Goal: Task Accomplishment & Management: Manage account settings

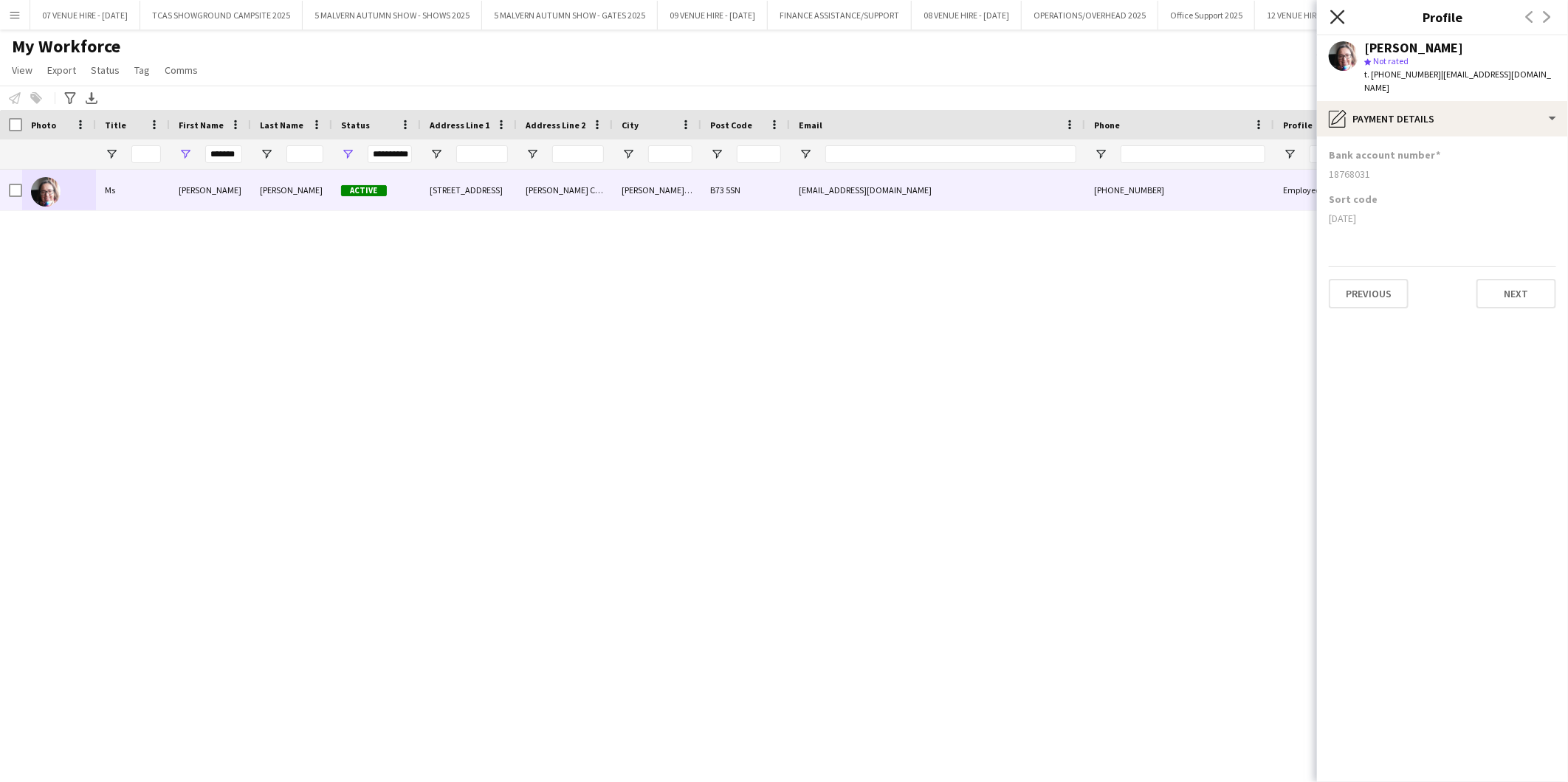
click at [1334, 12] on icon "Close pop-in" at bounding box center [1337, 16] width 14 height 14
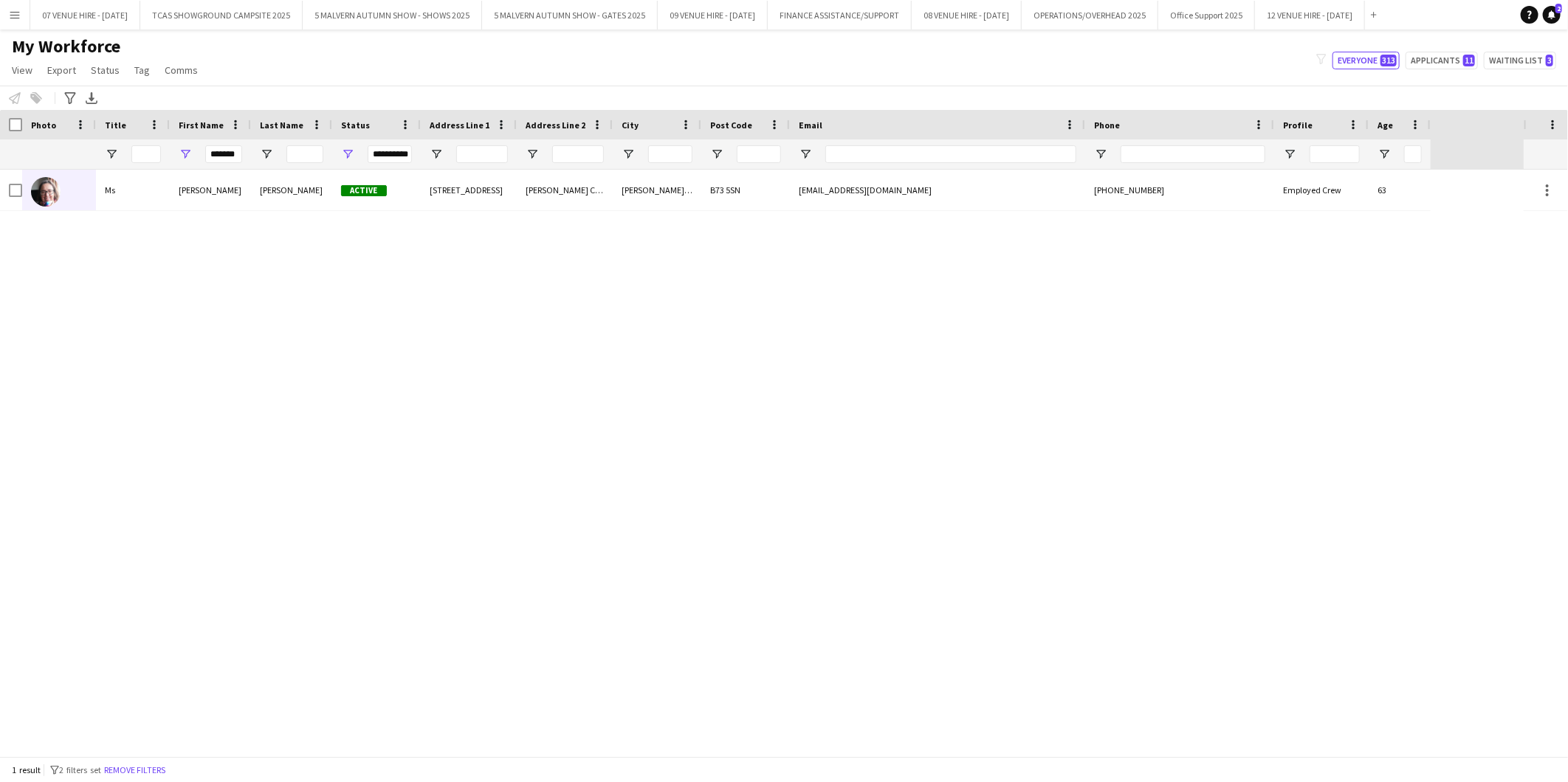
click at [754, 333] on div "[PERSON_NAME] Active [STREET_ADDRESS][PERSON_NAME][PERSON_NAME] [EMAIL_ADDRESS]…" at bounding box center [762, 463] width 1523 height 586
click at [205, 12] on button "TCAS SHOWGROUND CAMPSITE 2025 Close" at bounding box center [221, 15] width 162 height 29
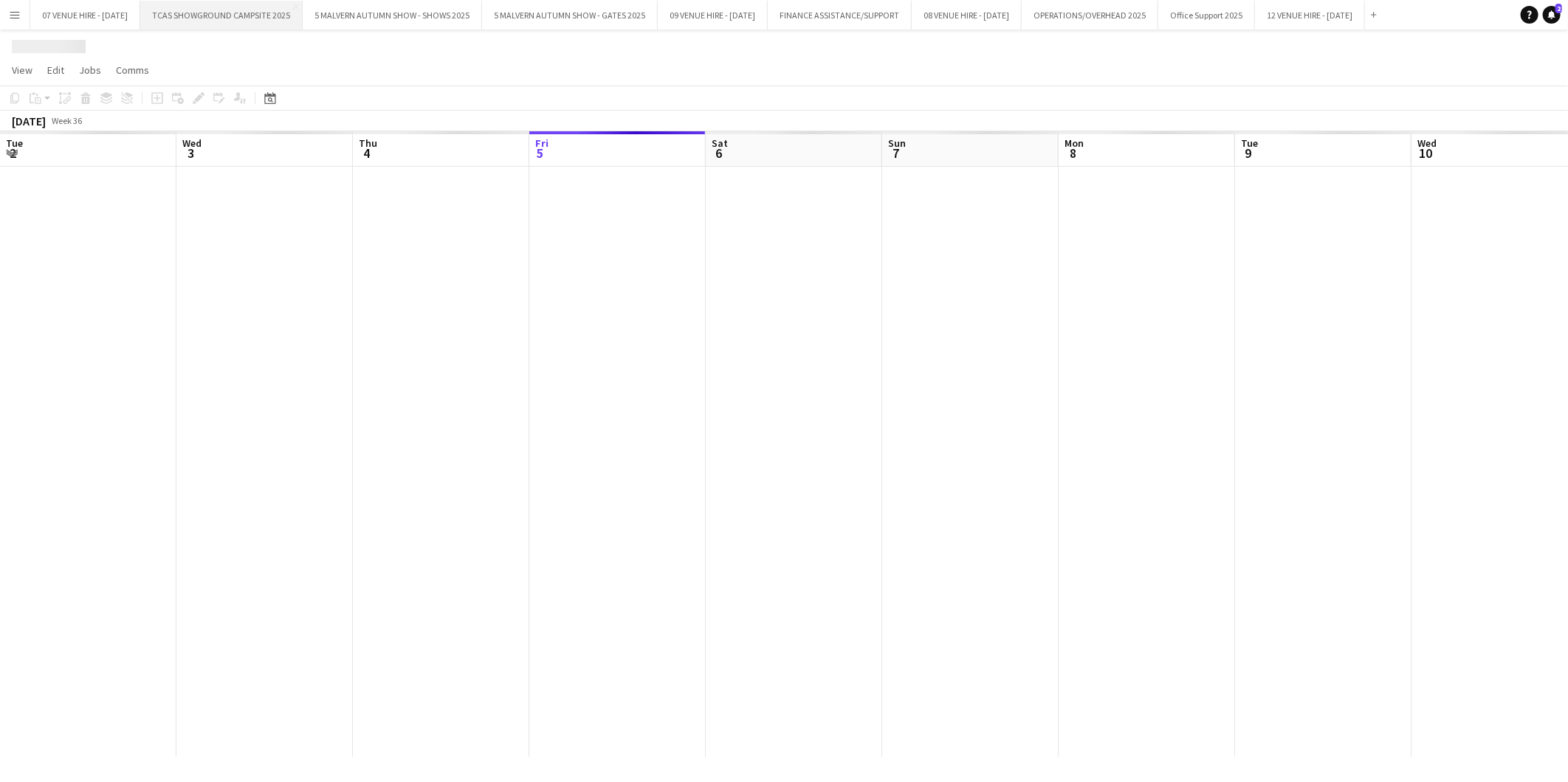
scroll to position [0, 352]
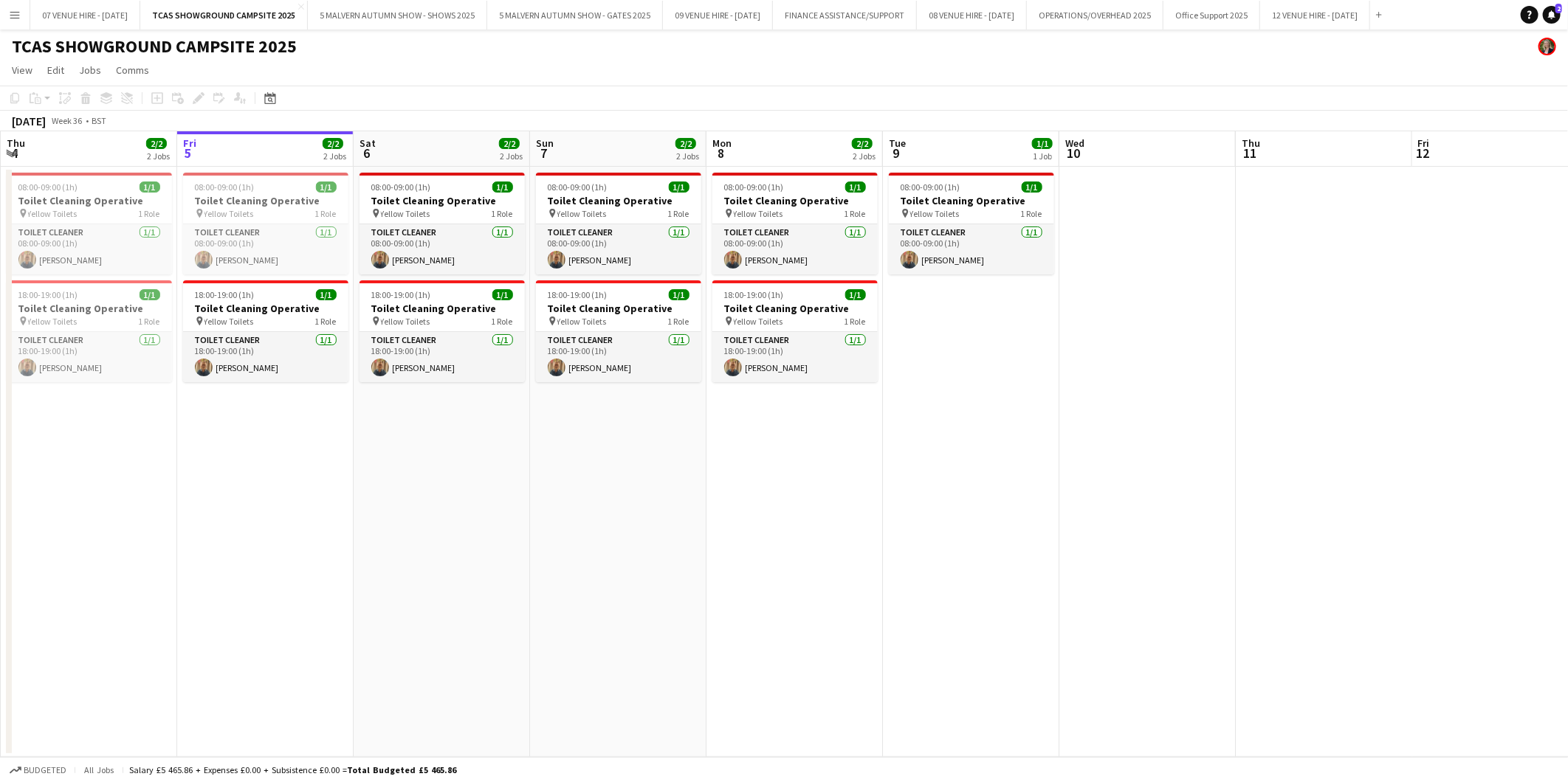
click at [1185, 389] on app-date-cell at bounding box center [1147, 462] width 176 height 590
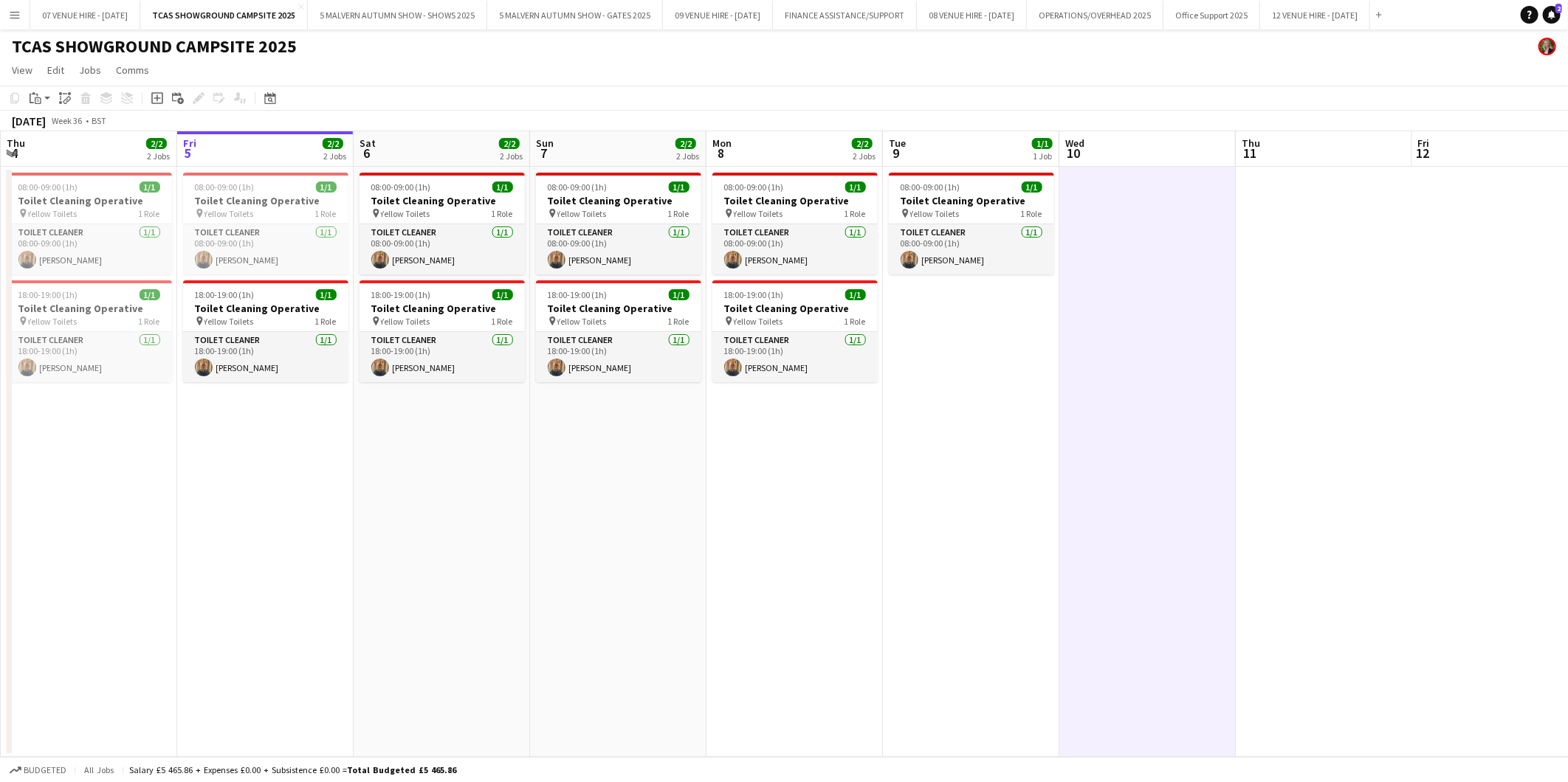
click at [1026, 392] on app-date-cell "08:00-09:00 (1h) 1/1 Toilet Cleaning Operative pin Yellow Toilets 1 Role Toilet…" at bounding box center [971, 462] width 176 height 590
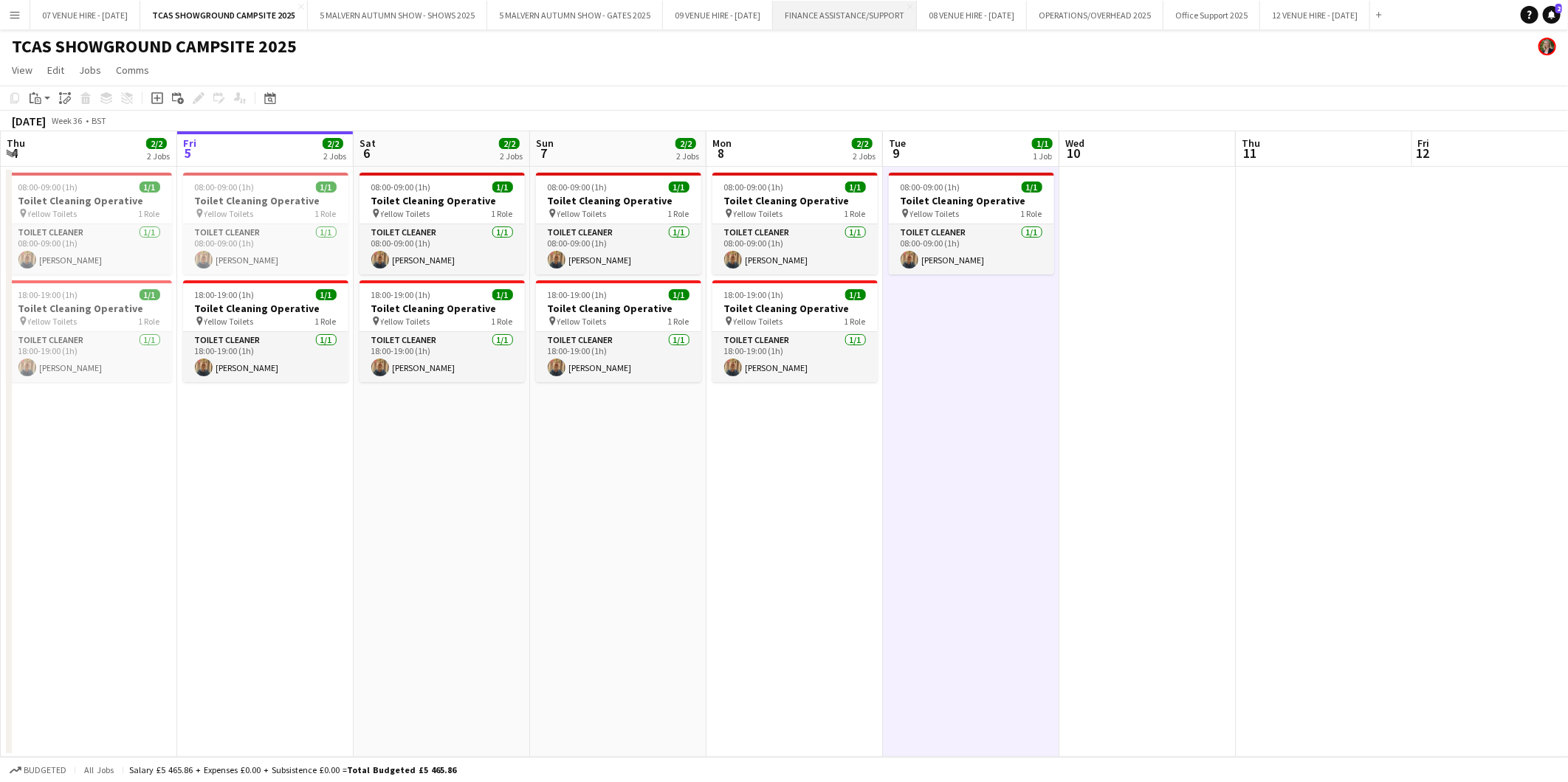
click at [911, 11] on button "FINANCE ASSISTANCE/SUPPORT Close" at bounding box center [844, 15] width 144 height 29
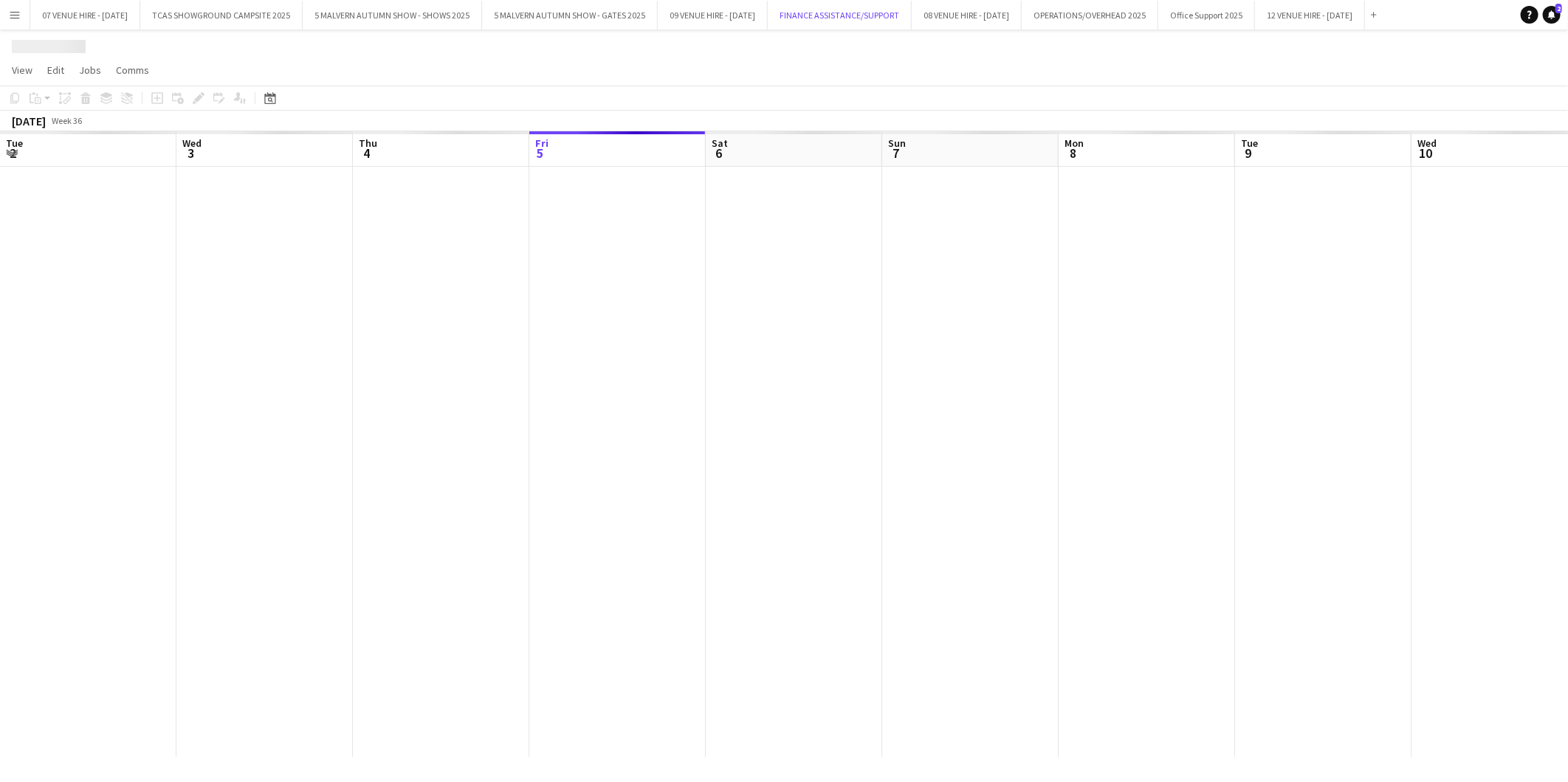
scroll to position [0, 352]
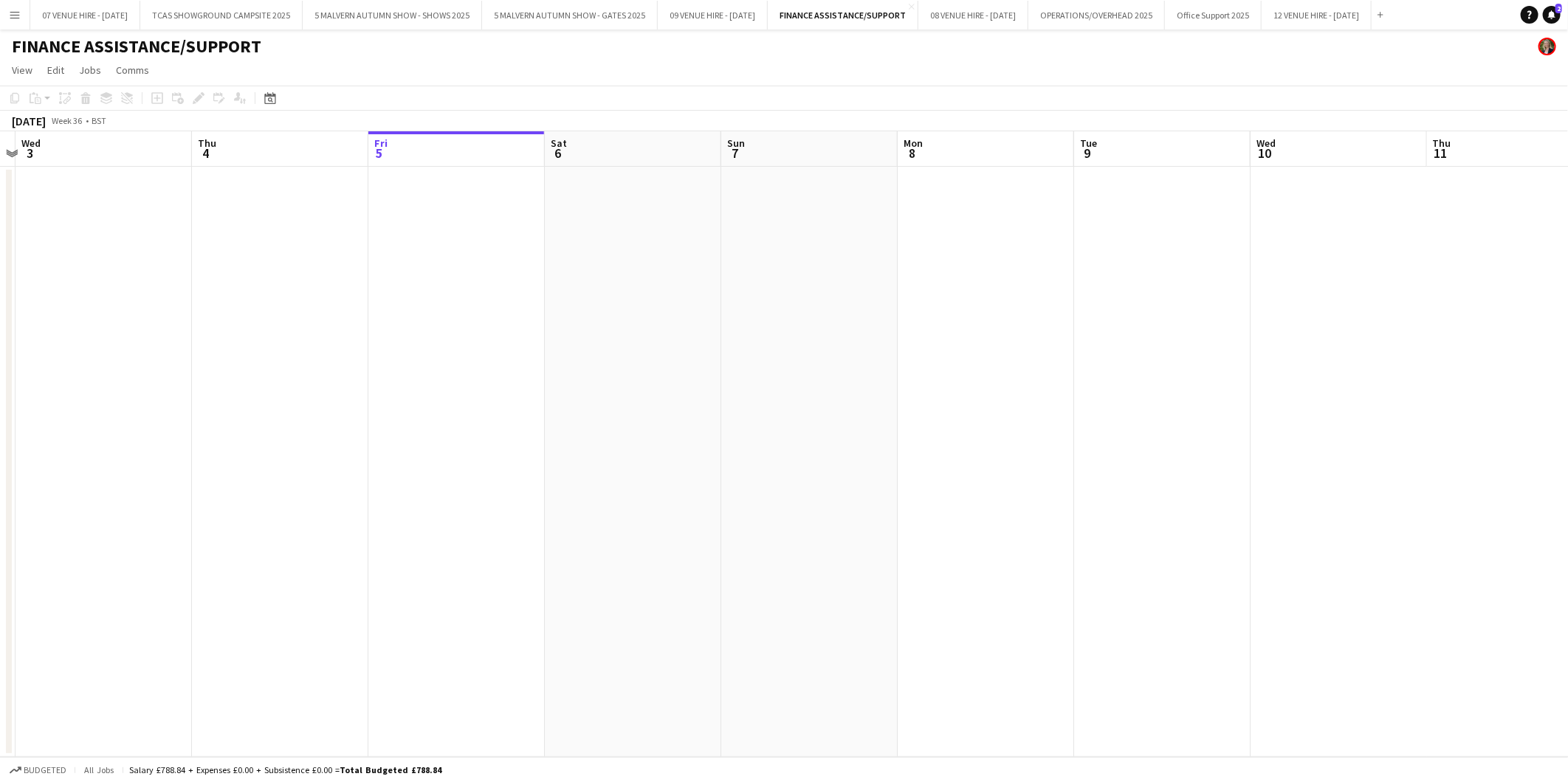
drag, startPoint x: 326, startPoint y: 216, endPoint x: 574, endPoint y: 215, distance: 248.0
click at [606, 204] on app-calendar-viewport "Mon 1 Tue 2 Wed 3 Thu 4 Fri 5 Sat 6 Sun 7 Mon 8 Tue 9 Wed 10 Thu 11 Fri 12 Sat …" at bounding box center [784, 444] width 1568 height 626
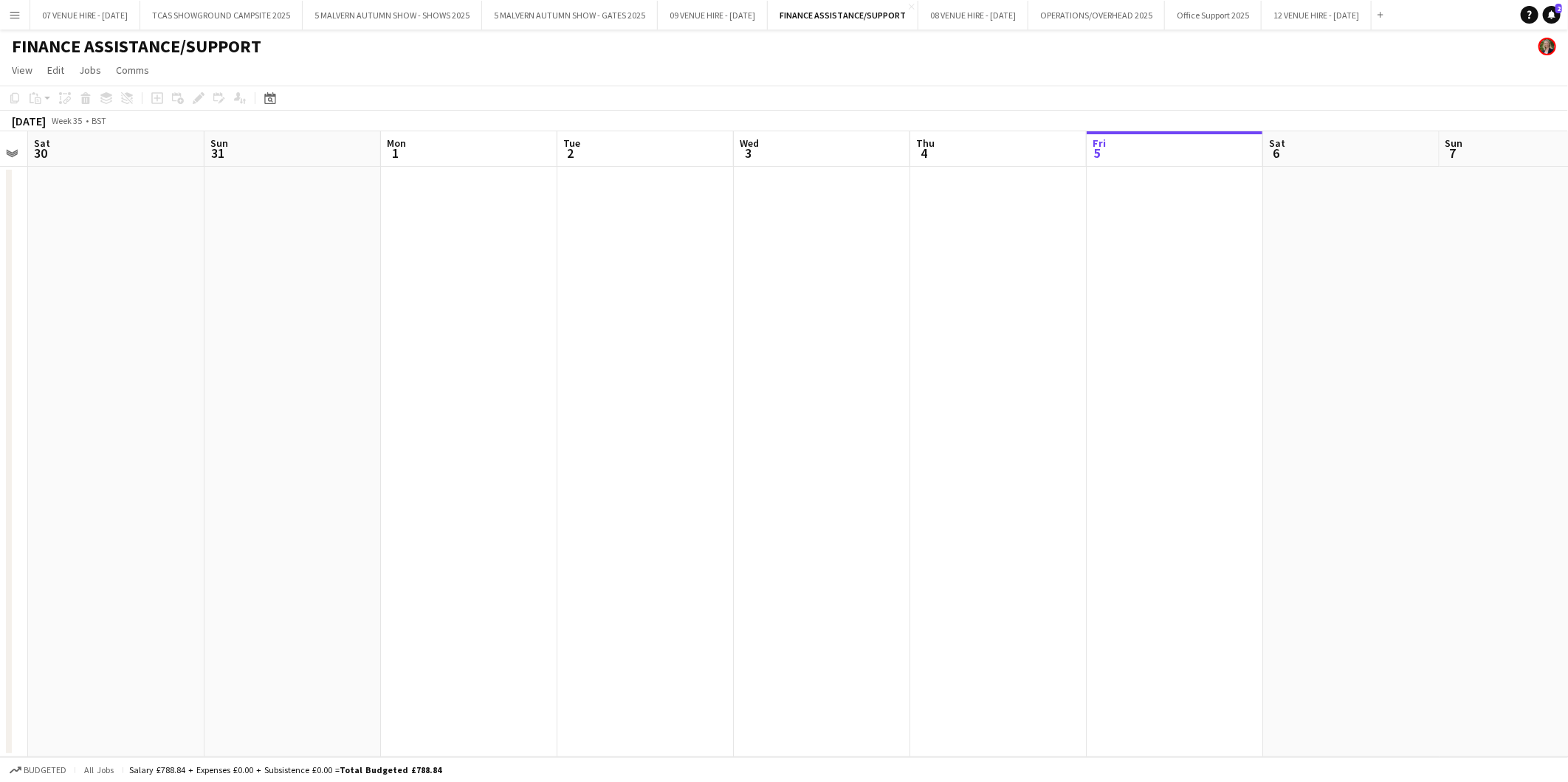
click at [648, 286] on app-calendar-viewport "Thu 28 Fri 29 Sat 30 Sun 31 Mon 1 Tue 2 Wed 3 Thu 4 Fri 5 Sat 6 Sun 7 Mon 8 Tue…" at bounding box center [784, 444] width 1568 height 626
drag, startPoint x: 221, startPoint y: 302, endPoint x: 734, endPoint y: 279, distance: 513.5
click at [734, 279] on app-calendar-viewport "Thu 28 Fri 29 Sat 30 Sun 31 Mon 1 Tue 2 Wed 3 Thu 4 Fri 5 Sat 6 Sun 7 Mon 8 Tue…" at bounding box center [784, 444] width 1568 height 626
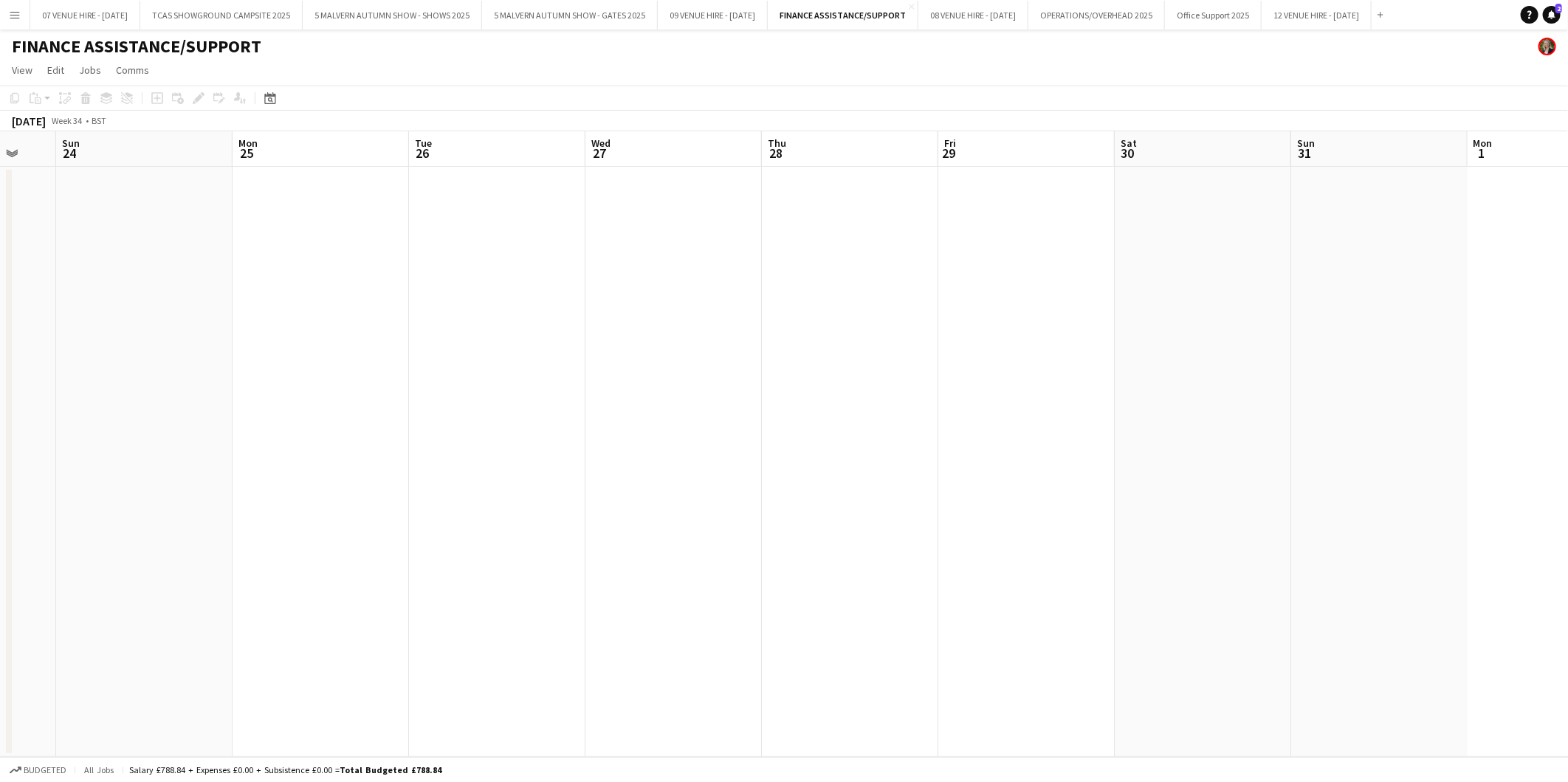
drag, startPoint x: 281, startPoint y: 279, endPoint x: 871, endPoint y: 267, distance: 590.1
click at [871, 267] on app-calendar-viewport "Fri 22 1/1 1 Job Sat 23 Sun 24 Mon 25 Tue 26 Wed 27 Thu 28 Fri 29 Sat 30 Sun 31…" at bounding box center [784, 444] width 1568 height 626
drag, startPoint x: 370, startPoint y: 281, endPoint x: 842, endPoint y: 293, distance: 472.2
click at [842, 293] on app-calendar-viewport "Thu 21 Fri 22 1/1 1 Job Sat 23 Sun 24 Mon 25 Tue 26 Wed 27 Thu 28 Fri 29 Sat 30…" at bounding box center [784, 444] width 1568 height 626
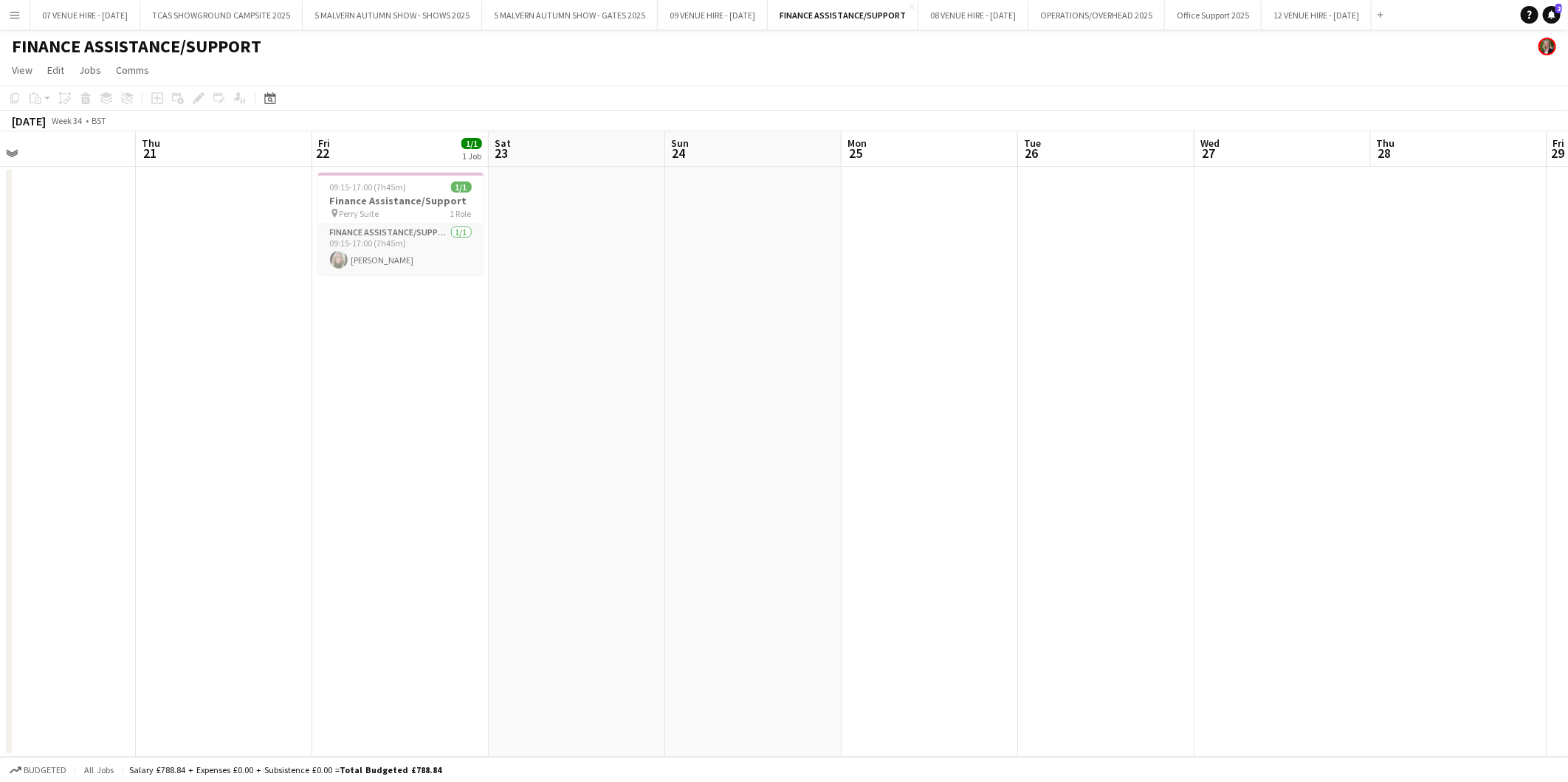
drag, startPoint x: 576, startPoint y: 300, endPoint x: 763, endPoint y: 301, distance: 187.0
click at [763, 301] on app-calendar-viewport "Mon 18 Tue 19 Wed 20 Thu 21 Fri 22 1/1 1 Job Sat 23 Sun 24 Mon 25 Tue 26 Wed 27…" at bounding box center [784, 444] width 1568 height 626
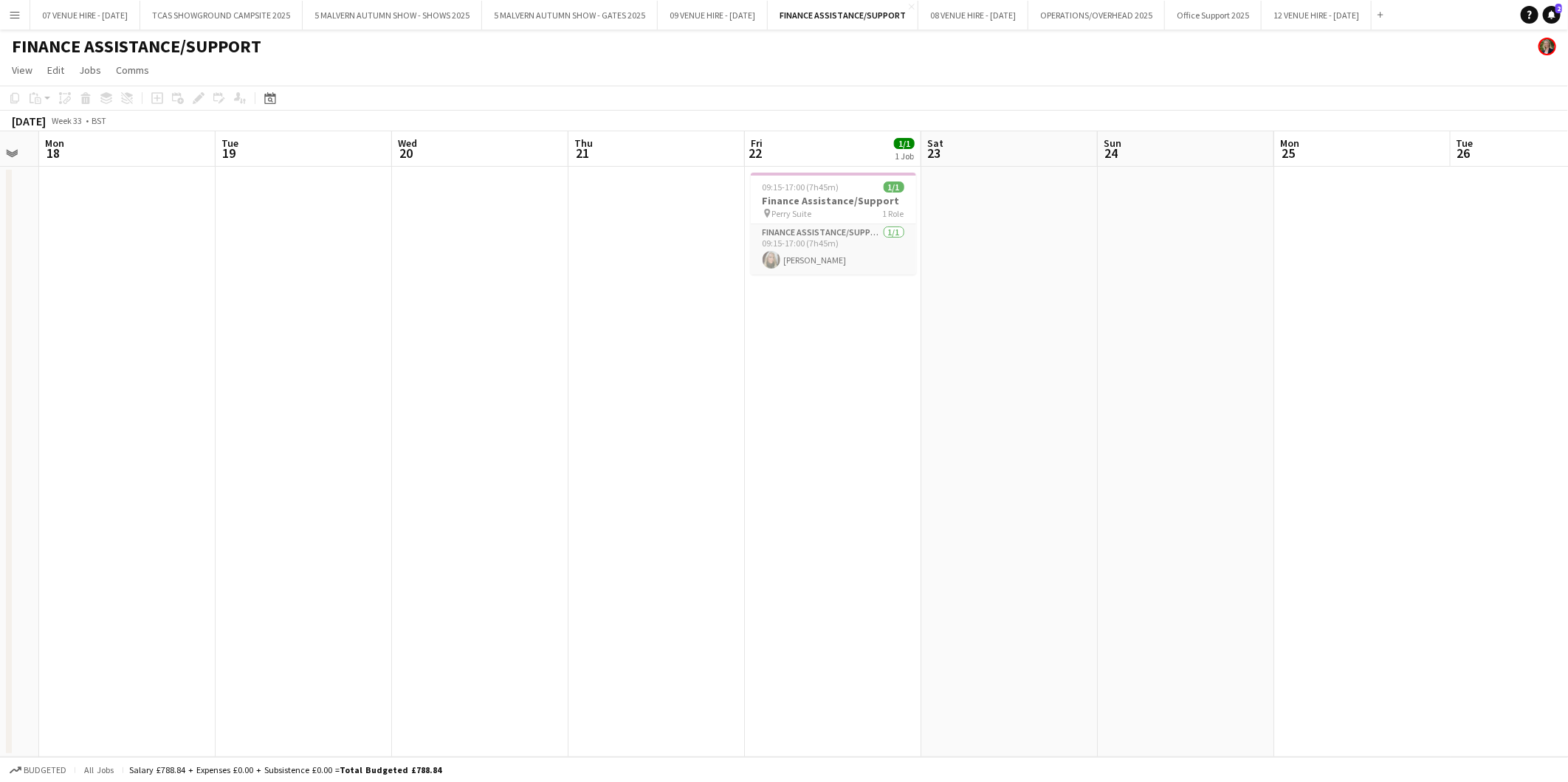
drag, startPoint x: 573, startPoint y: 318, endPoint x: 829, endPoint y: 311, distance: 256.1
click at [829, 311] on app-calendar-viewport "Sat 16 Sun 17 Mon 18 Tue 19 Wed 20 Thu 21 Fri 22 1/1 1 Job Sat 23 Sun 24 Mon 25…" at bounding box center [784, 444] width 1568 height 626
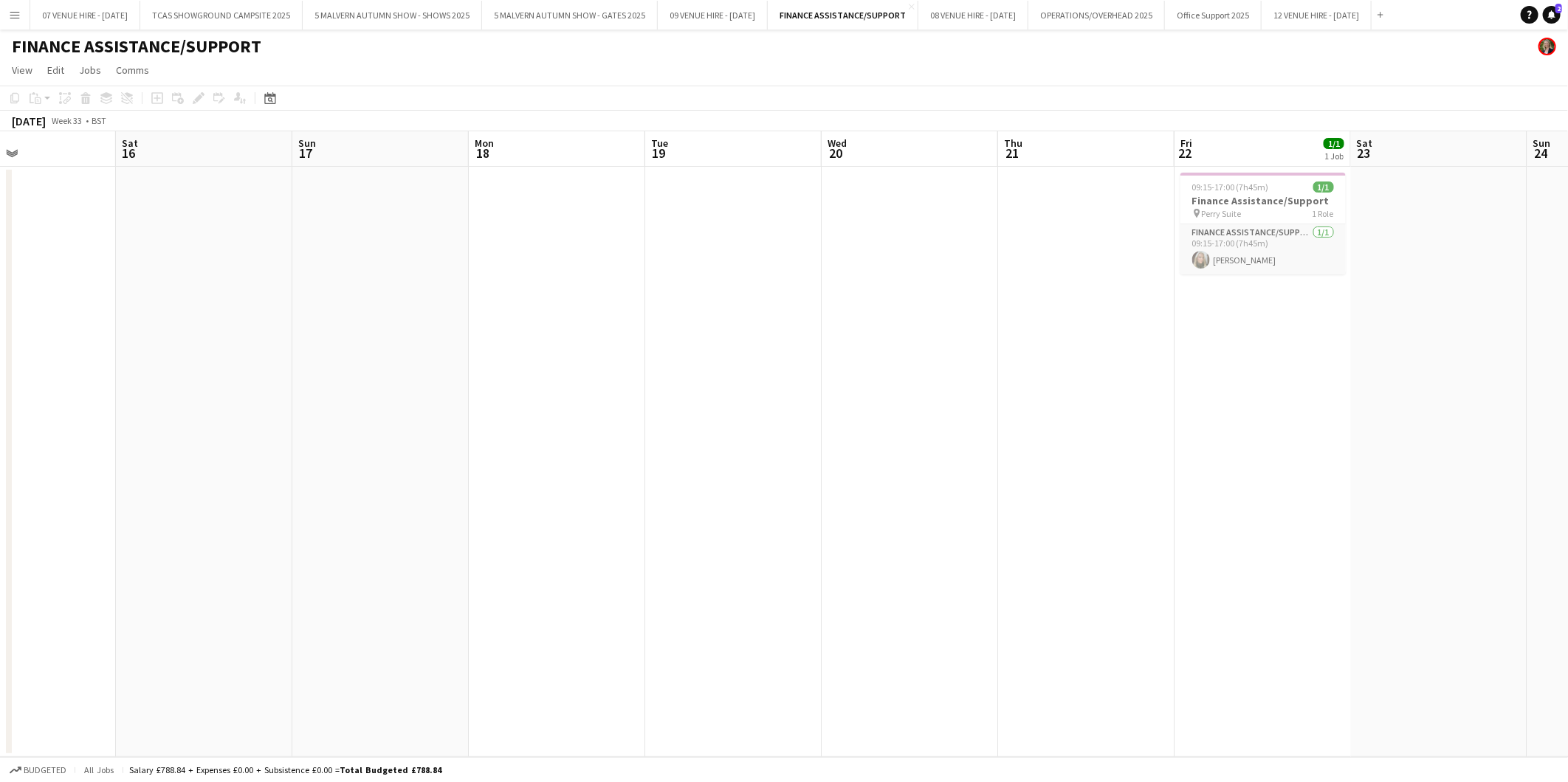
drag, startPoint x: 579, startPoint y: 312, endPoint x: 1010, endPoint y: 311, distance: 431.0
click at [1010, 311] on app-calendar-viewport "Wed 13 Thu 14 Fri 15 Sat 16 Sun 17 Mon 18 Tue 19 Wed 20 Thu 21 Fri 22 1/1 1 Job…" at bounding box center [784, 444] width 1568 height 626
drag, startPoint x: 462, startPoint y: 318, endPoint x: 775, endPoint y: 311, distance: 313.1
click at [845, 307] on app-calendar-viewport "Wed 13 Thu 14 Fri 15 Sat 16 Sun 17 Mon 18 Tue 19 Wed 20 Thu 21 Fri 22 1/1 1 Job…" at bounding box center [784, 444] width 1568 height 626
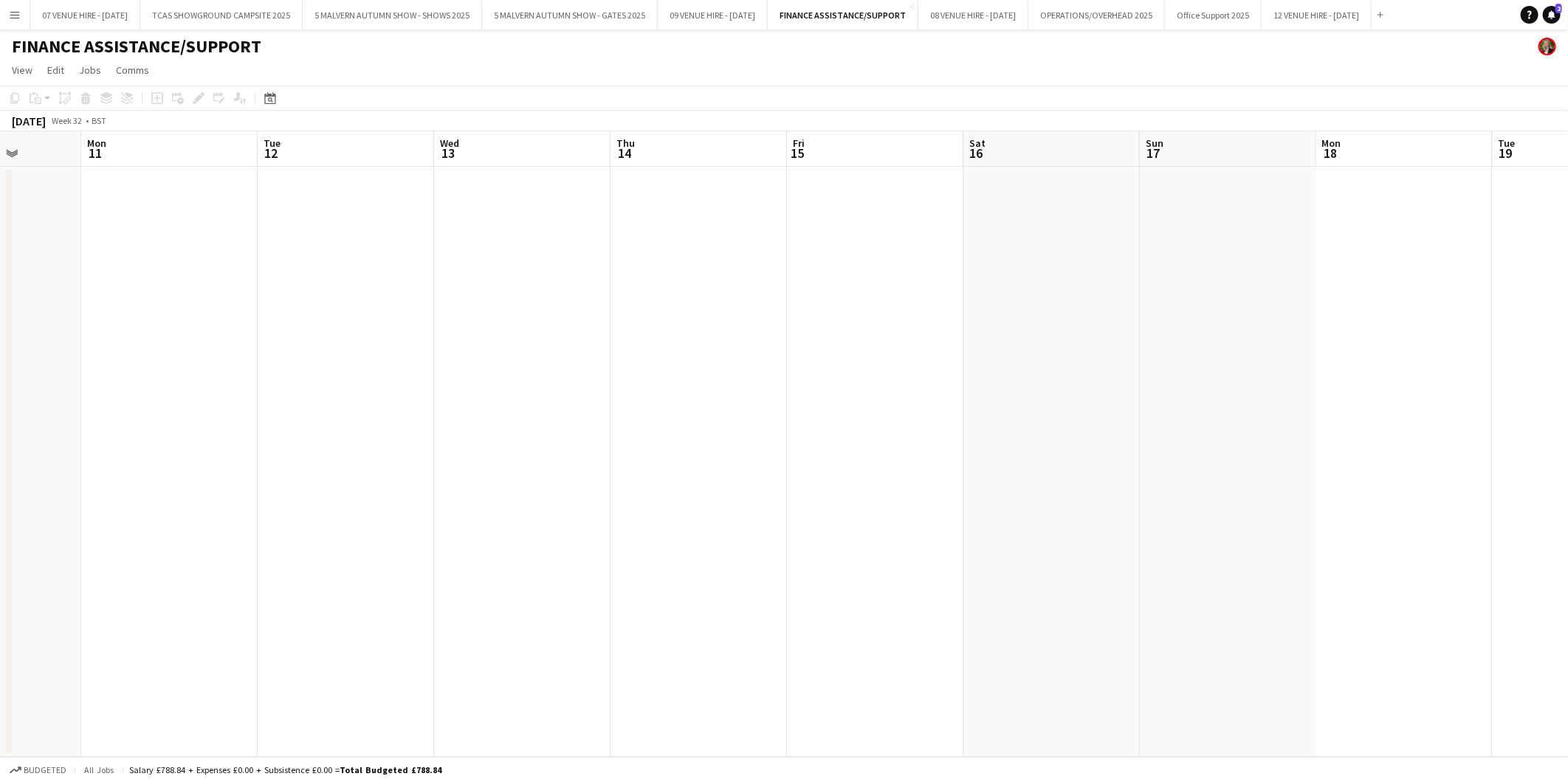
drag, startPoint x: 404, startPoint y: 308, endPoint x: 844, endPoint y: 333, distance: 440.7
click at [844, 333] on app-calendar-viewport "Fri 8 Sat 9 Sun 10 Mon 11 Tue 12 Wed 13 Thu 14 Fri 15 Sat 16 Sun 17 Mon 18 Tue …" at bounding box center [784, 444] width 1568 height 626
drag, startPoint x: 257, startPoint y: 314, endPoint x: 829, endPoint y: 330, distance: 572.2
click at [829, 330] on app-calendar-viewport "Fri 8 Sat 9 Sun 10 Mon 11 Tue 12 Wed 13 Thu 14 Fri 15 Sat 16 Sun 17 Mon 18 Tue …" at bounding box center [784, 444] width 1568 height 626
drag, startPoint x: 271, startPoint y: 284, endPoint x: 753, endPoint y: 290, distance: 482.0
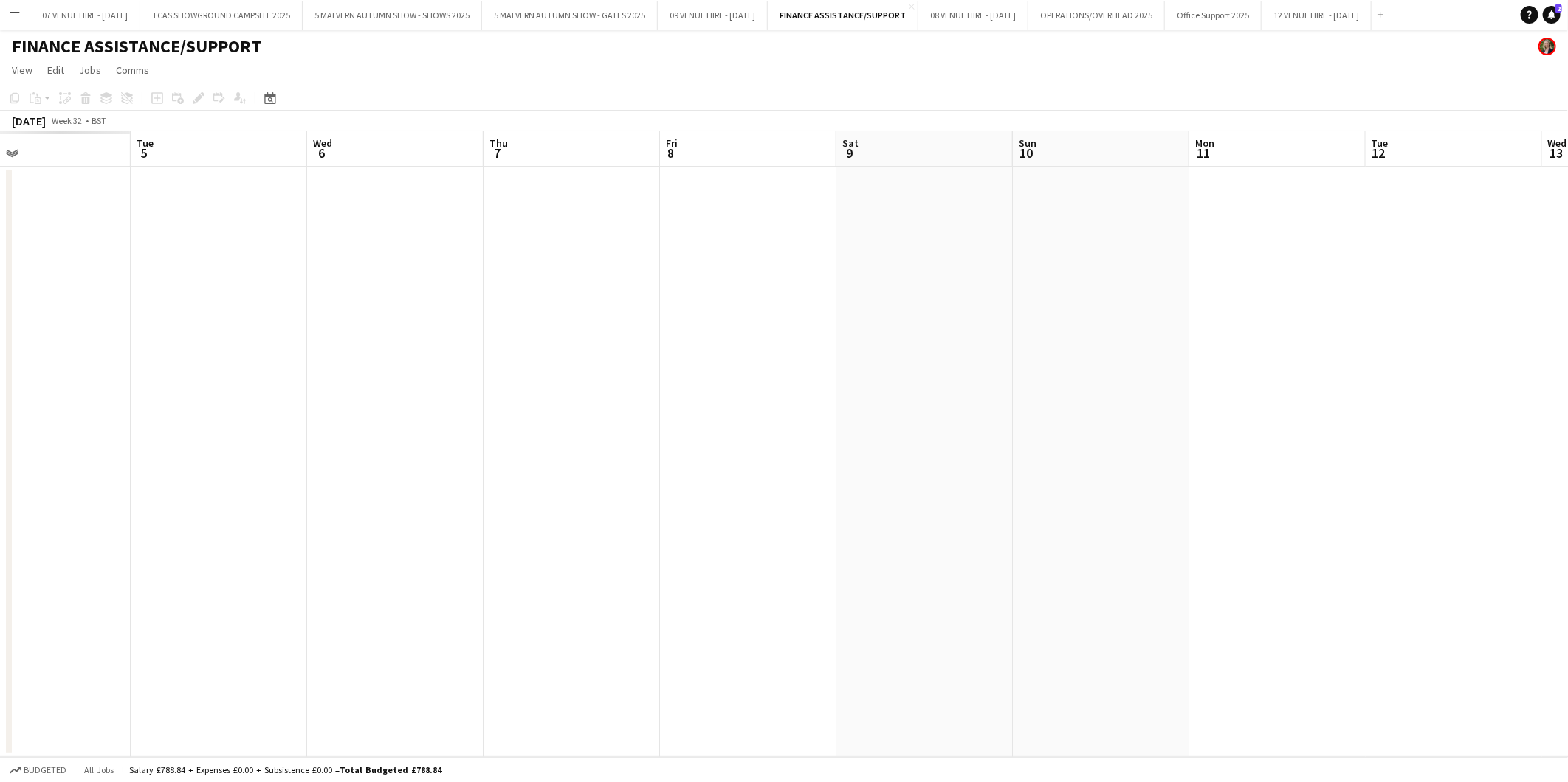
click at [753, 290] on app-calendar-viewport "Sat 2 Sun 3 Mon 4 Tue 5 Wed 6 Thu 7 Fri 8 Sat 9 Sun 10 Mon 11 Tue 12 Wed 13 Thu…" at bounding box center [784, 444] width 1568 height 626
drag, startPoint x: 291, startPoint y: 260, endPoint x: 401, endPoint y: 307, distance: 119.6
click at [722, 298] on app-calendar-viewport "Sat 2 Sun 3 Mon 4 Tue 5 Wed 6 Thu 7 Fri 8 Sat 9 Sun 10 Mon 11 Tue 12 Wed 13 Thu…" at bounding box center [784, 444] width 1568 height 626
drag, startPoint x: 458, startPoint y: 295, endPoint x: 837, endPoint y: 300, distance: 379.0
click at [837, 300] on app-calendar-viewport "Mon 28 Tue 29 Wed 30 Thu 31 Fri 1 Sat 2 Sun 3 Mon 4 Tue 5 Wed 6 Thu 7 Fri 8 Sat…" at bounding box center [784, 444] width 1568 height 626
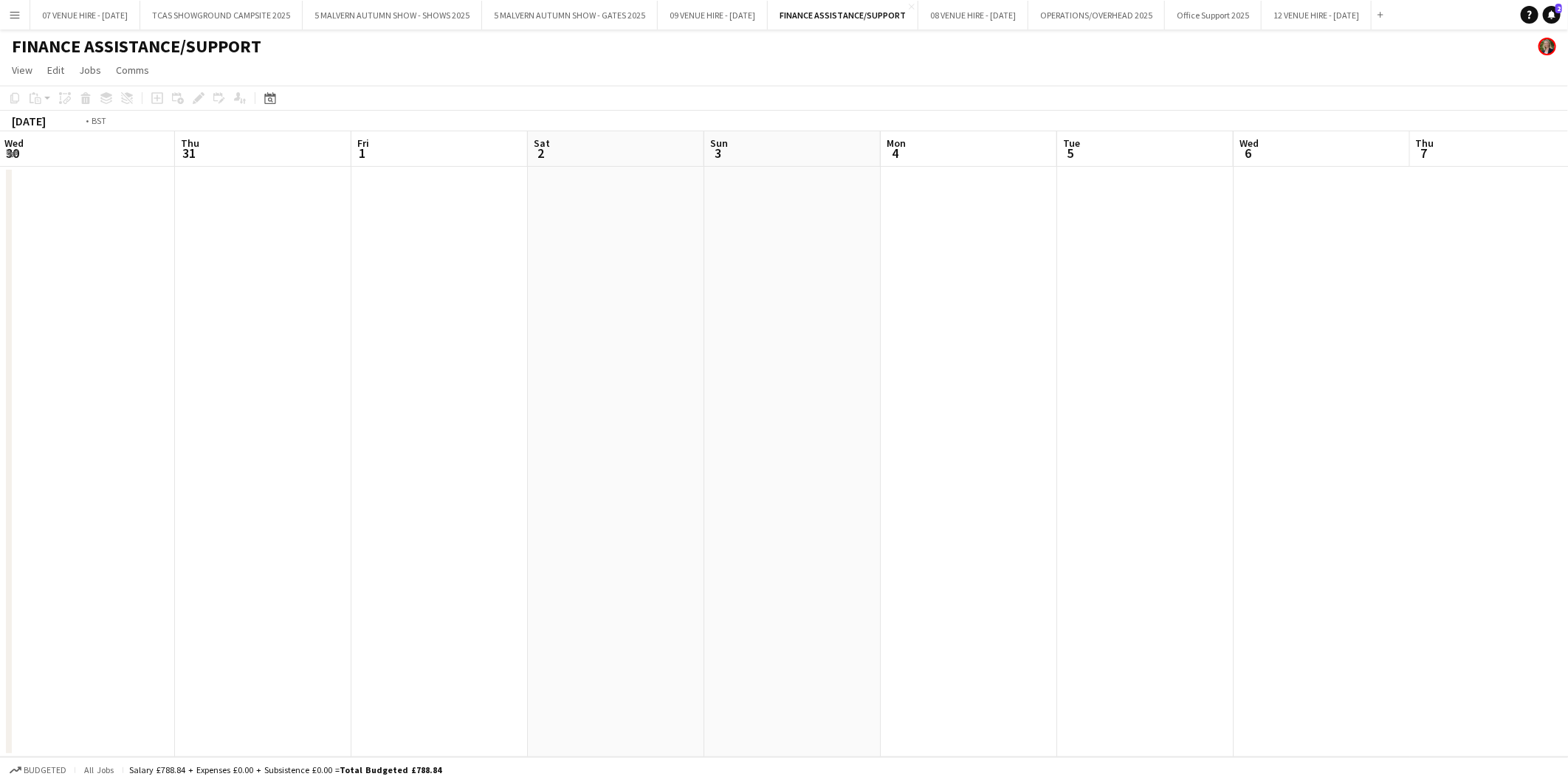
drag, startPoint x: 345, startPoint y: 271, endPoint x: 703, endPoint y: 282, distance: 358.2
click at [842, 282] on app-calendar-viewport "Mon 28 Tue 29 Wed 30 Thu 31 Fri 1 Sat 2 Sun 3 Mon 4 Tue 5 Wed 6 Thu 7 Fri 8 Sat…" at bounding box center [784, 444] width 1568 height 626
drag, startPoint x: 347, startPoint y: 263, endPoint x: 833, endPoint y: 315, distance: 488.8
click at [1045, 298] on app-calendar-viewport "Fri 25 1/1 1 Job Sat 26 Sun 27 Mon 28 Tue 29 Wed 30 Thu 31 Fri 1 Sat 2 Sun 3 Mo…" at bounding box center [784, 444] width 1568 height 626
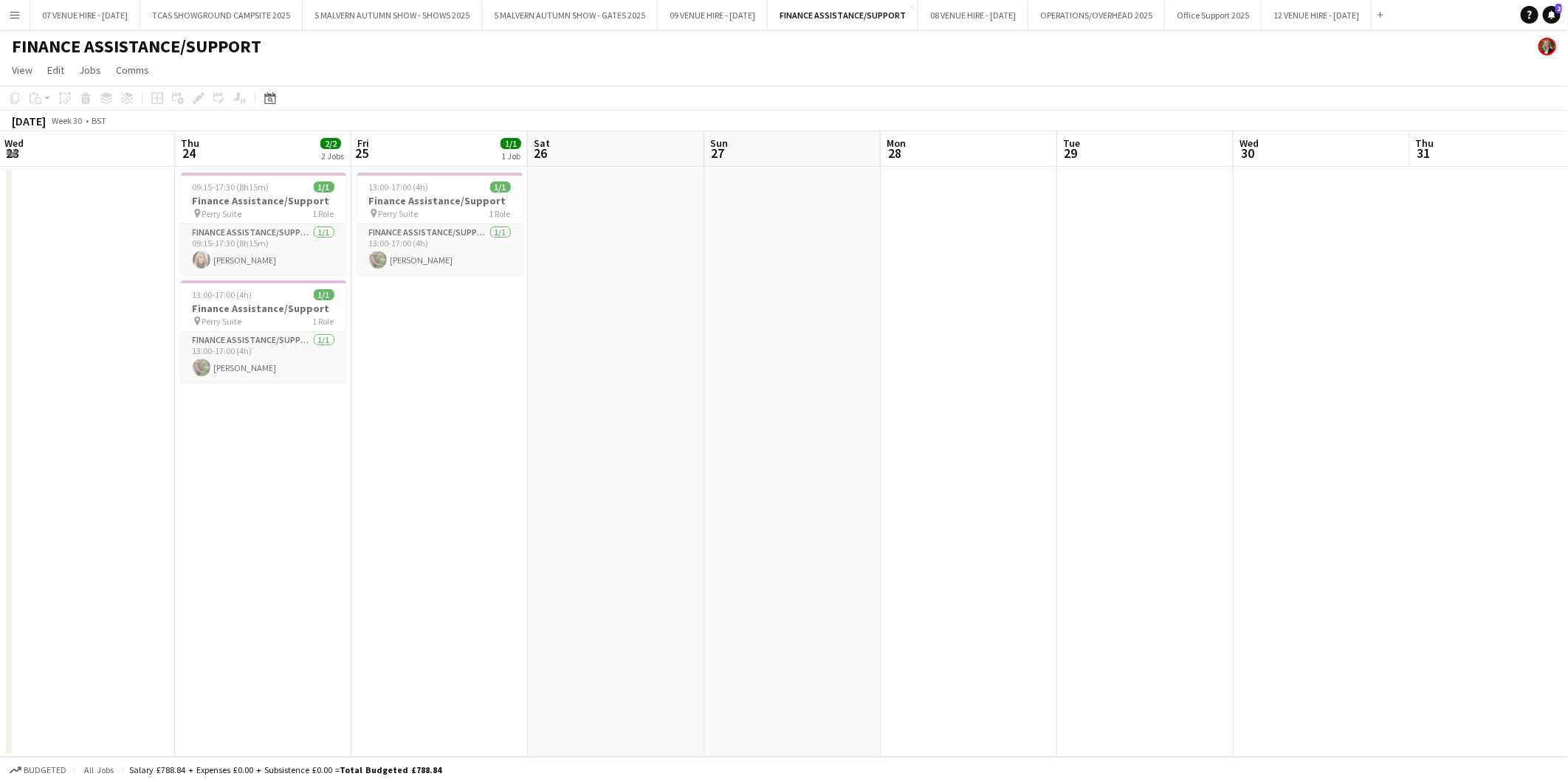
scroll to position [0, 362]
click at [414, 192] on span "13:00-17:00 (4h)" at bounding box center [391, 187] width 60 height 11
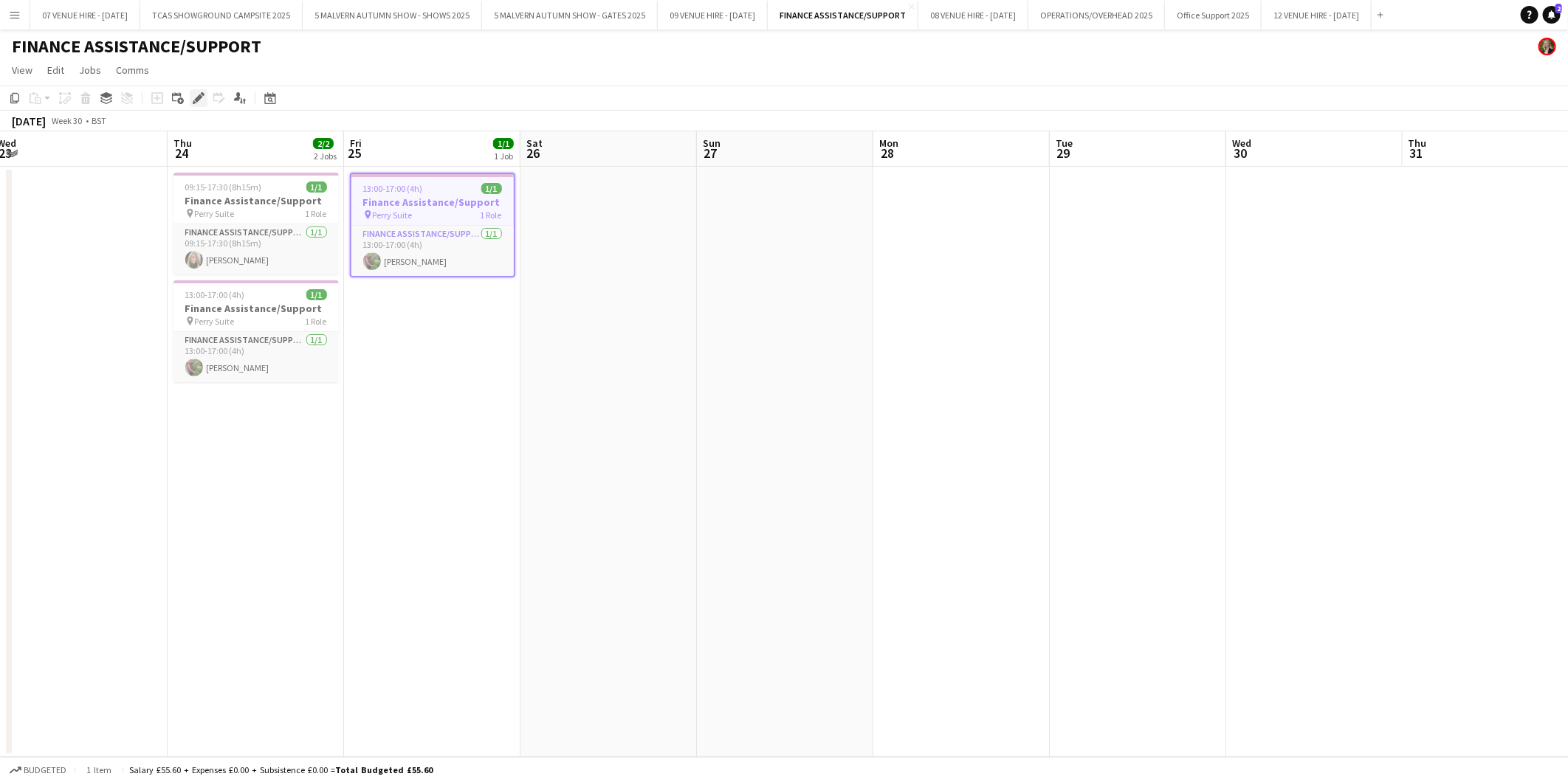
click at [198, 97] on icon at bounding box center [198, 98] width 9 height 8
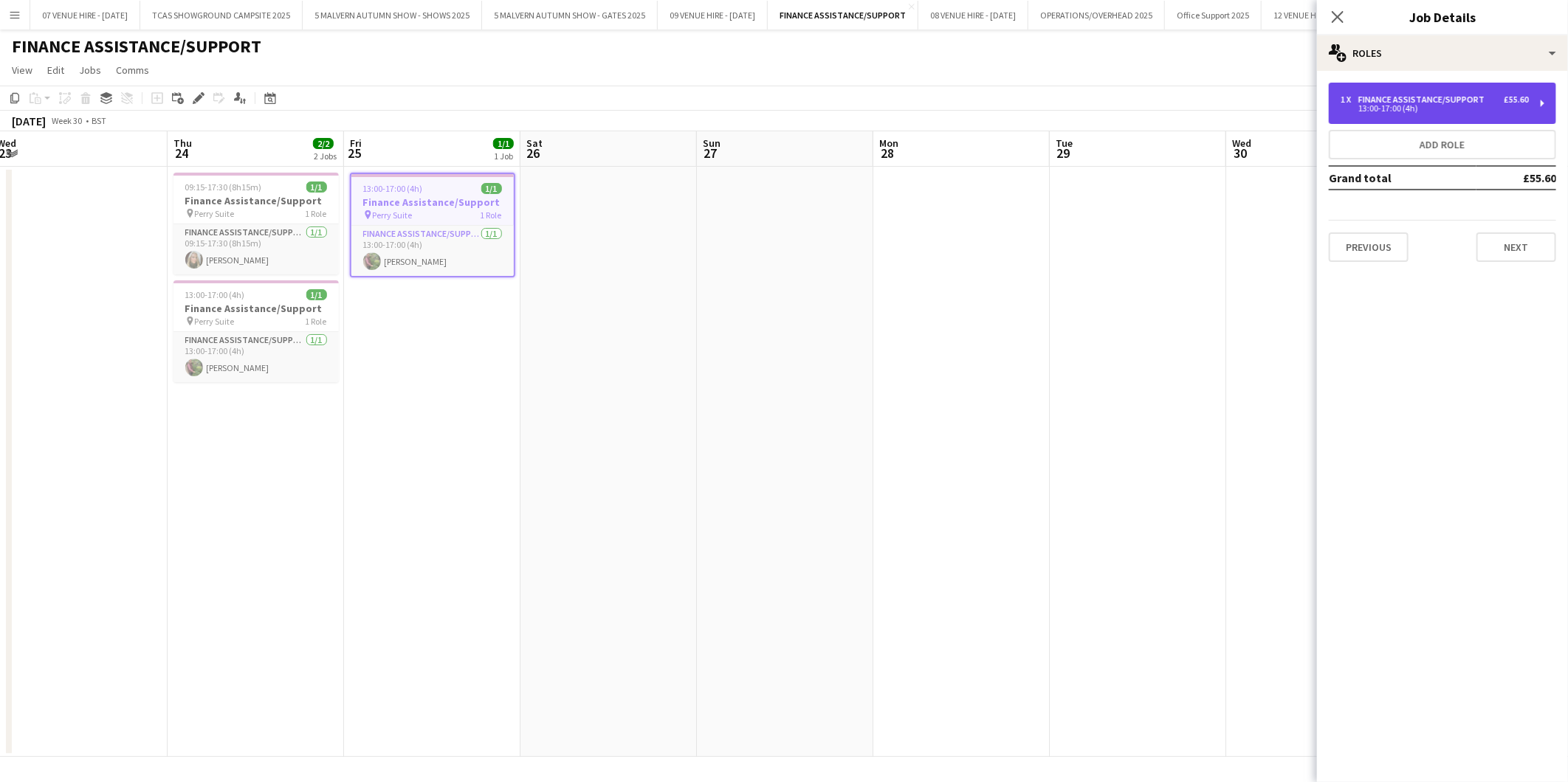
click at [1424, 119] on div "1 x Finance Assistance/Support £55.60 13:00-17:00 (4h)" at bounding box center [1442, 103] width 227 height 41
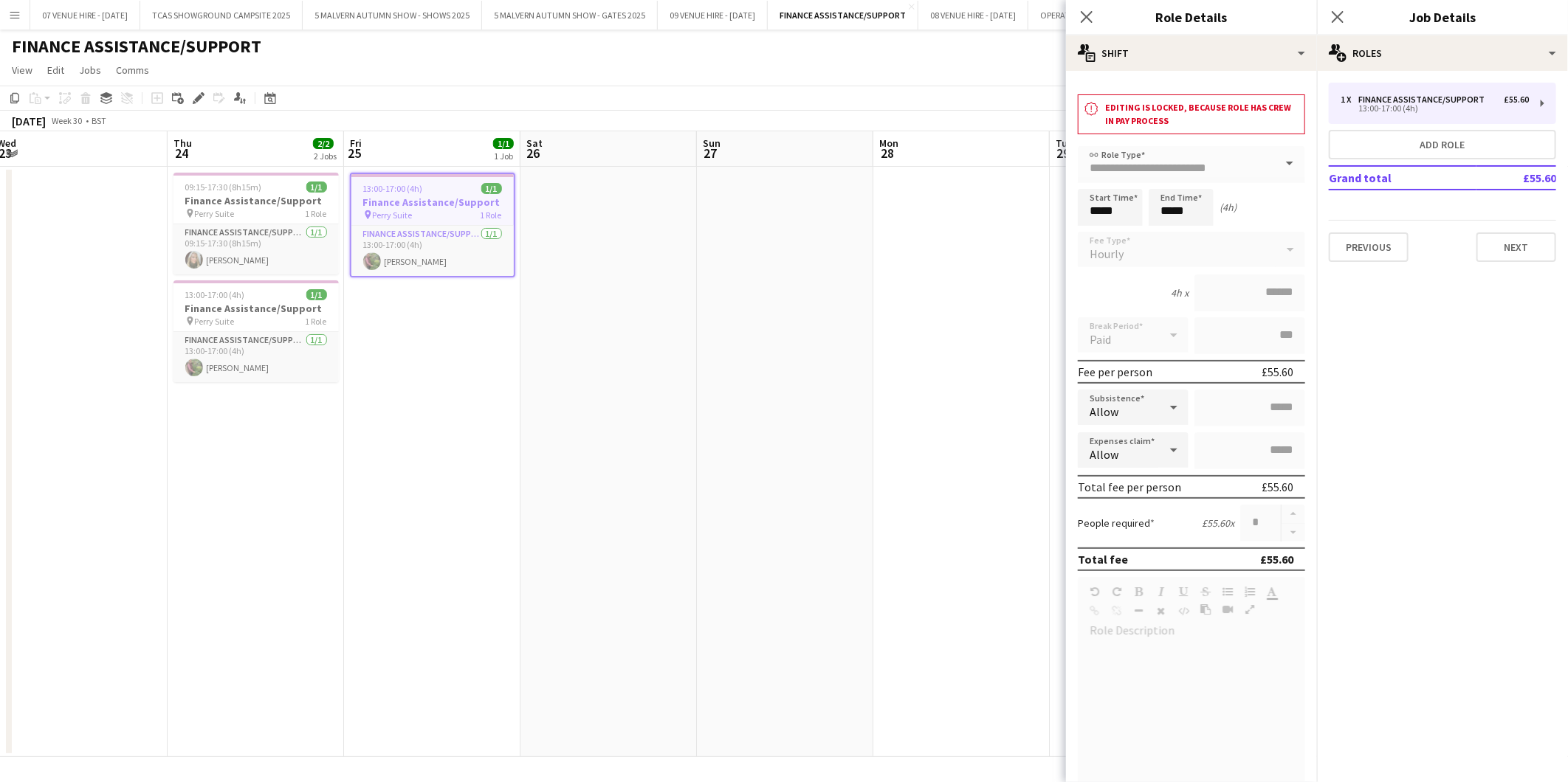
click at [868, 382] on app-date-cell at bounding box center [785, 462] width 176 height 590
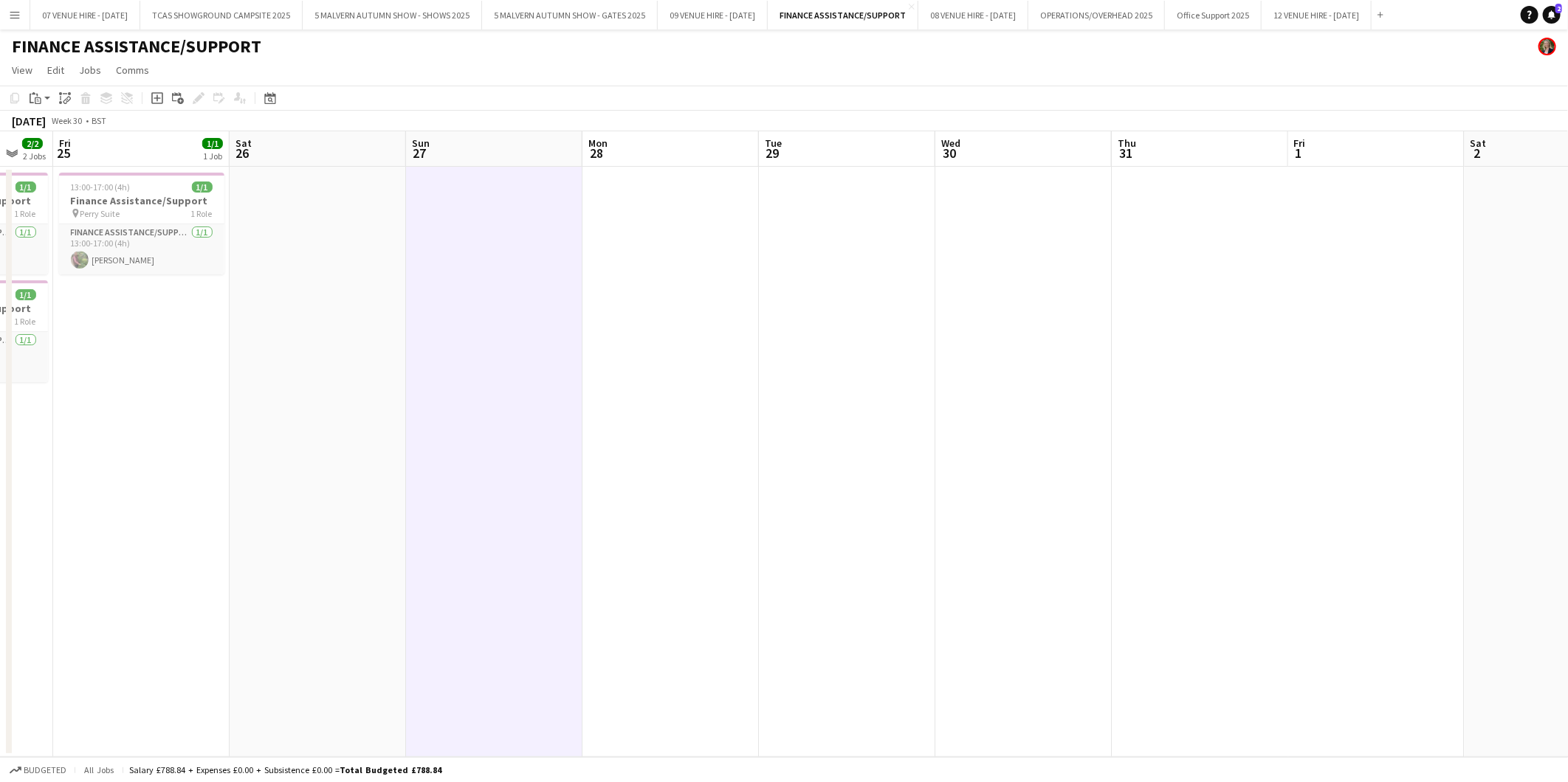
drag, startPoint x: 963, startPoint y: 306, endPoint x: 672, endPoint y: 312, distance: 291.1
click at [672, 312] on app-calendar-viewport "Tue 22 Wed 23 Thu 24 2/2 2 Jobs Fri 25 1/1 1 Job Sat 26 Sun 27 Mon 28 Tue 29 We…" at bounding box center [784, 444] width 1568 height 626
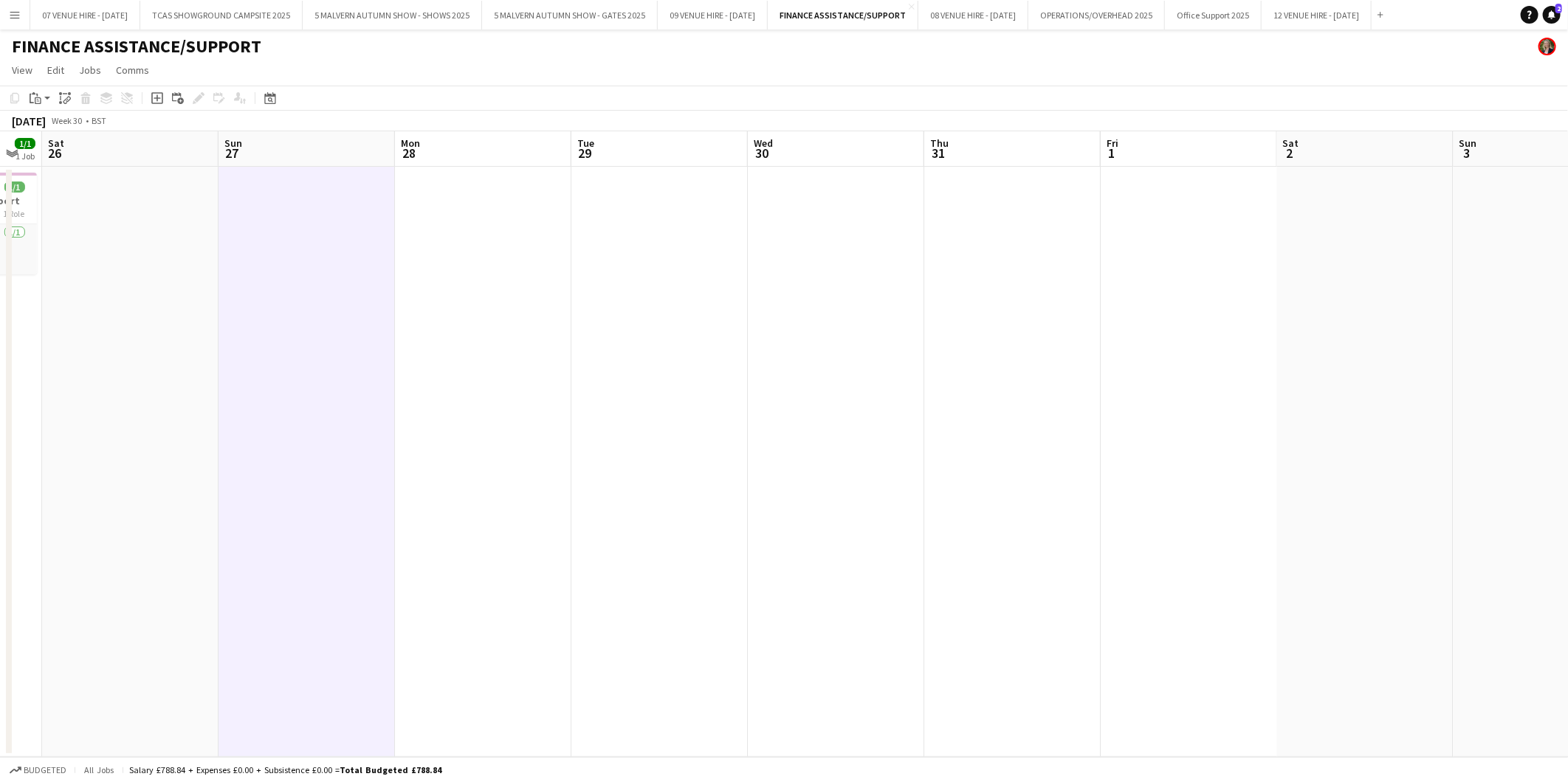
drag, startPoint x: 377, startPoint y: 259, endPoint x: 189, endPoint y: 282, distance: 189.4
click at [189, 282] on app-calendar-viewport "Wed 23 Thu 24 2/2 2 Jobs Fri 25 1/1 1 Job Sat 26 Sun 27 Mon 28 Tue 29 Wed 30 Th…" at bounding box center [784, 444] width 1568 height 626
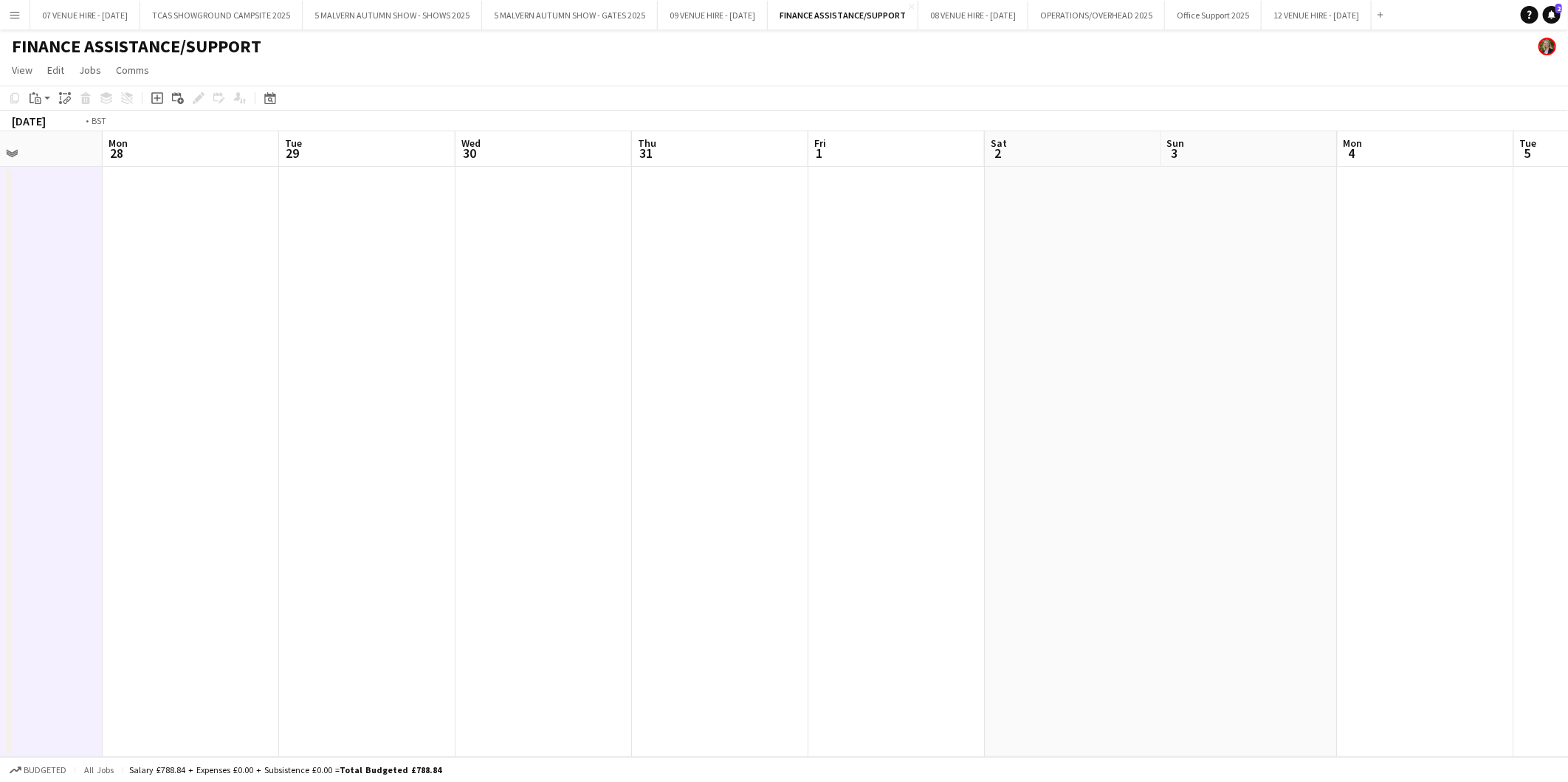
drag, startPoint x: 971, startPoint y: 271, endPoint x: 319, endPoint y: 277, distance: 652.0
click at [319, 277] on app-calendar-viewport "Thu 24 2/2 2 Jobs Fri 25 1/1 1 Job Sat 26 Sun 27 Mon 28 Tue 29 Wed 30 Thu 31 Fr…" at bounding box center [784, 444] width 1568 height 626
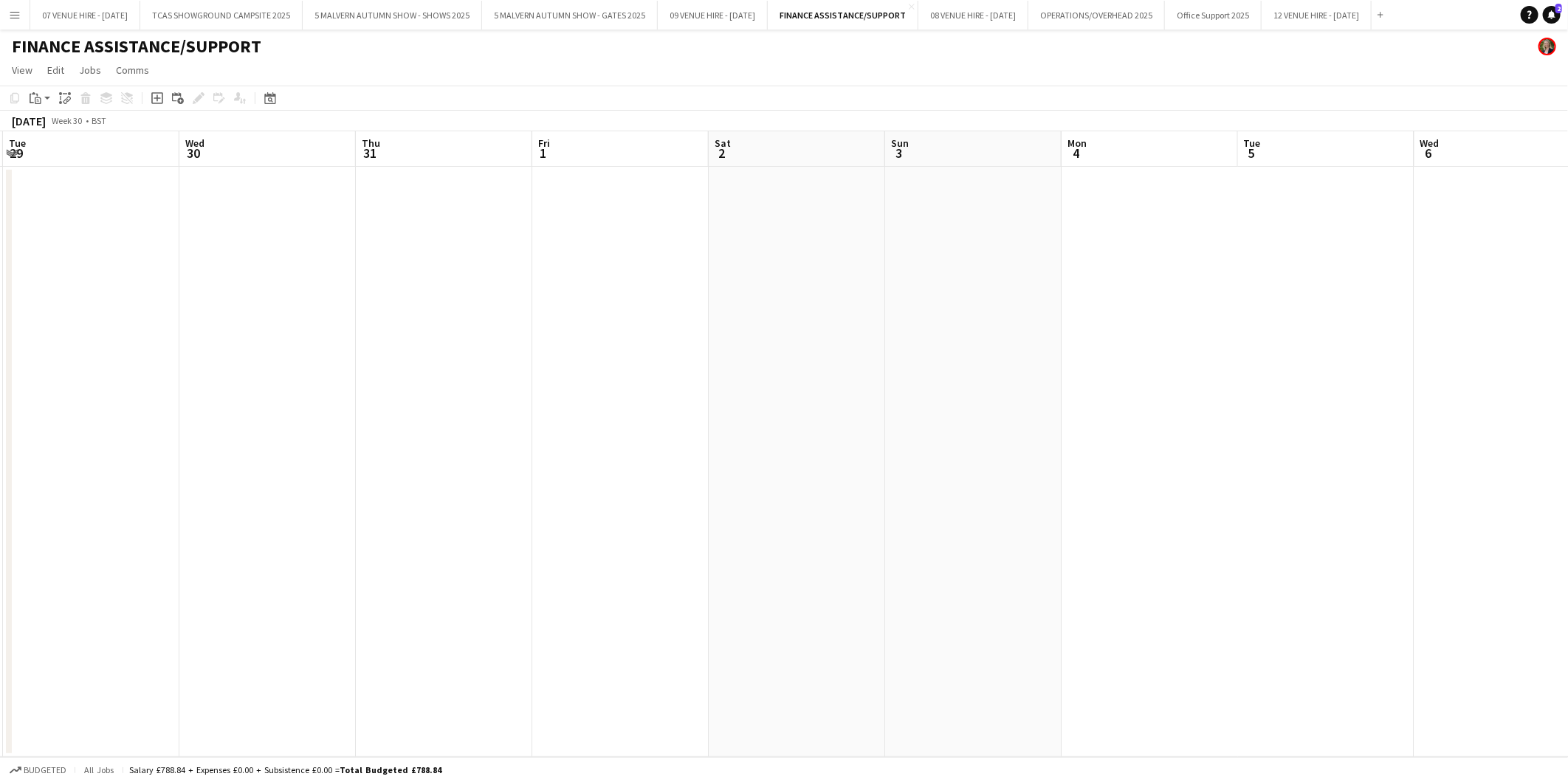
drag, startPoint x: 850, startPoint y: 298, endPoint x: 404, endPoint y: 301, distance: 446.0
click at [404, 301] on app-calendar-viewport "Sat 26 Sun 27 Mon 28 Tue 29 Wed 30 Thu 31 Fri 1 Sat 2 Sun 3 Mon 4 Tue 5 Wed 6 T…" at bounding box center [784, 444] width 1568 height 626
drag, startPoint x: 622, startPoint y: 312, endPoint x: 475, endPoint y: 306, distance: 147.1
click at [475, 306] on app-calendar-viewport "Thu 31 Fri 1 Sat 2 Sun 3 Mon 4 Tue 5 Wed 6 Thu 7 Fri 8 Sat 9 Sun 10 Mon 11 Tue …" at bounding box center [784, 444] width 1568 height 626
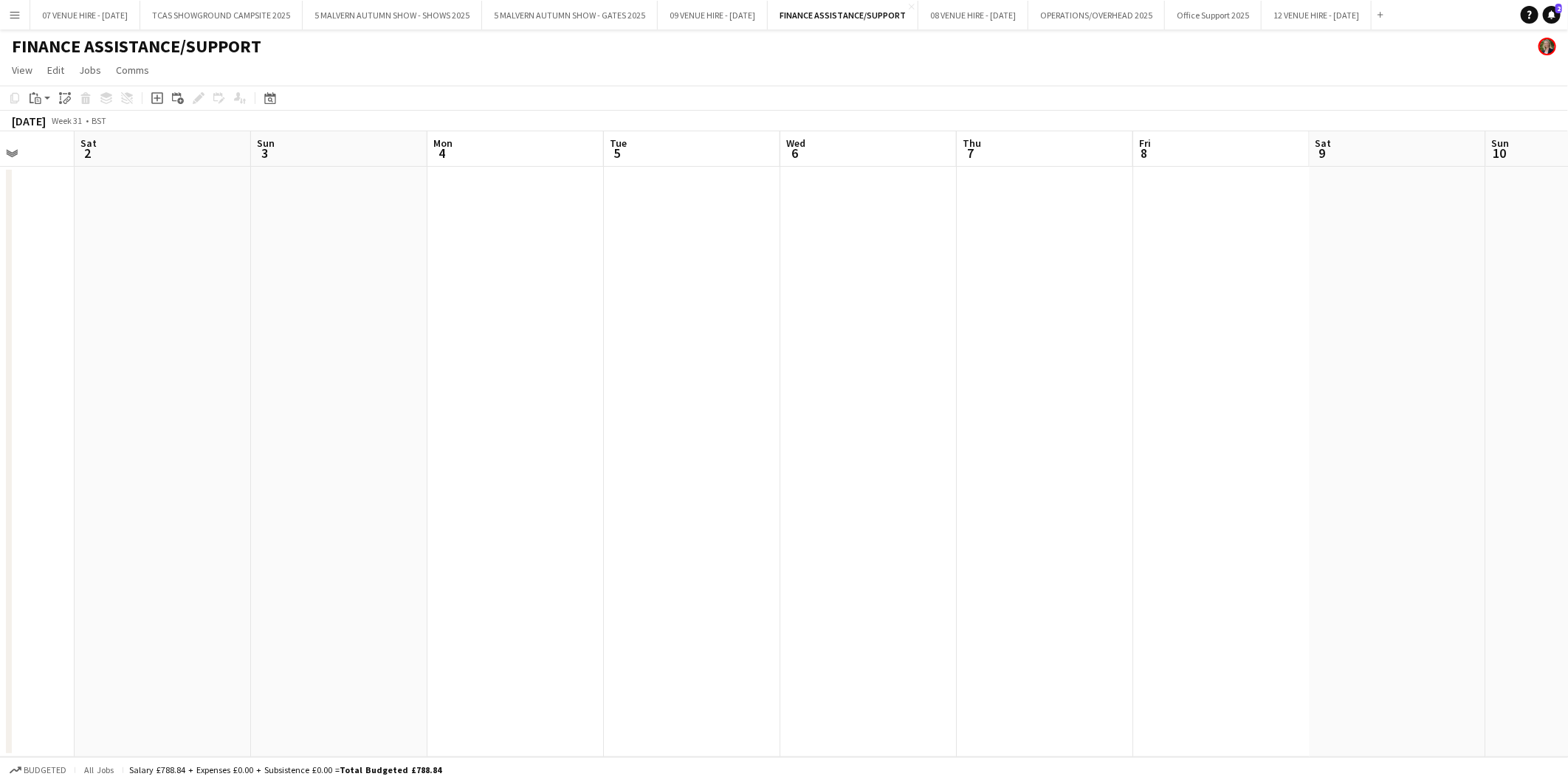
drag, startPoint x: 475, startPoint y: 306, endPoint x: 748, endPoint y: 274, distance: 274.9
click at [763, 271] on app-calendar-viewport "Wed 30 Thu 31 Fri 1 Sat 2 Sun 3 Mon 4 Tue 5 Wed 6 Thu 7 Fri 8 Sat 9 Sun 10 Mon …" at bounding box center [784, 444] width 1568 height 626
drag, startPoint x: 568, startPoint y: 308, endPoint x: 809, endPoint y: 305, distance: 241.0
click at [809, 305] on app-calendar-viewport "Tue 29 Wed 30 Thu 31 Fri 1 Sat 2 Sun 3 Mon 4 Tue 5 Wed 6 Thu 7 Fri 8 Sat 9 Sun …" at bounding box center [784, 444] width 1568 height 626
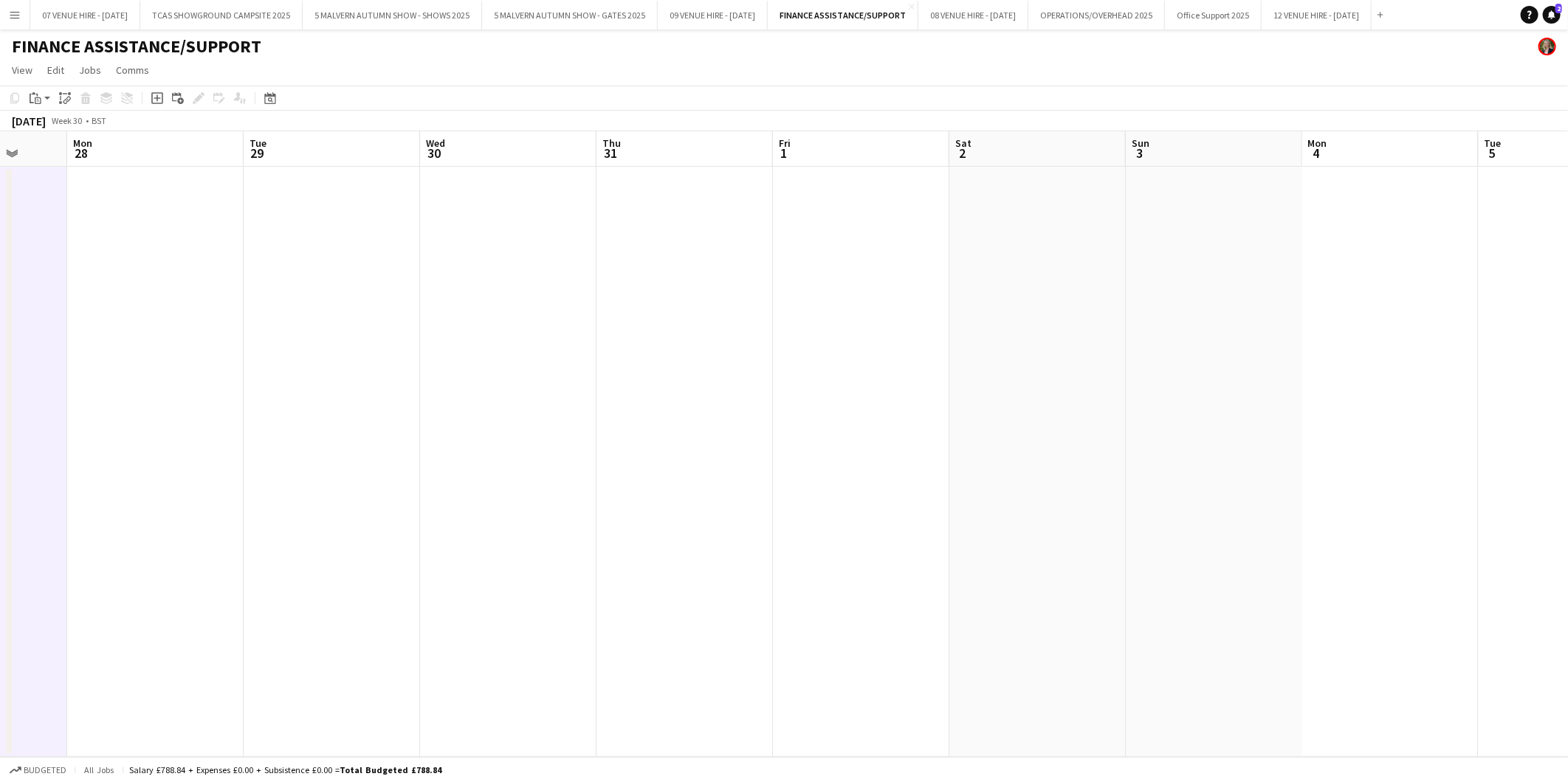
drag, startPoint x: 673, startPoint y: 308, endPoint x: 999, endPoint y: 316, distance: 326.1
click at [999, 316] on app-calendar-viewport "Fri 25 1/1 1 Job Sat 26 Sun 27 Mon 28 Tue 29 Wed 30 Thu 31 Fri 1 Sat 2 Sun 3 Mo…" at bounding box center [784, 444] width 1568 height 626
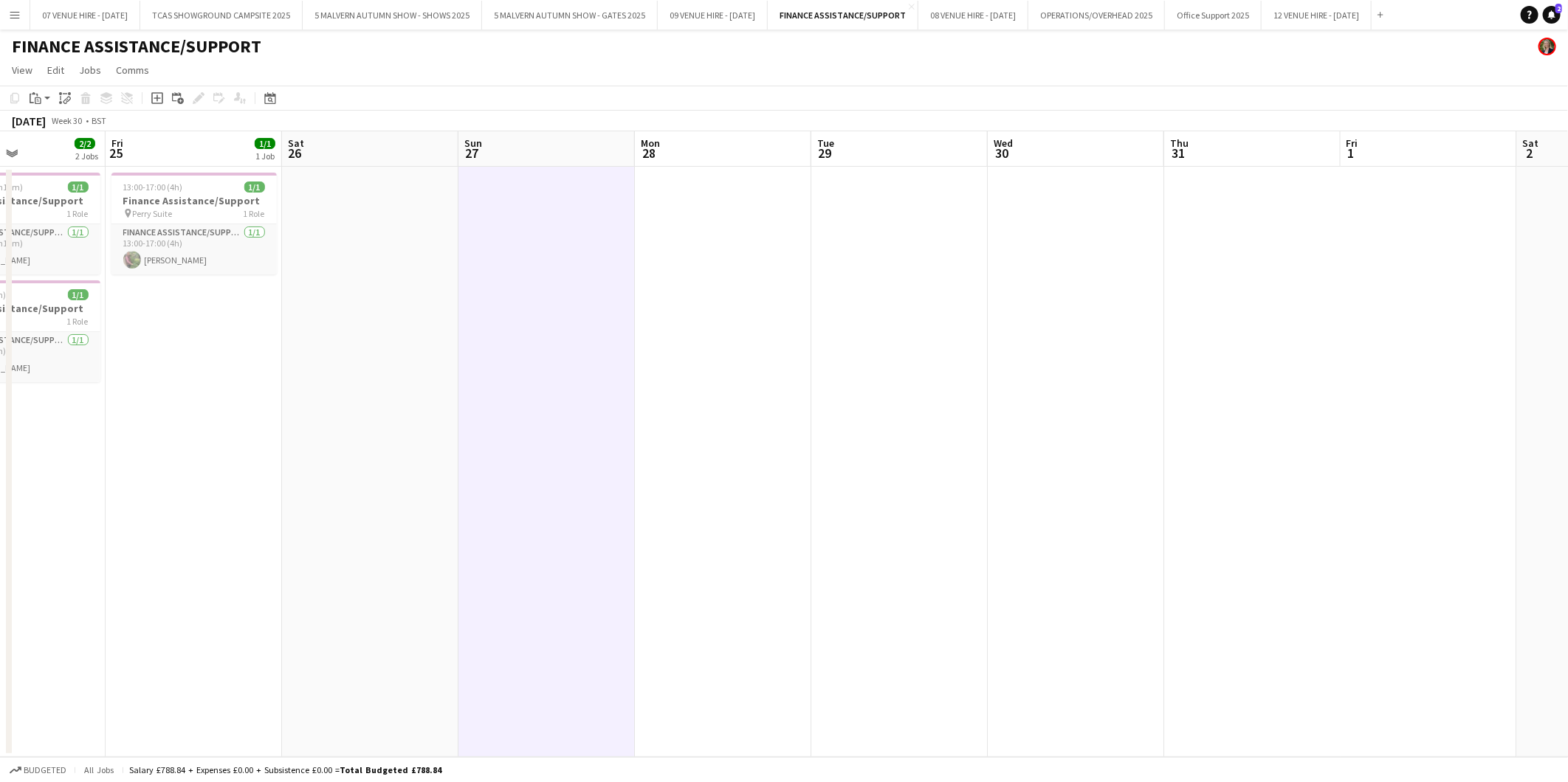
drag, startPoint x: 551, startPoint y: 321, endPoint x: 1113, endPoint y: 316, distance: 562.0
click at [1113, 316] on app-calendar-viewport "Tue 22 Wed 23 Thu 24 2/2 2 Jobs Fri 25 1/1 1 Job Sat 26 Sun 27 Mon 28 Tue 29 We…" at bounding box center [784, 444] width 1568 height 626
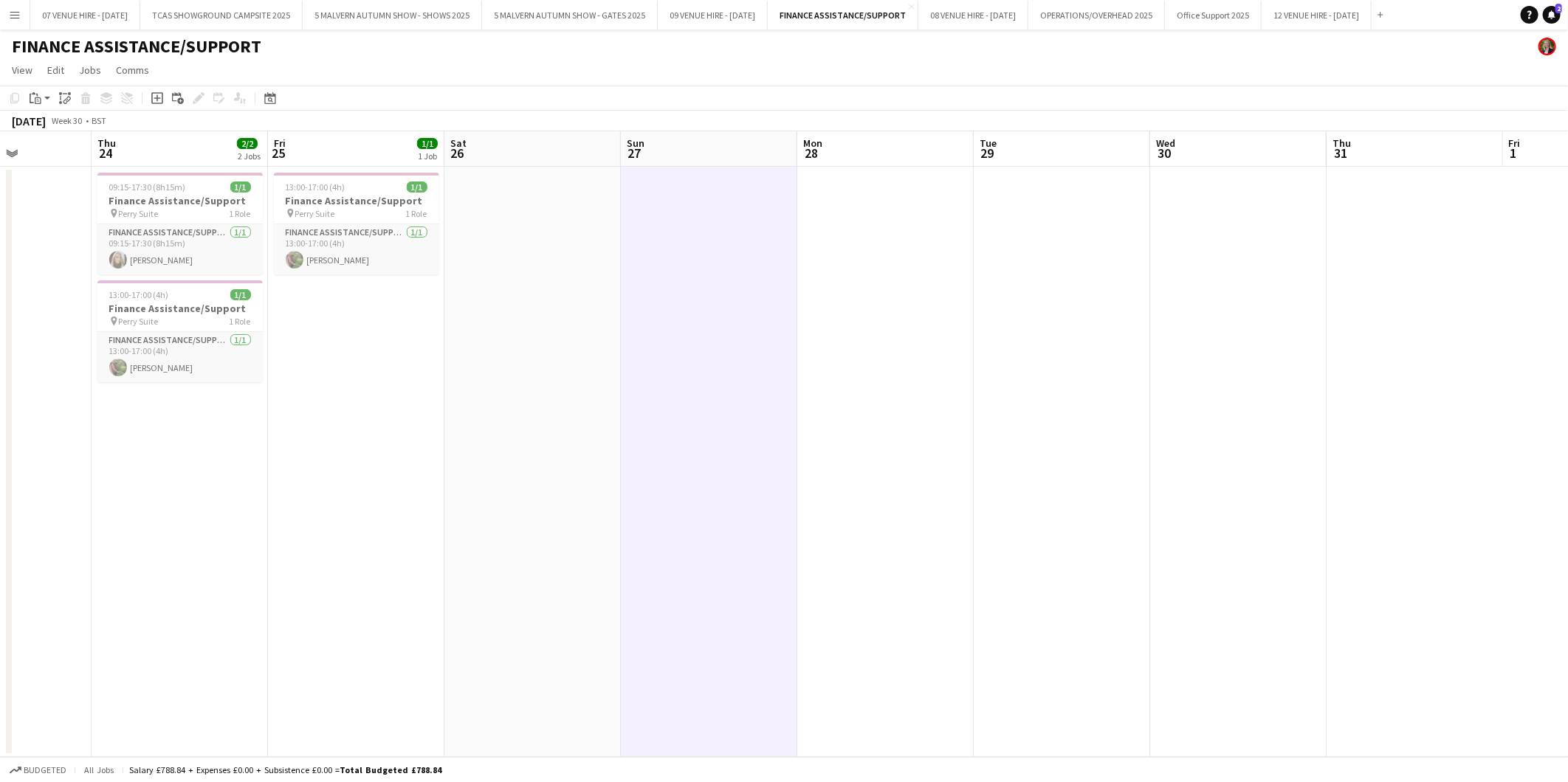
scroll to position [0, 424]
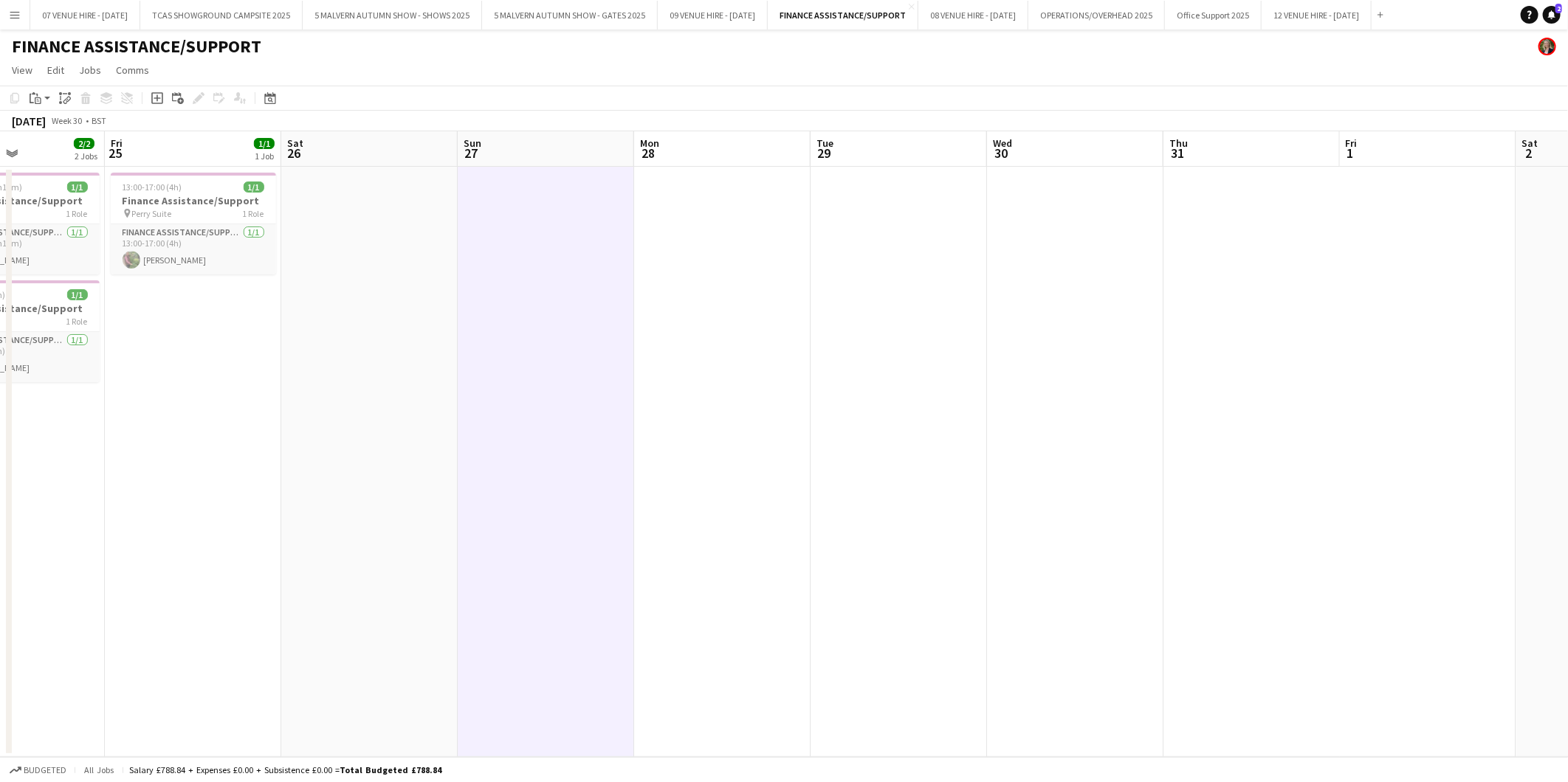
drag, startPoint x: 499, startPoint y: 325, endPoint x: 656, endPoint y: 325, distance: 157.0
click at [656, 325] on app-calendar-viewport "Tue 22 Wed 23 Thu 24 2/2 2 Jobs Fri 25 1/1 1 Job Sat 26 Sun 27 Mon 28 Tue 29 We…" at bounding box center [784, 444] width 1568 height 626
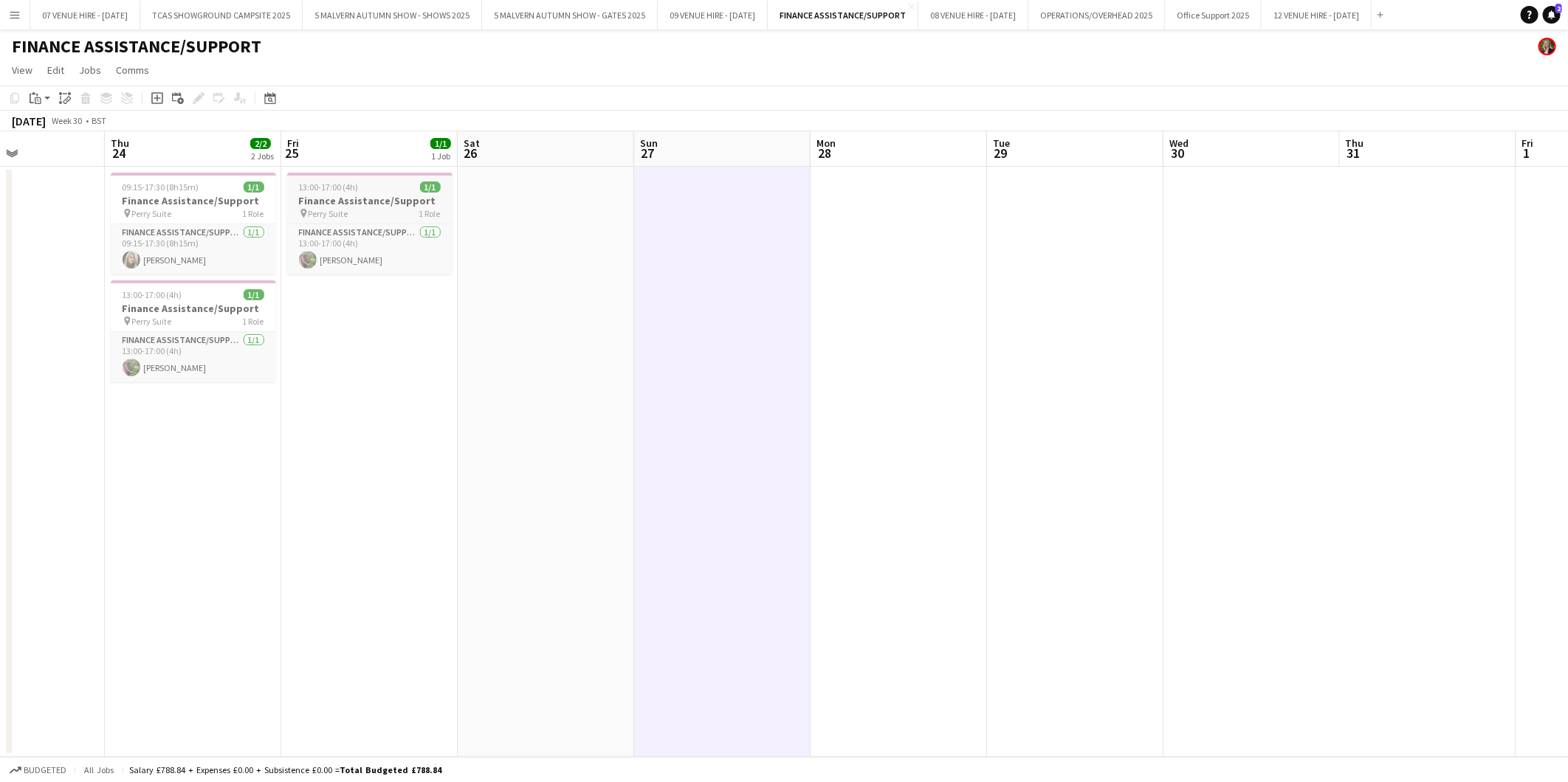
click at [336, 188] on span "13:00-17:00 (4h)" at bounding box center [329, 187] width 60 height 11
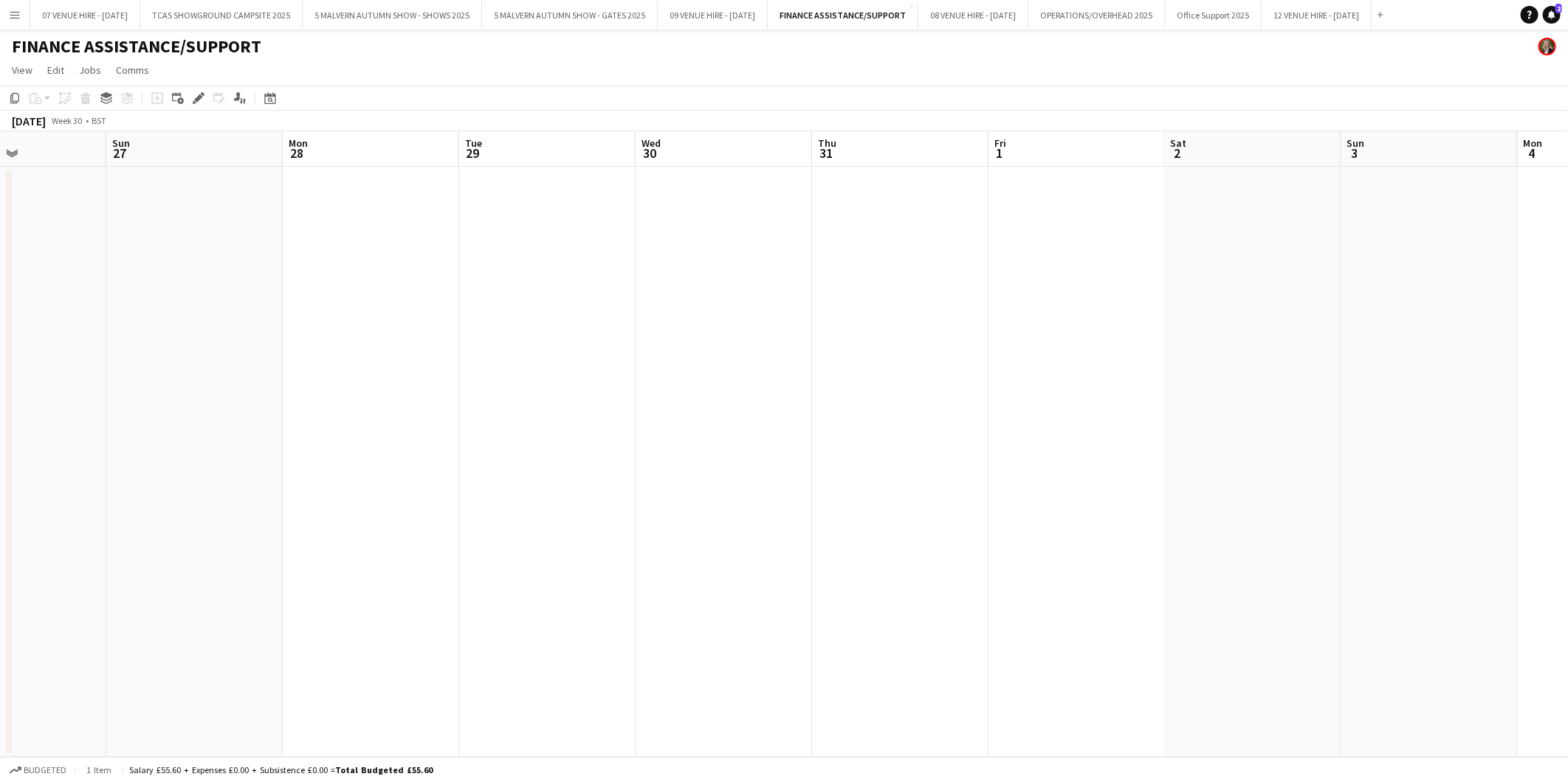
drag, startPoint x: 1437, startPoint y: 402, endPoint x: 697, endPoint y: 341, distance: 742.5
click at [697, 341] on app-calendar-viewport "Wed 23 Thu 24 2/2 2 Jobs Fri 25 1/1 1 Job Sat 26 Sun 27 Mon 28 Tue 29 Wed 30 Th…" at bounding box center [784, 444] width 1568 height 626
click at [636, 359] on app-calendar-viewport "Fri 25 1/1 1 Job Sat 26 Sun 27 Mon 28 Tue 29 Wed 30 Thu 31 Fri 1 Sat 2 Sun 3 Mo…" at bounding box center [784, 444] width 1568 height 626
click at [773, 367] on app-calendar-viewport "Tue 29 Wed 30 Thu 31 Fri 1 Sat 2 Sun 3 Mon 4 Tue 5 Wed 6 Thu 7 Fri 8 Sat 9 Sun …" at bounding box center [784, 444] width 1568 height 626
click at [939, 370] on app-calendar-viewport "Tue 29 Wed 30 Thu 31 Fri 1 Sat 2 Sun 3 Mon 4 Tue 5 Wed 6 Thu 7 Fri 8 Sat 9 Sun …" at bounding box center [784, 444] width 1568 height 626
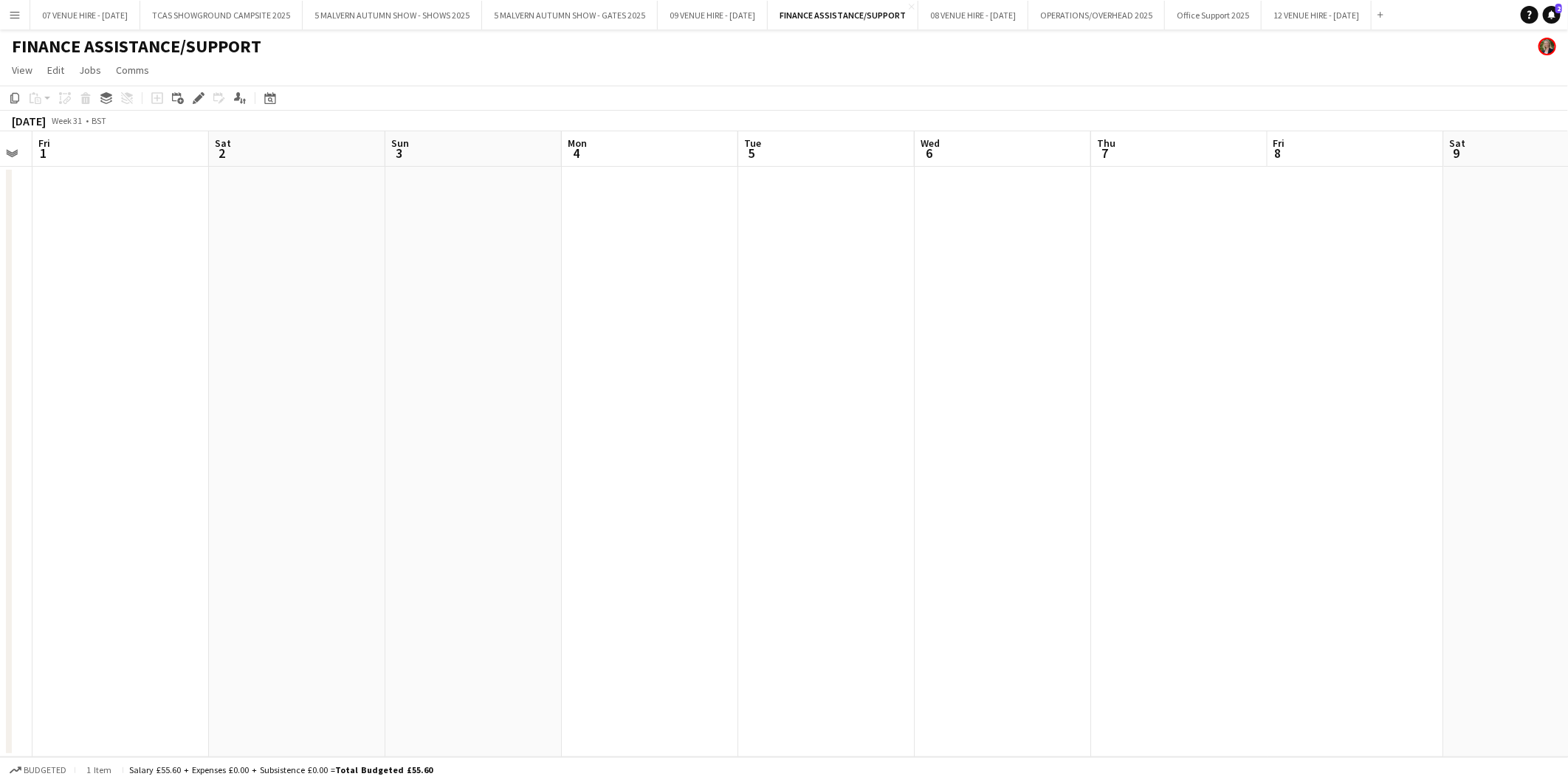
scroll to position [0, 467]
click at [274, 100] on icon at bounding box center [270, 97] width 11 height 12
click at [268, 246] on span "8" at bounding box center [272, 244] width 18 height 18
click at [583, 234] on app-date-cell at bounding box center [639, 462] width 176 height 590
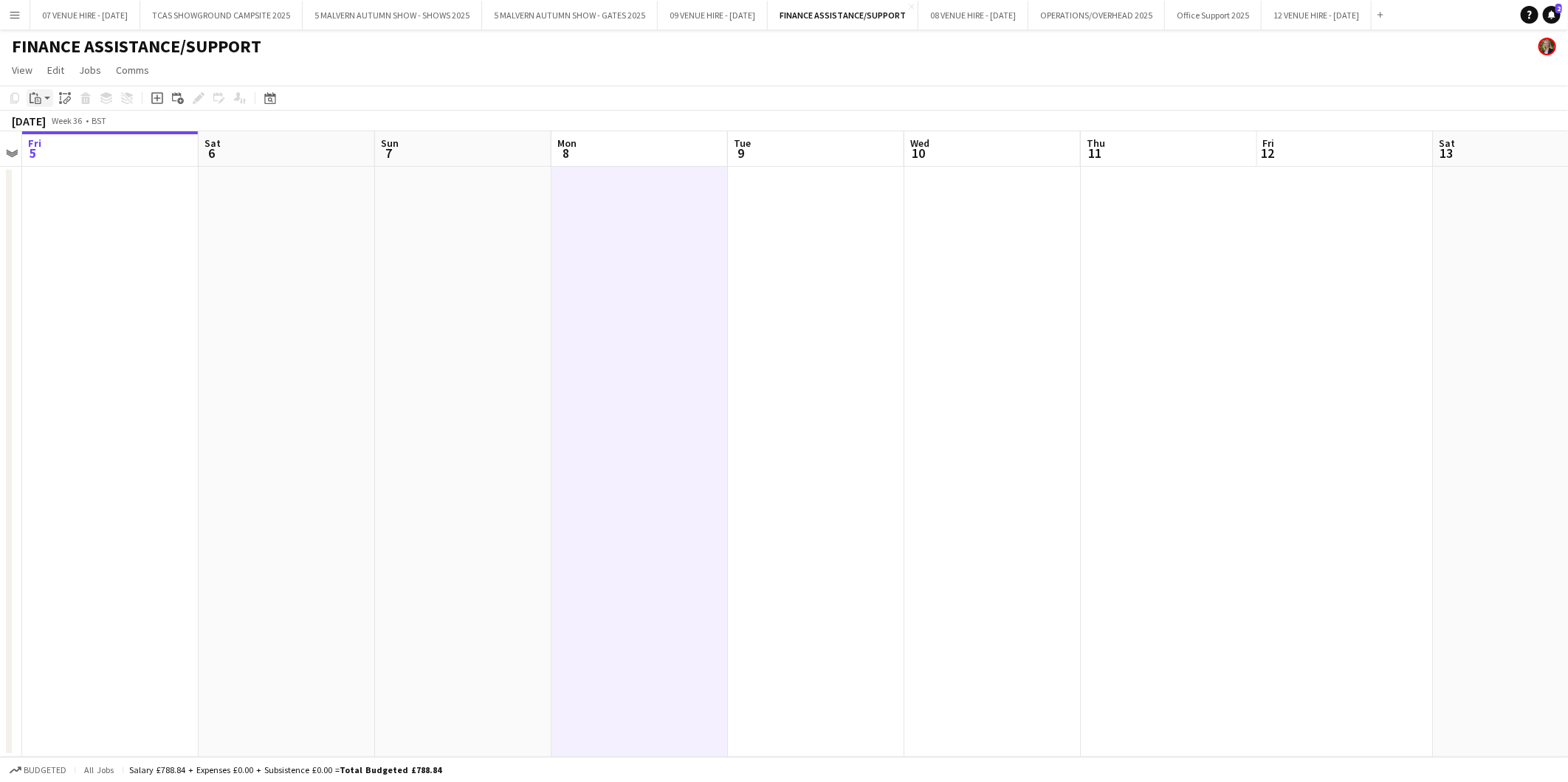
click at [33, 97] on icon "Paste" at bounding box center [35, 97] width 12 height 12
click at [46, 121] on link "Paste Ctrl+V" at bounding box center [108, 126] width 138 height 13
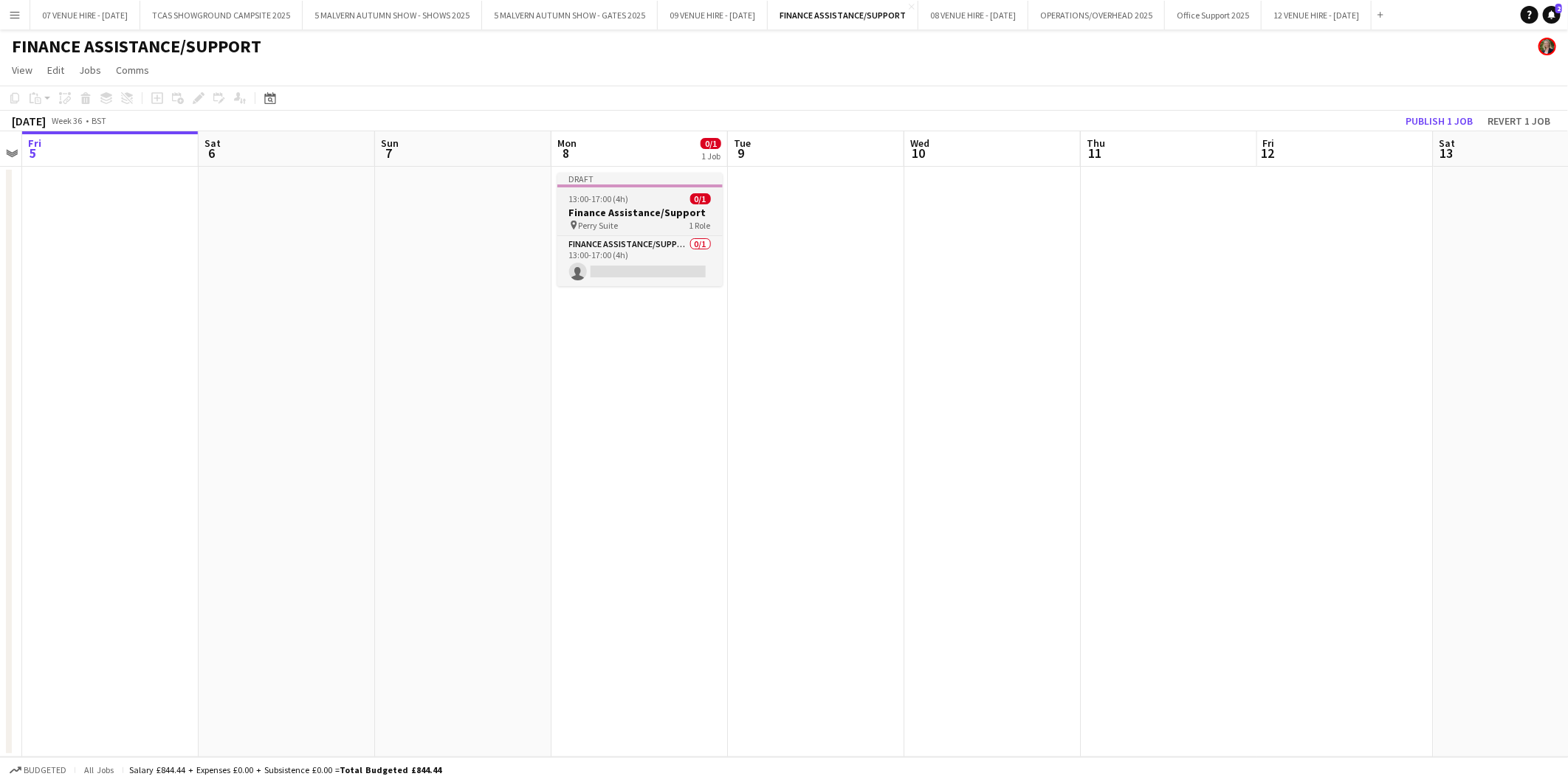
click at [614, 209] on h3 "Finance Assistance/Support" at bounding box center [640, 212] width 165 height 13
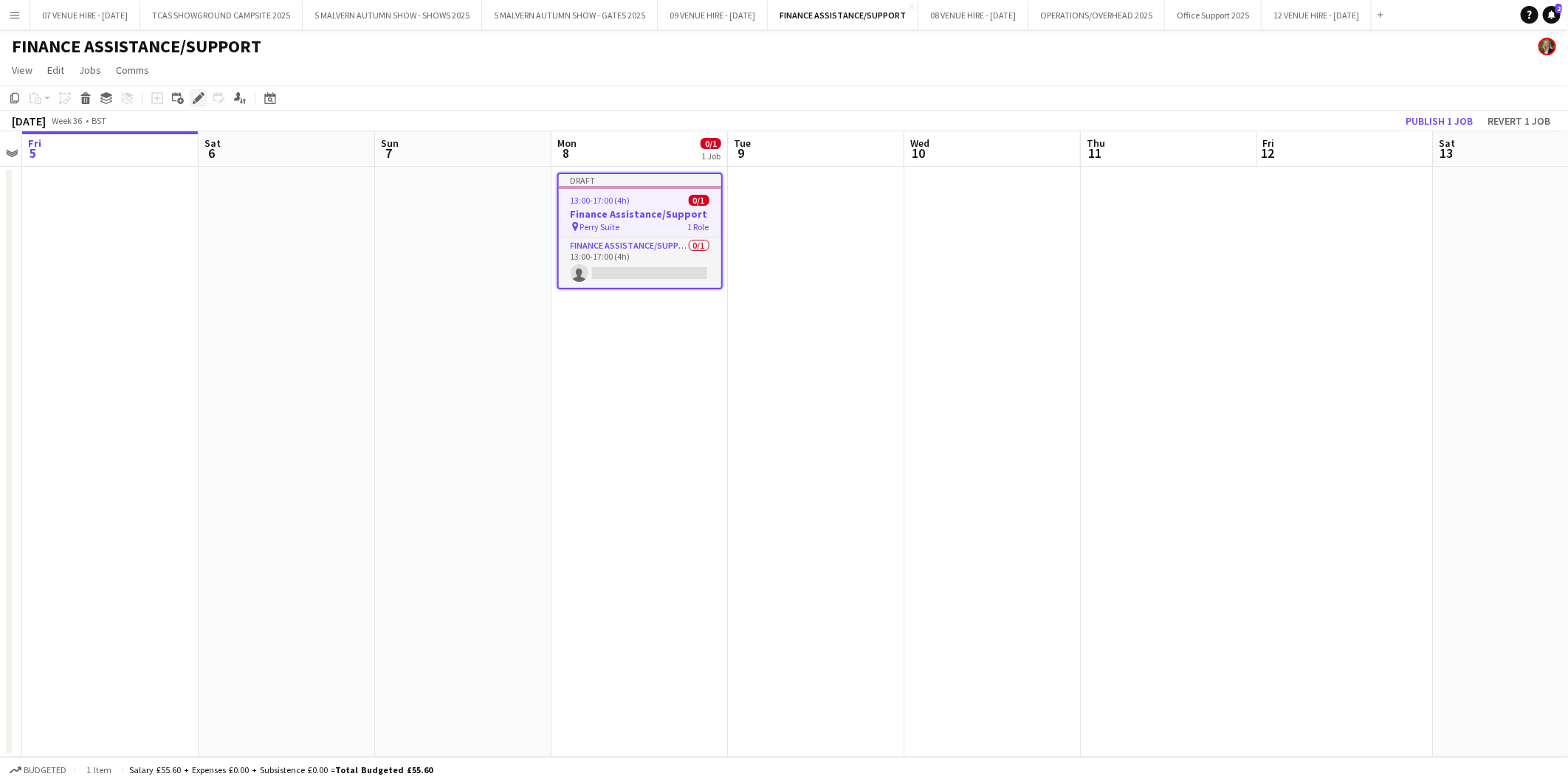
click at [203, 96] on div "Edit" at bounding box center [198, 98] width 18 height 18
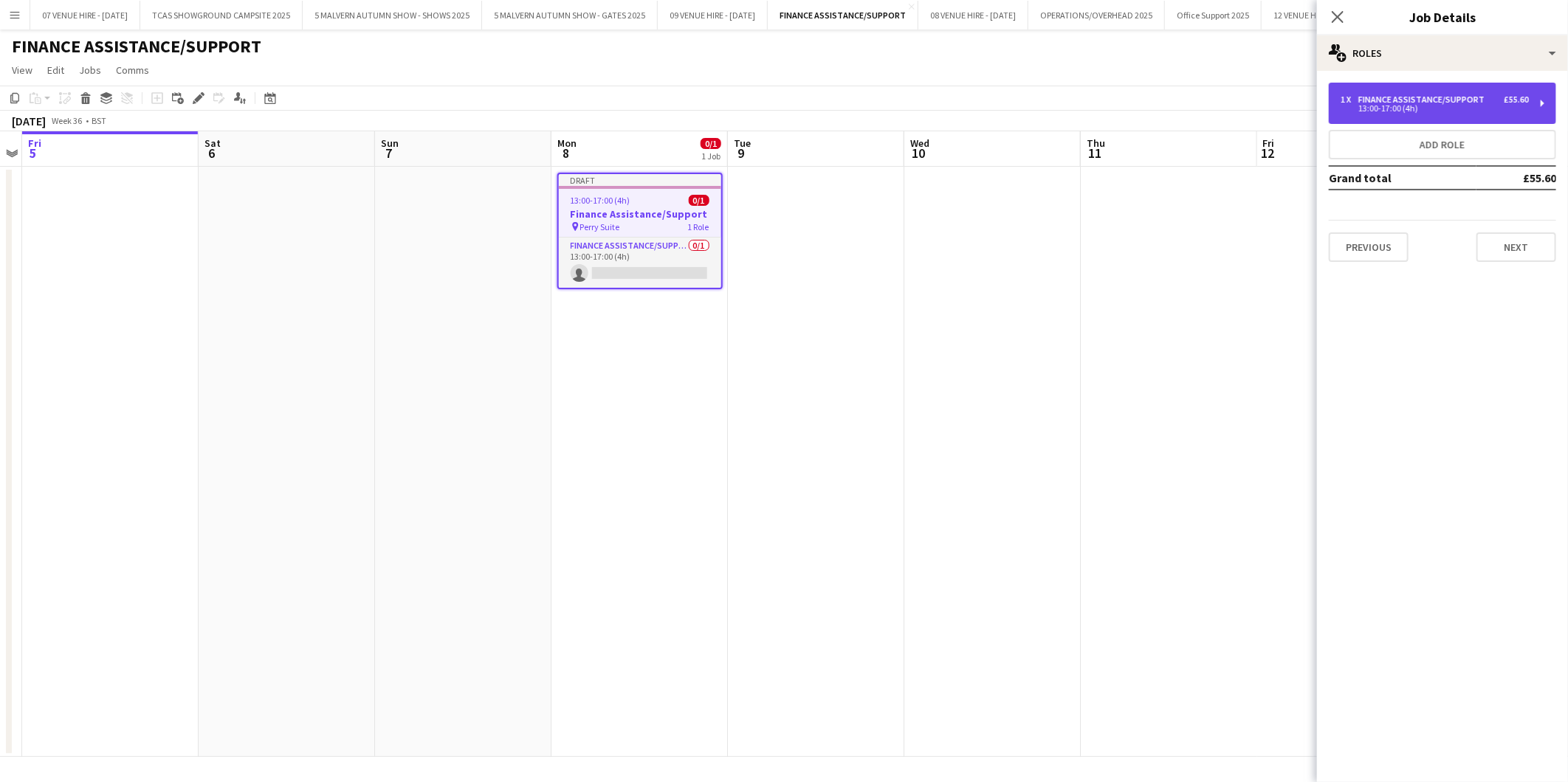
click at [1438, 122] on div "1 x Finance Assistance/Support £55.60 13:00-17:00 (4h)" at bounding box center [1442, 103] width 227 height 41
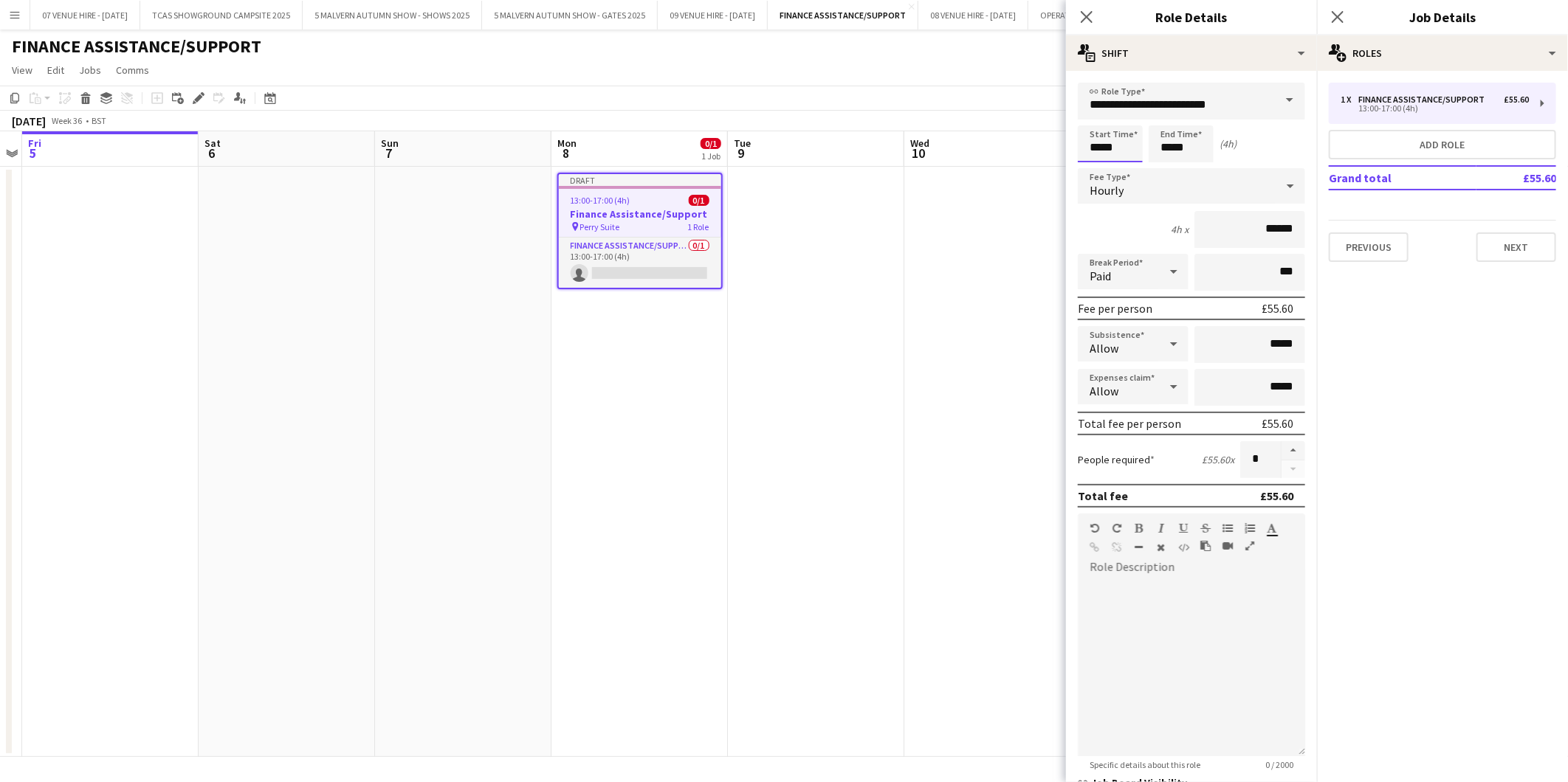
click at [1138, 148] on input "*****" at bounding box center [1110, 144] width 65 height 37
click at [1096, 175] on div at bounding box center [1096, 169] width 29 height 15
type input "*****"
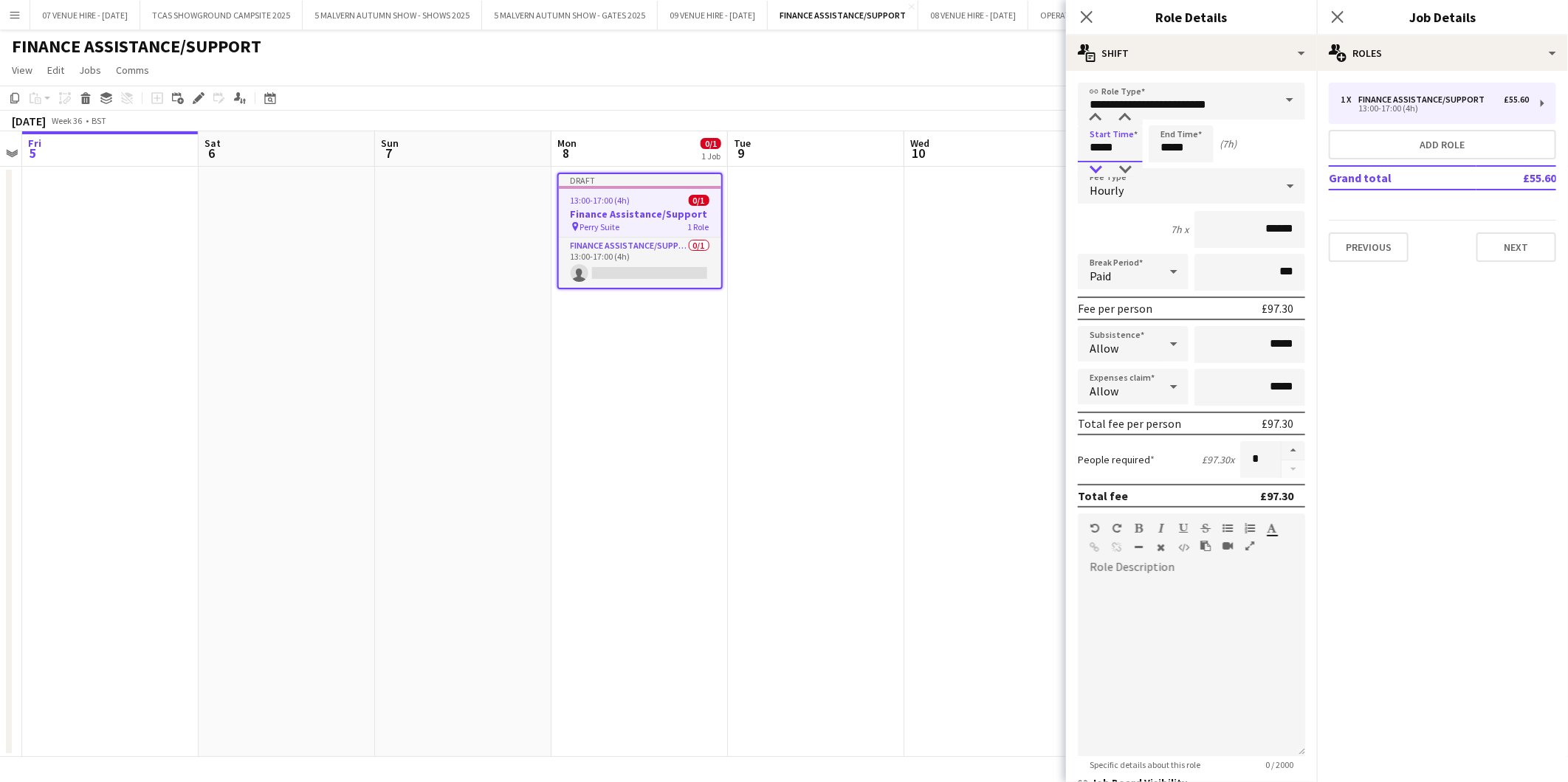
click at [1096, 175] on div at bounding box center [1096, 169] width 29 height 15
click at [1196, 152] on input "*****" at bounding box center [1181, 144] width 65 height 37
click at [1171, 165] on div at bounding box center [1166, 169] width 29 height 15
click at [1170, 166] on div at bounding box center [1166, 169] width 29 height 15
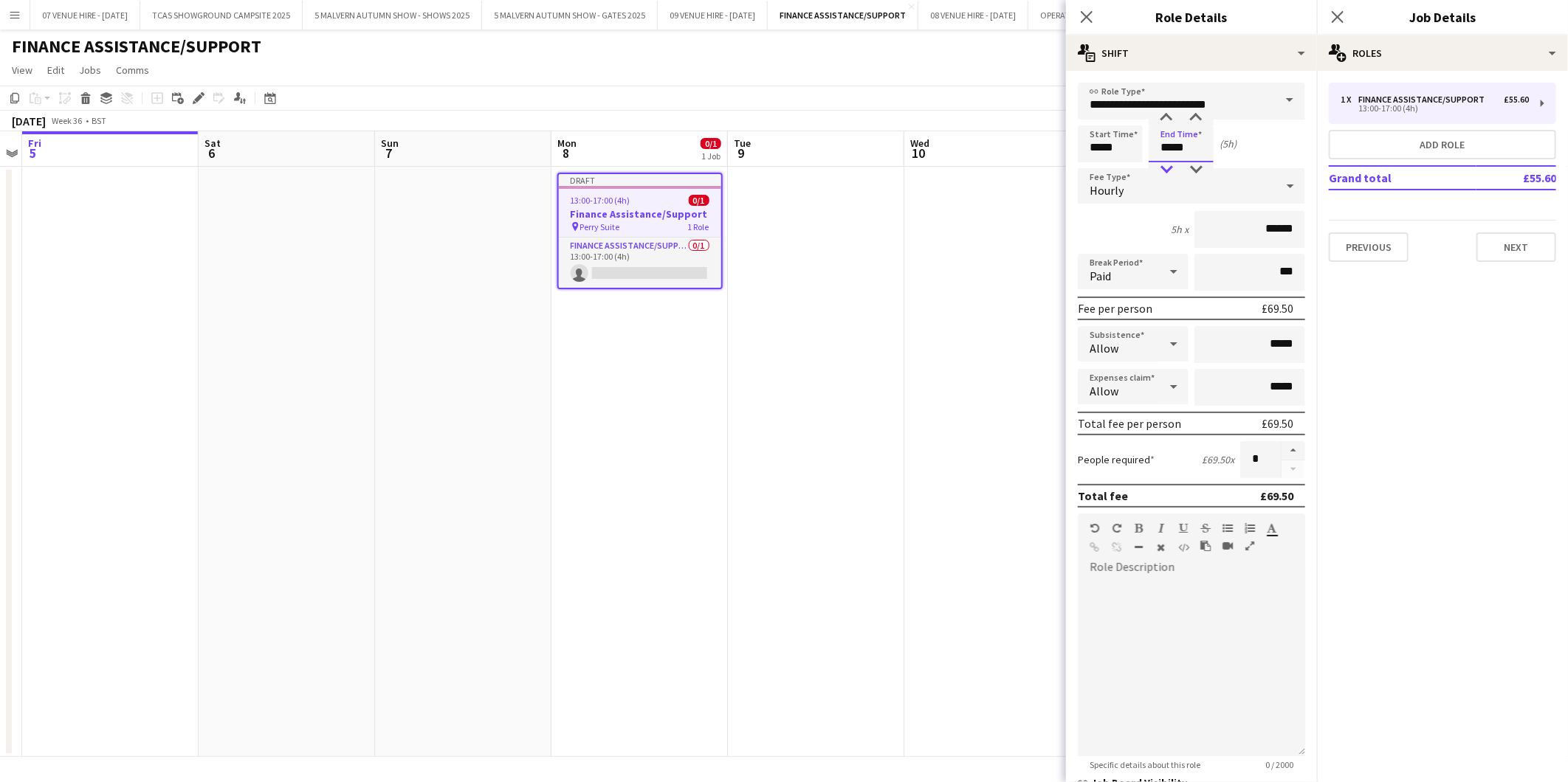
click at [1170, 166] on div at bounding box center [1166, 169] width 29 height 15
type input "*****"
click at [1170, 166] on div at bounding box center [1166, 169] width 29 height 15
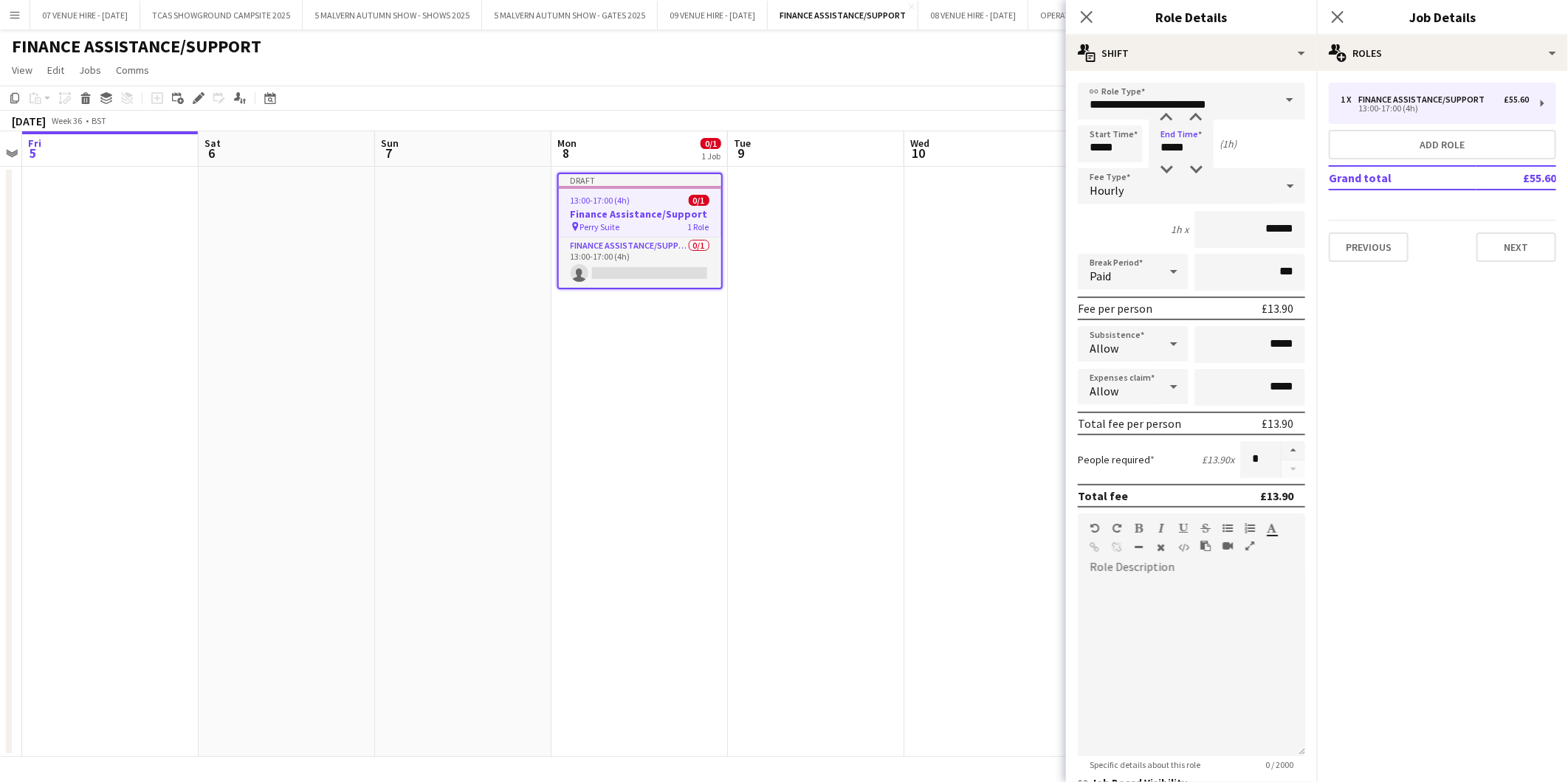
click at [964, 299] on app-date-cell at bounding box center [992, 462] width 176 height 590
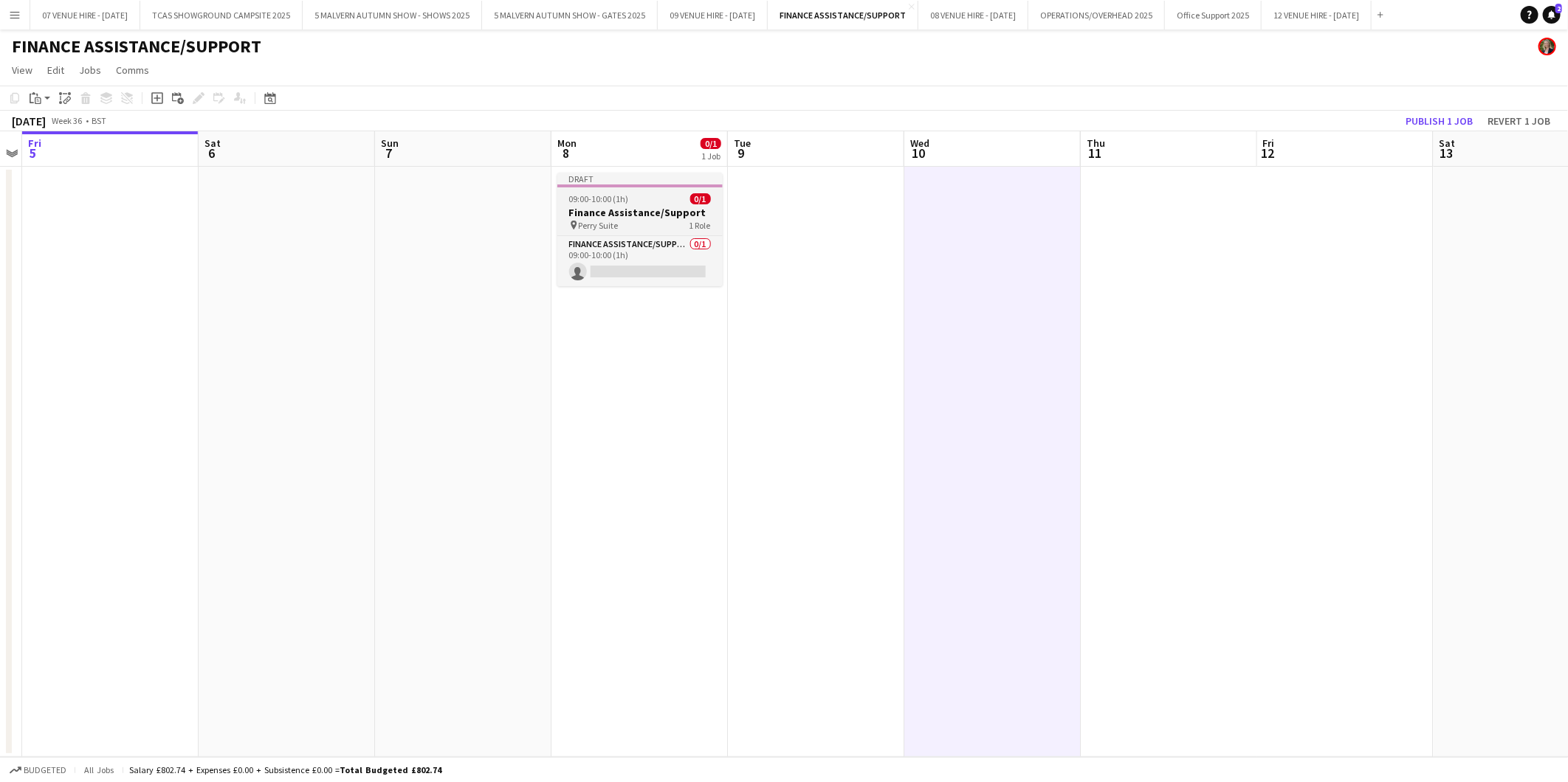
click at [601, 202] on span "09:00-10:00 (1h)" at bounding box center [598, 199] width 60 height 11
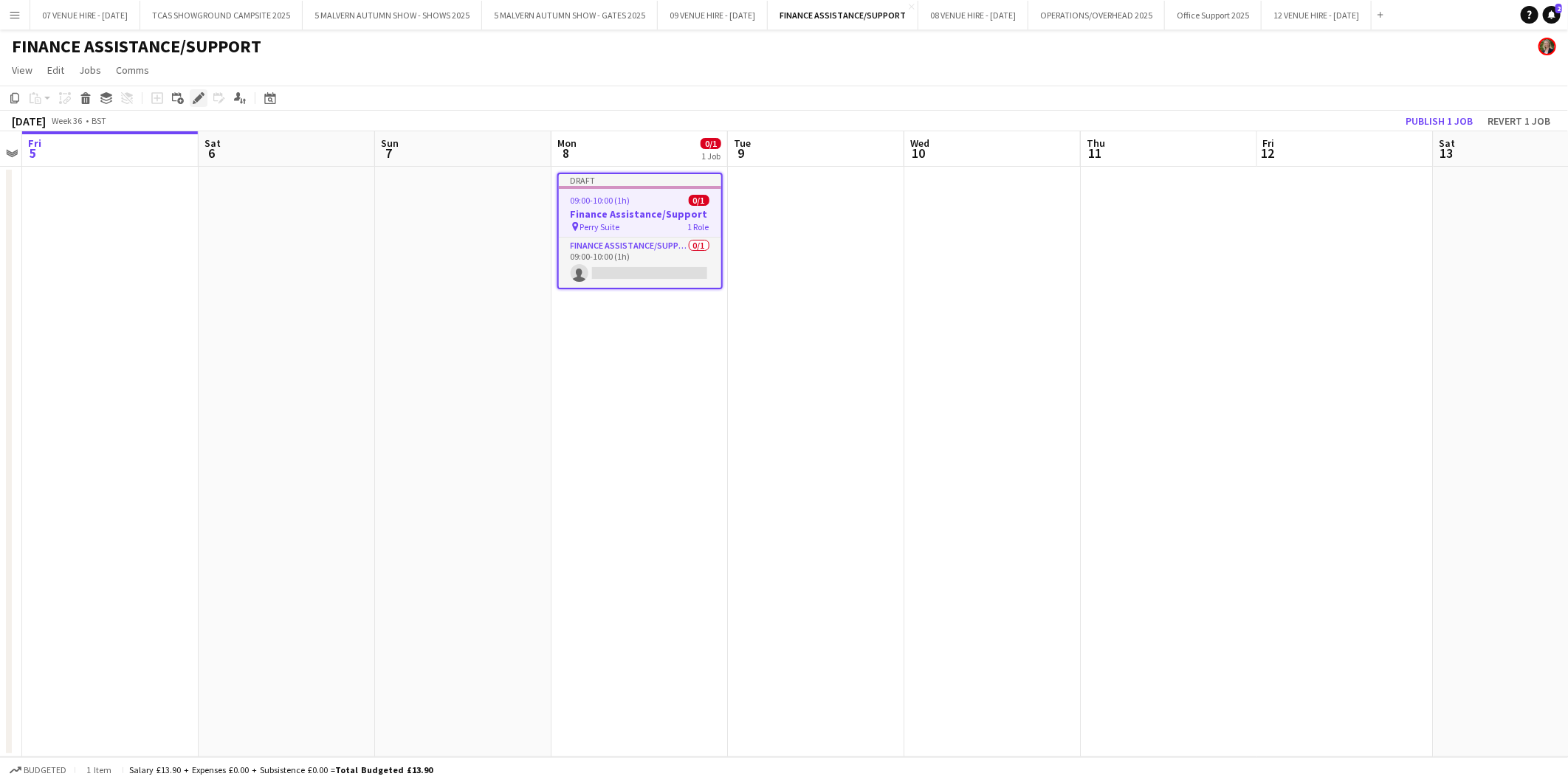
click at [189, 97] on div "Edit" at bounding box center [198, 98] width 18 height 18
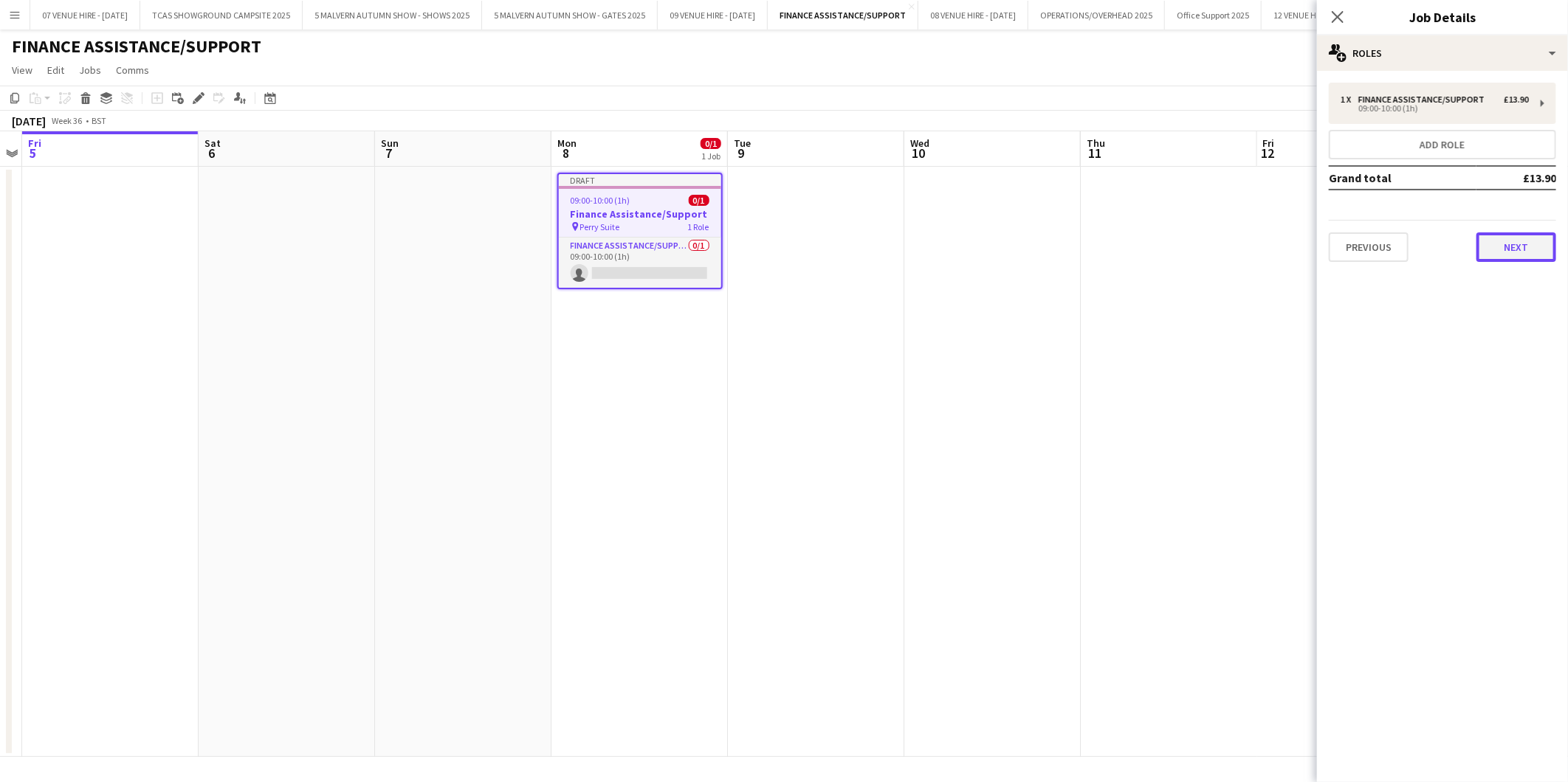
click at [1509, 235] on button "Next" at bounding box center [1515, 247] width 80 height 29
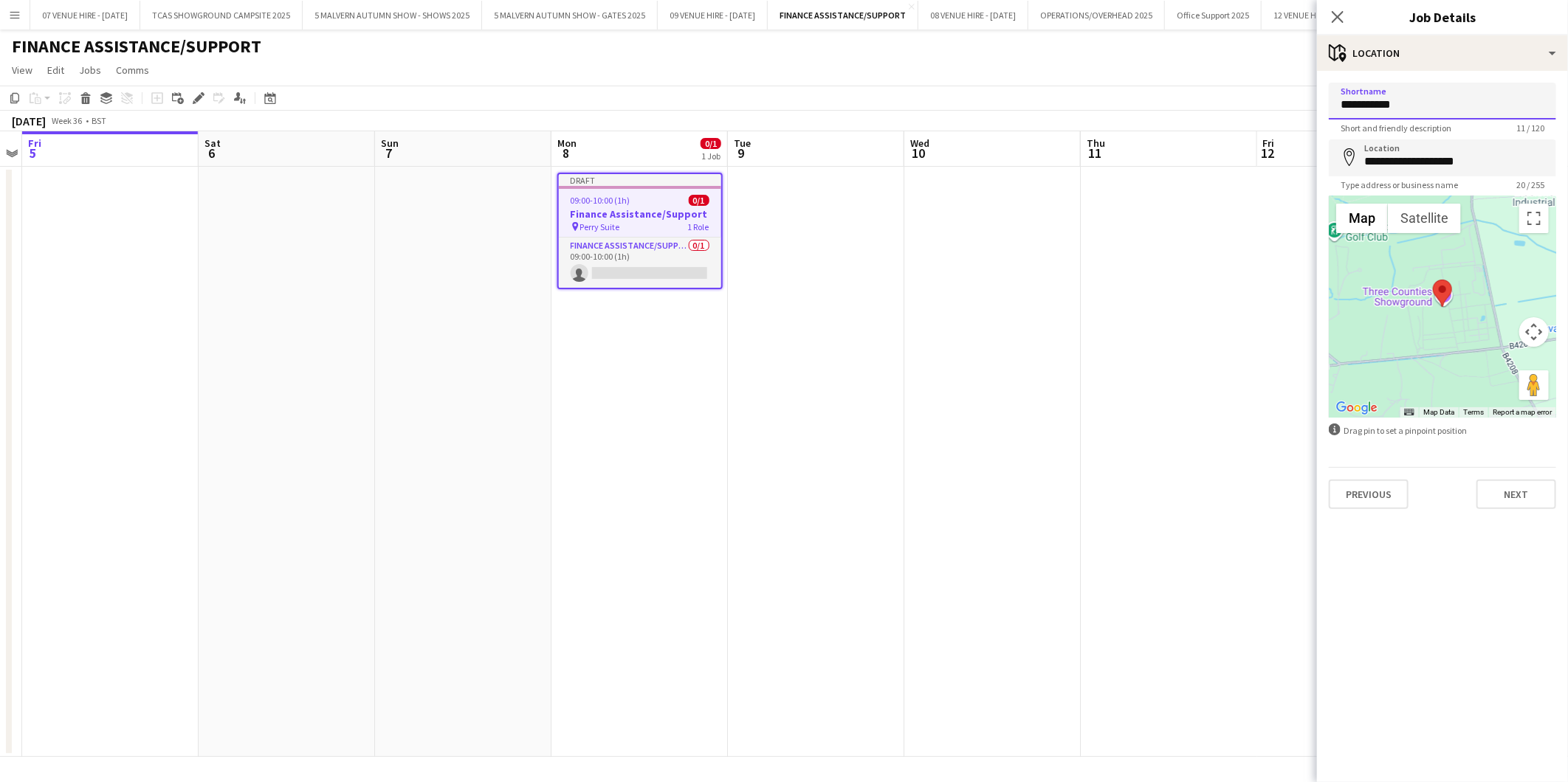
drag, startPoint x: 1451, startPoint y: 108, endPoint x: 1308, endPoint y: 113, distance: 143.1
click at [1308, 113] on body "Menu Boards Boards Boards All jobs Status Workforce Workforce My Workforce Recr…" at bounding box center [784, 391] width 1568 height 782
type input "***"
click at [1127, 318] on app-date-cell at bounding box center [1169, 462] width 176 height 590
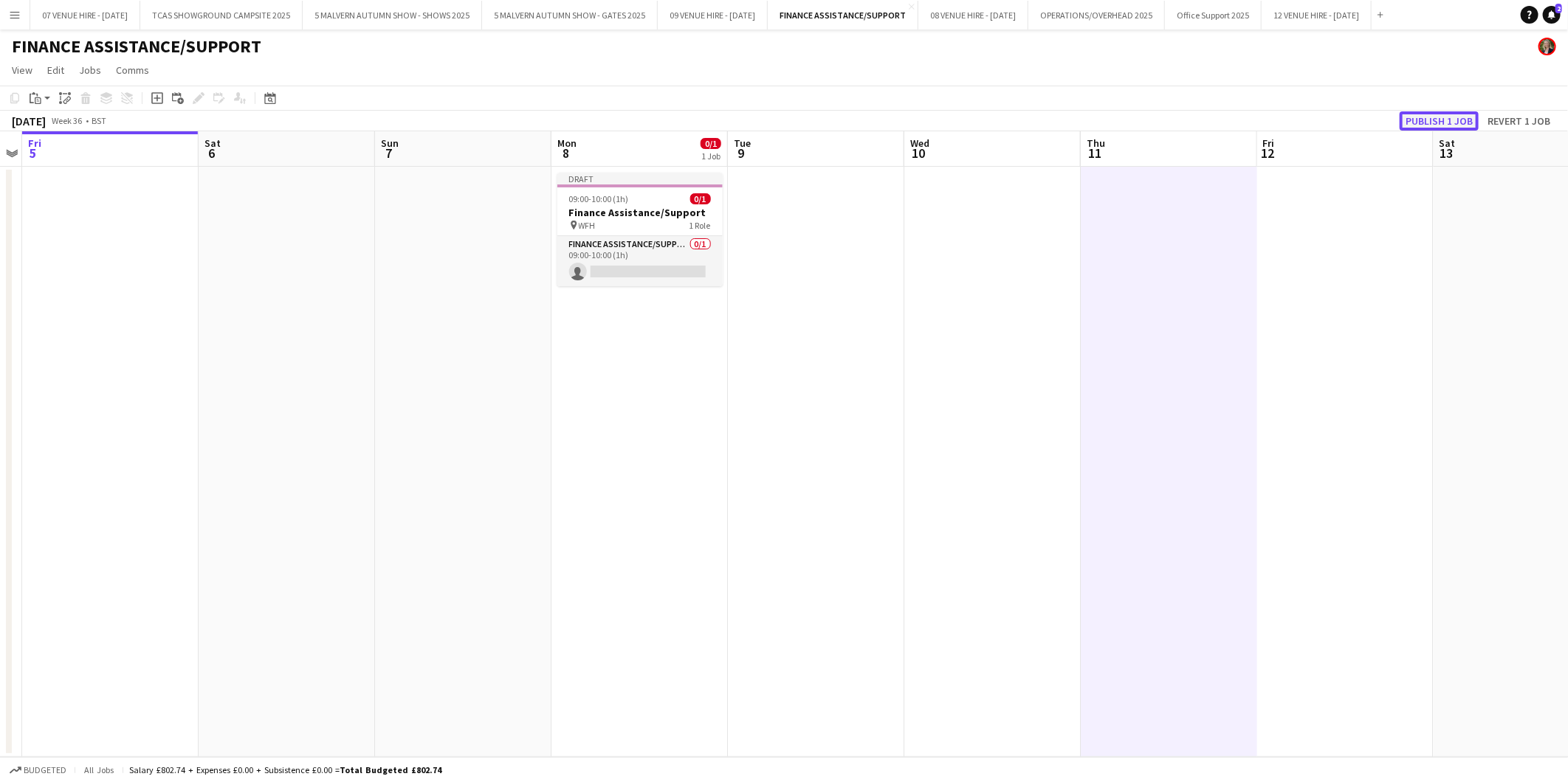
click at [1444, 114] on button "Publish 1 job" at bounding box center [1439, 121] width 79 height 19
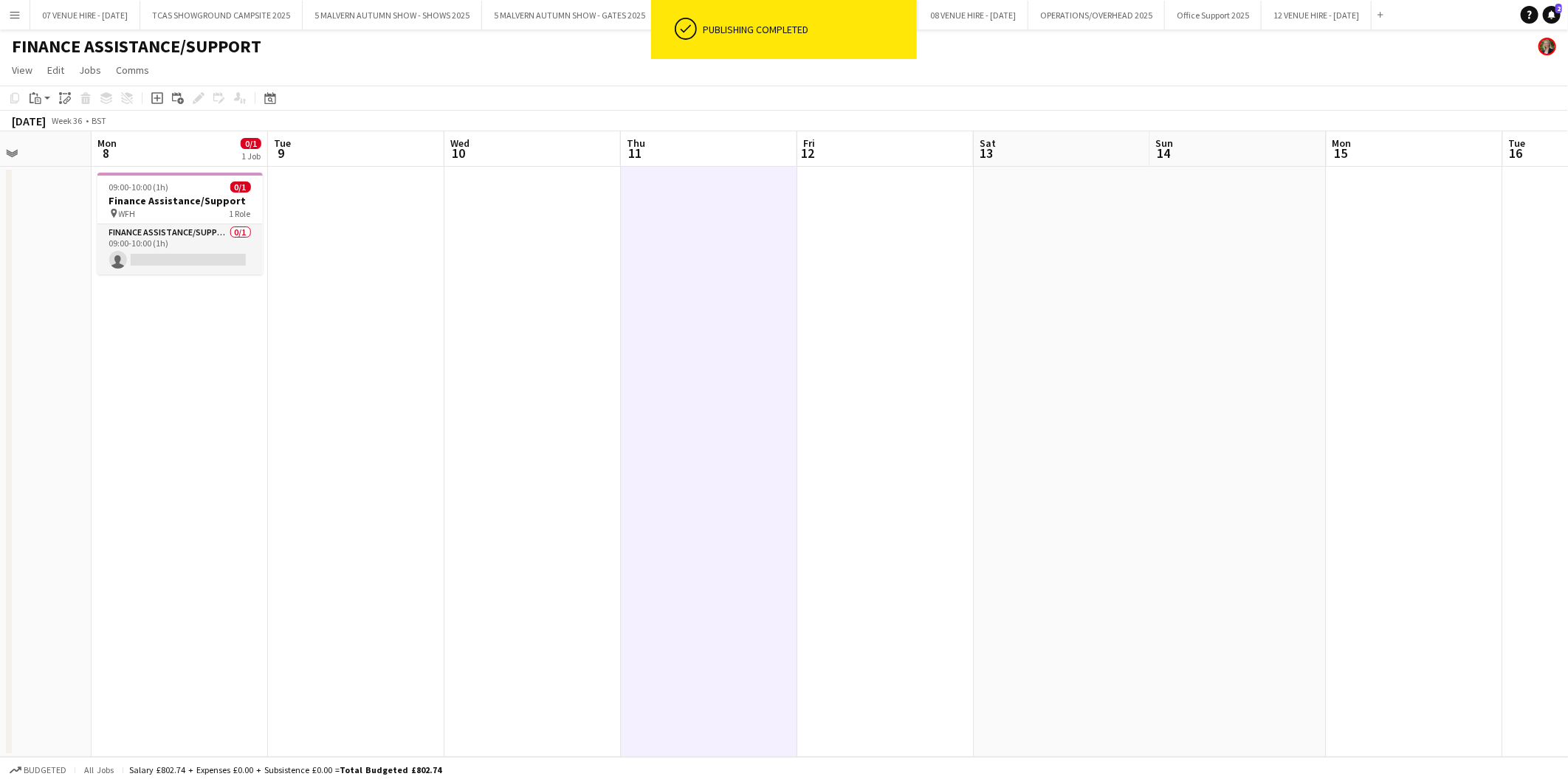
scroll to position [0, 445]
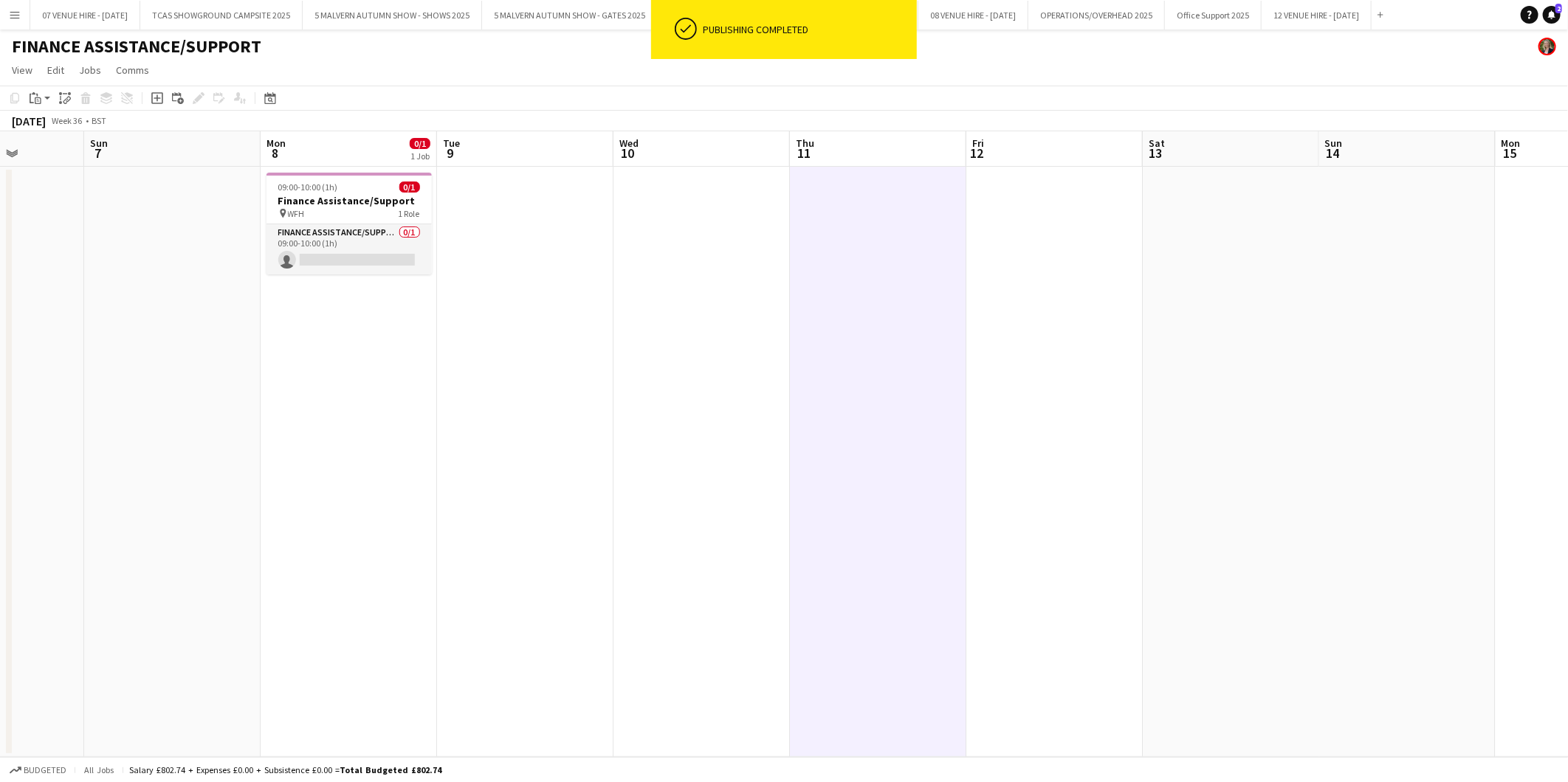
drag, startPoint x: 623, startPoint y: 207, endPoint x: 332, endPoint y: 223, distance: 291.4
click at [332, 223] on app-calendar-viewport "Thu 4 Fri 5 Sat 6 Sun 7 Mon 8 0/1 1 Job Tue 9 Wed 10 Thu 11 Fri 12 Sat 13 Sun 1…" at bounding box center [784, 444] width 1568 height 626
click at [331, 248] on app-card-role "Finance Assistance/Support 0/1 09:00-10:00 (1h) single-neutral-actions" at bounding box center [349, 249] width 165 height 50
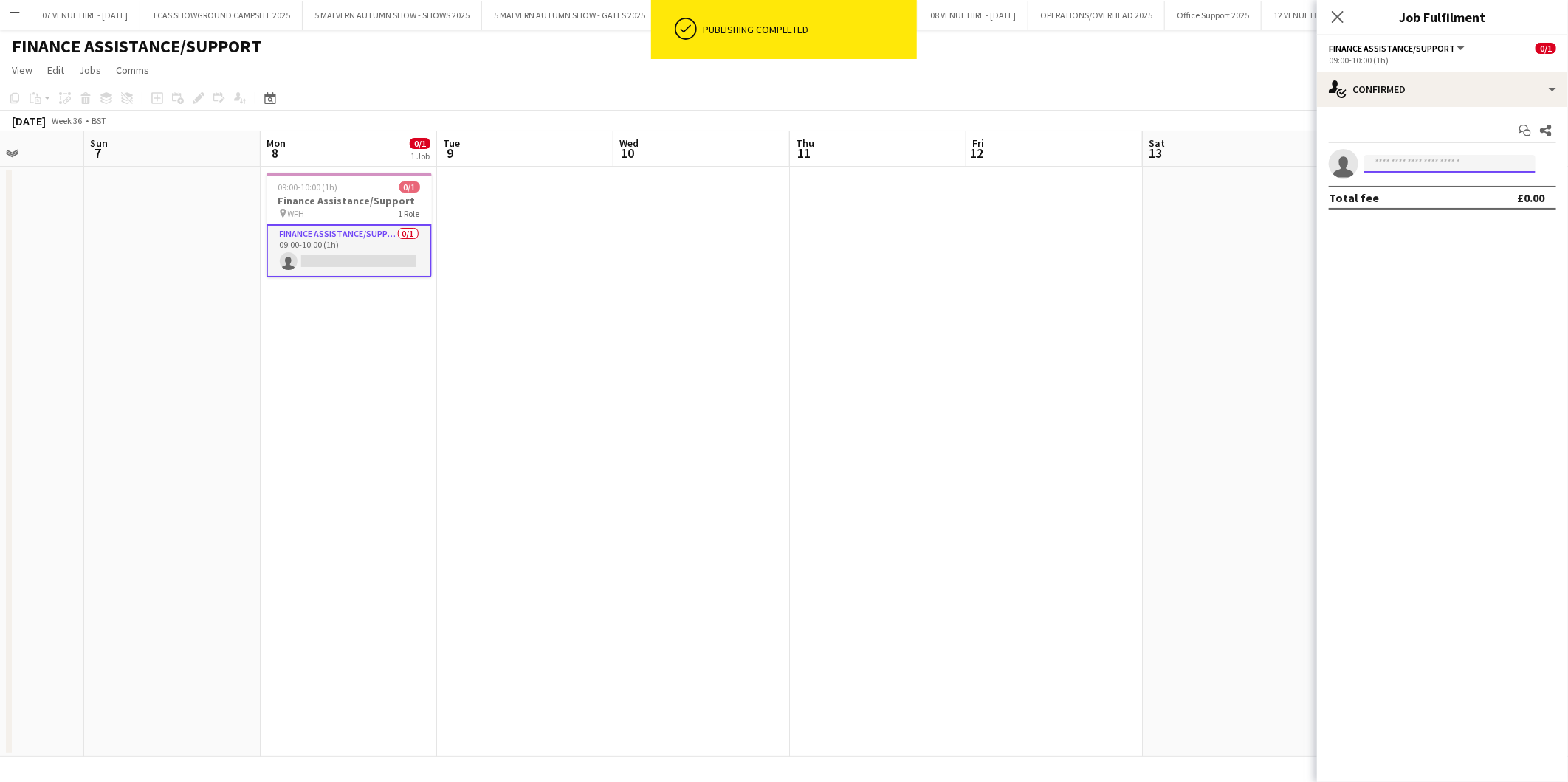
click at [1413, 159] on input at bounding box center [1449, 163] width 171 height 18
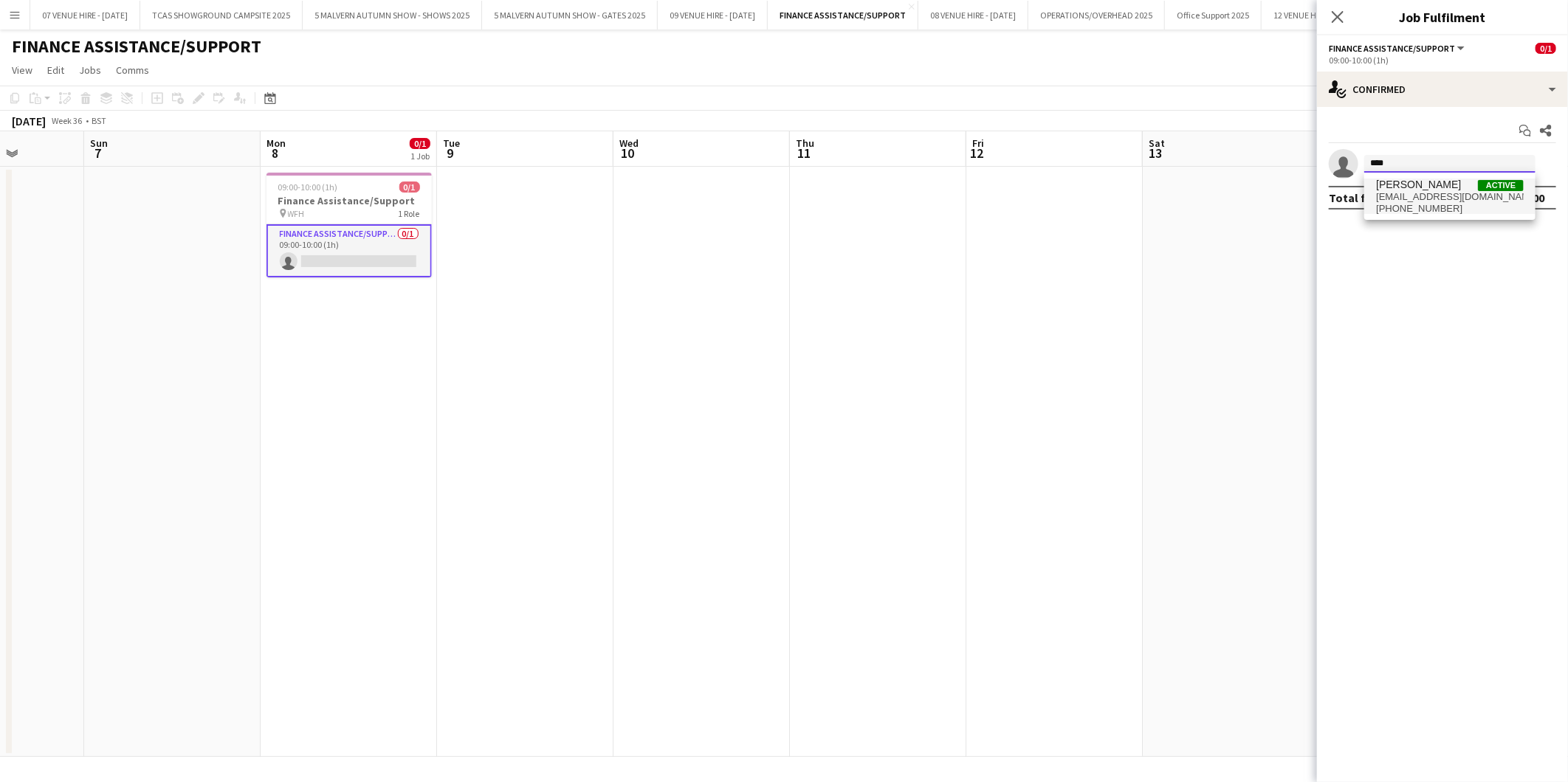
type input "****"
click at [1420, 201] on span "[EMAIL_ADDRESS][DOMAIN_NAME]" at bounding box center [1449, 196] width 148 height 12
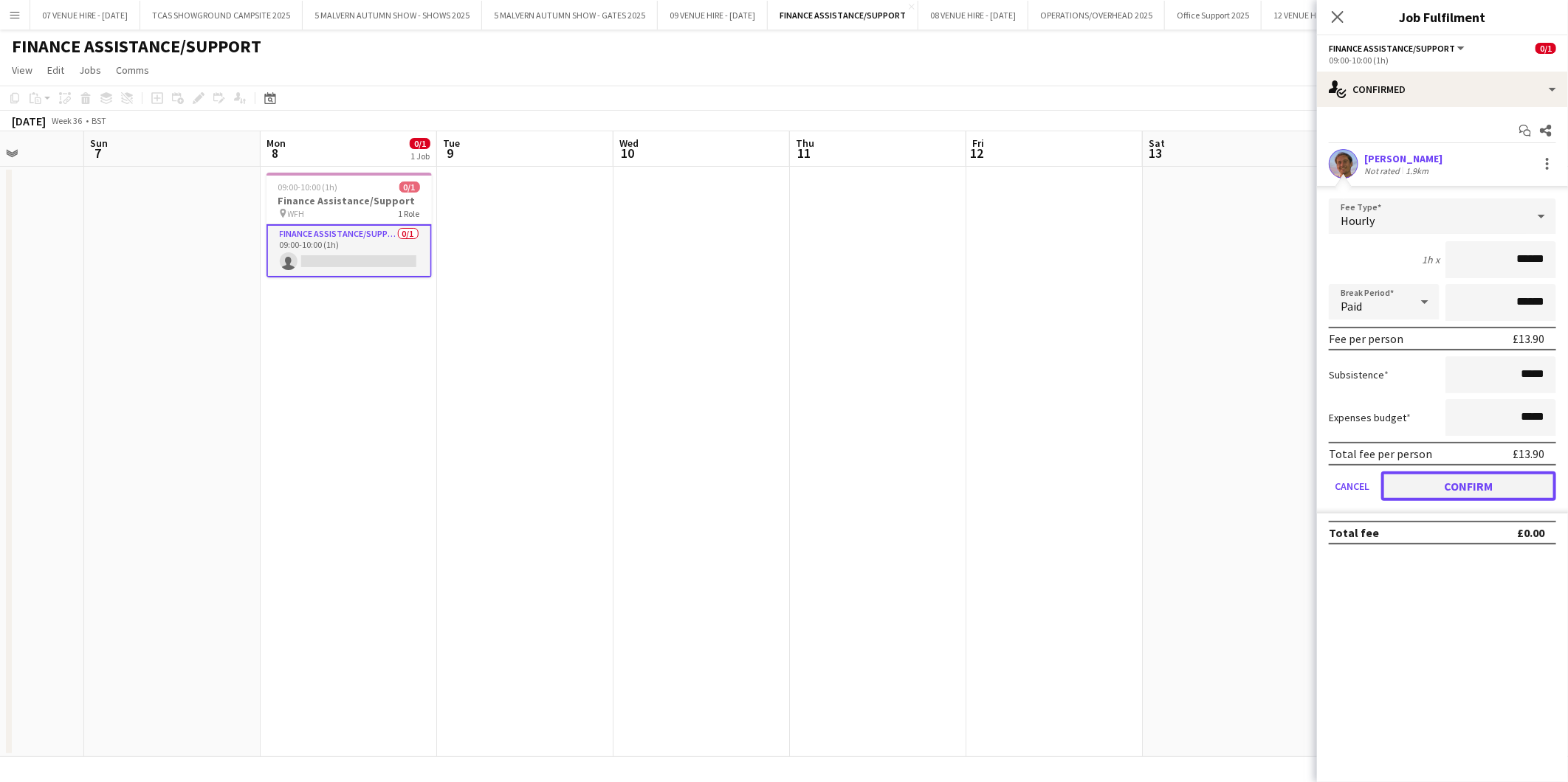
click at [1485, 484] on button "Confirm" at bounding box center [1468, 486] width 175 height 29
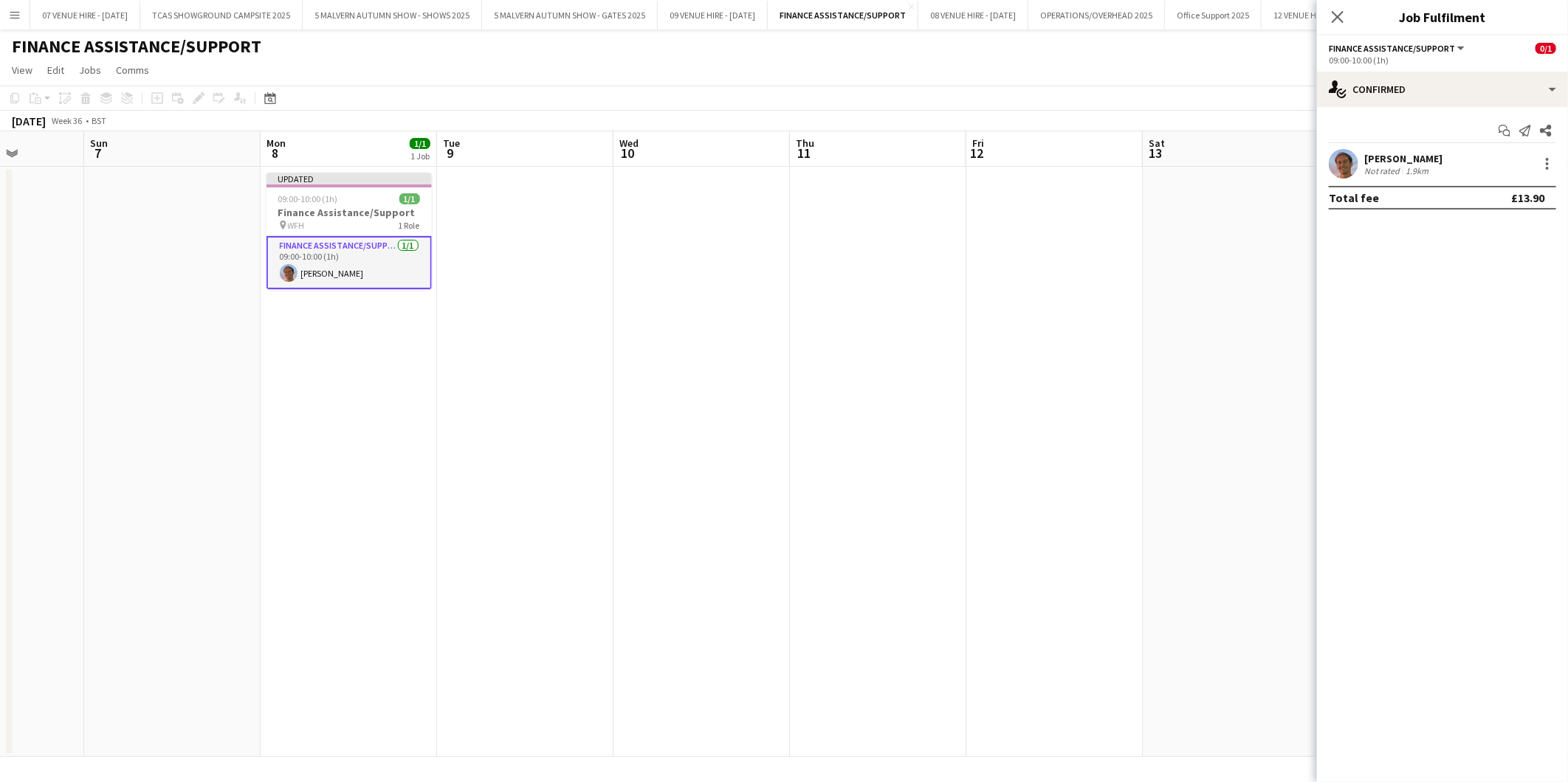
click at [956, 389] on app-date-cell at bounding box center [878, 462] width 176 height 590
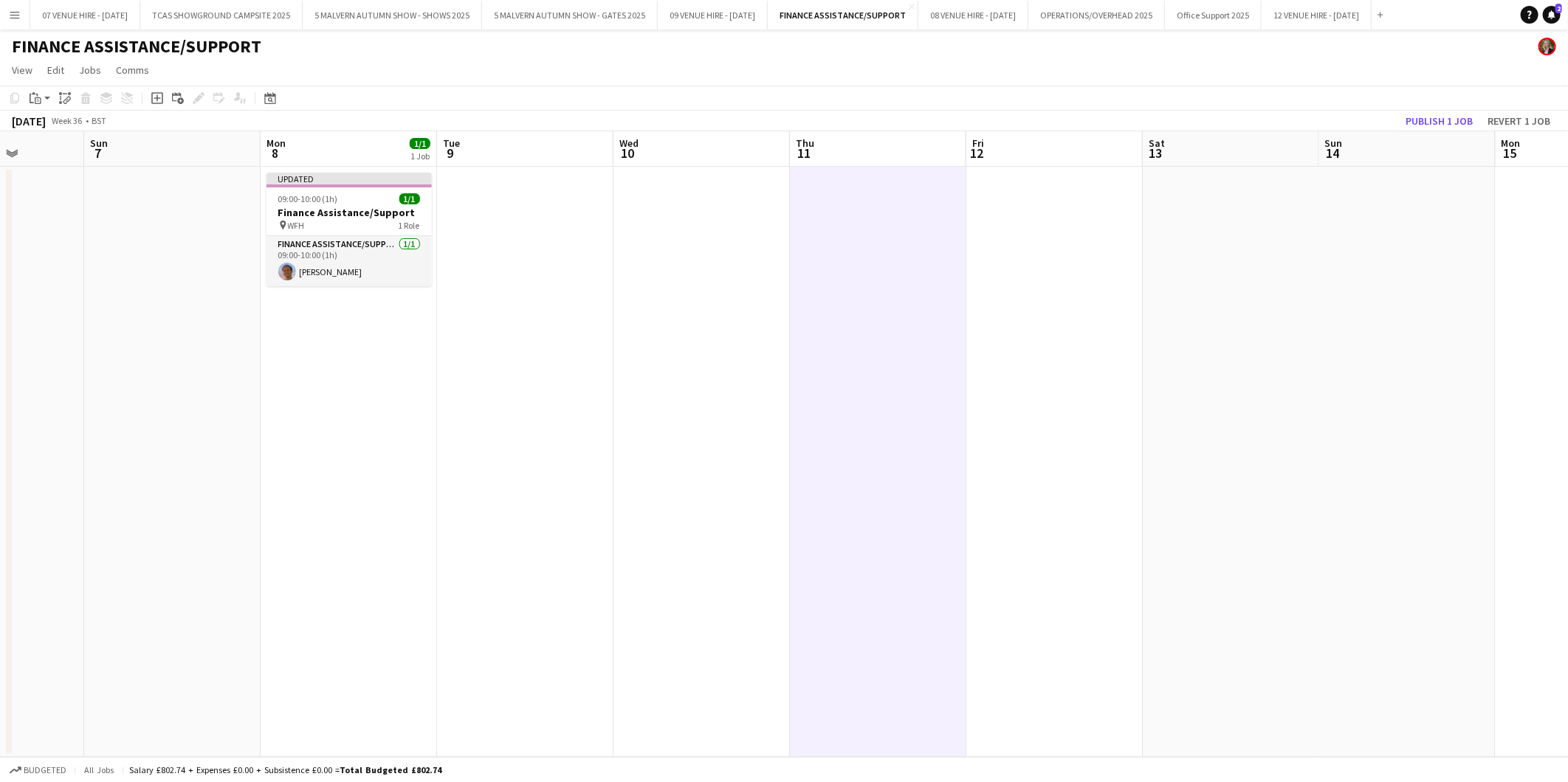
scroll to position [0, 446]
click at [295, 193] on span "09:00-10:00 (1h)" at bounding box center [307, 199] width 60 height 11
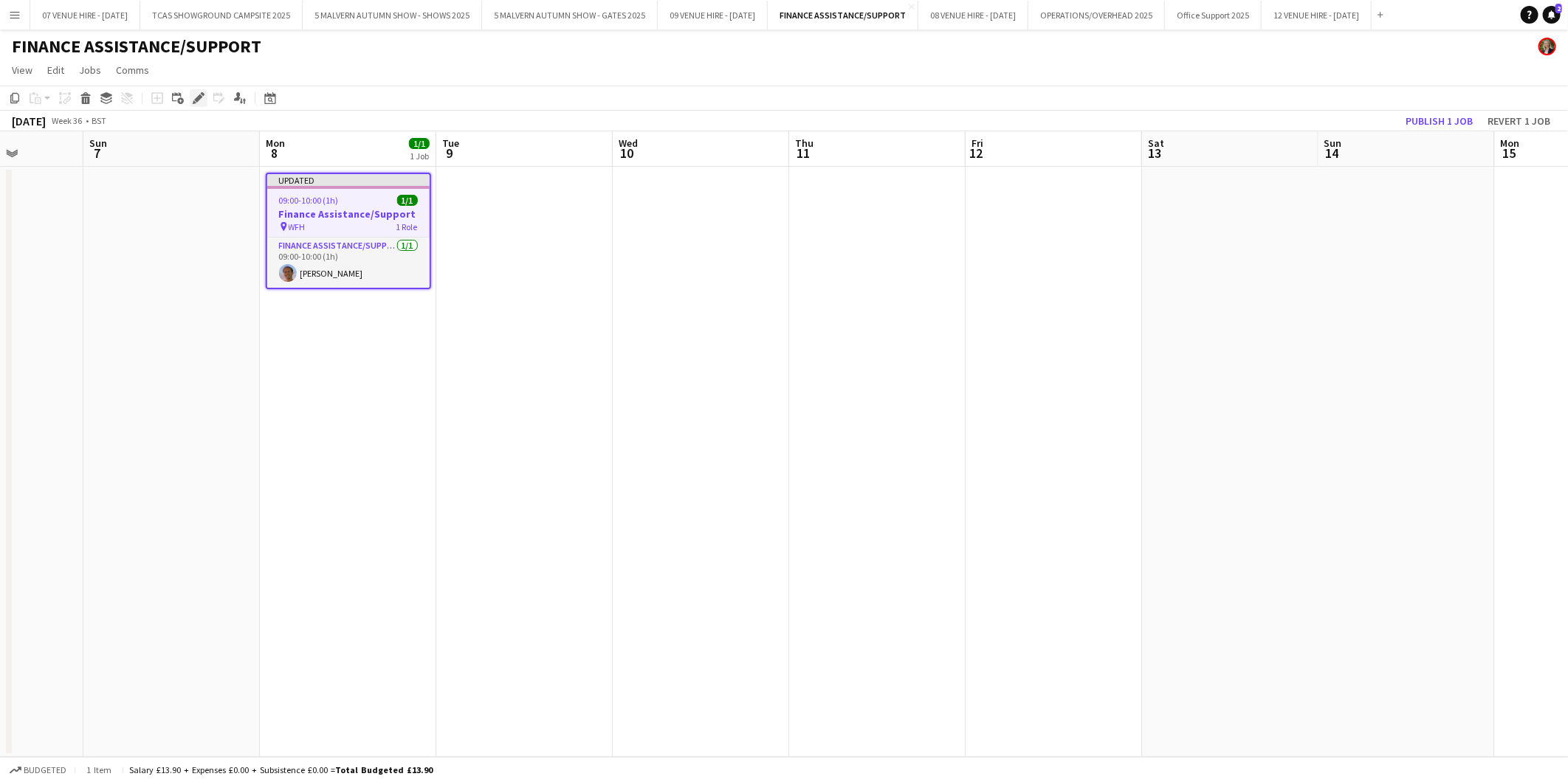
click at [195, 99] on icon at bounding box center [198, 98] width 9 height 8
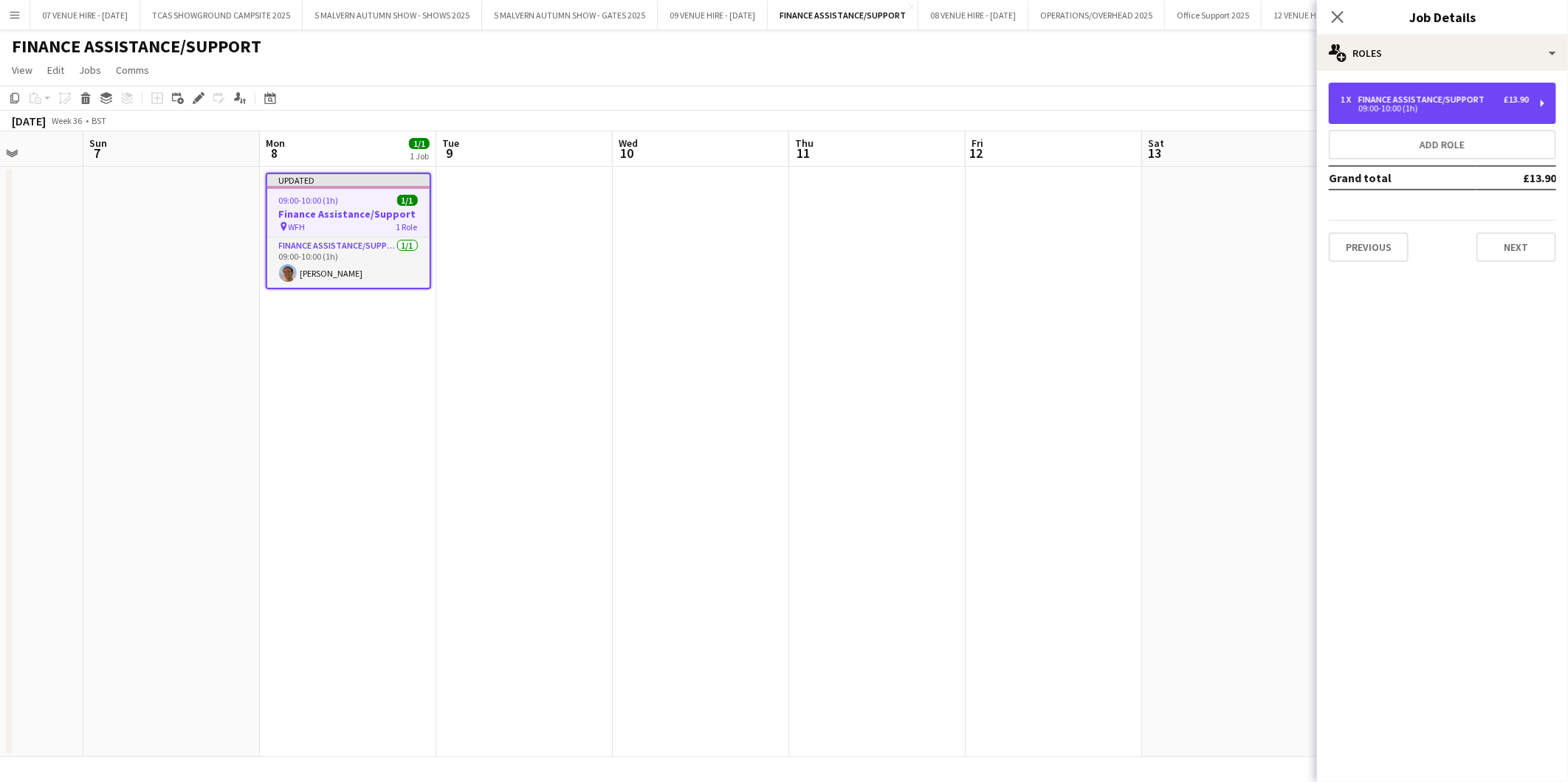
click at [1381, 105] on div "09:00-10:00 (1h)" at bounding box center [1434, 109] width 188 height 8
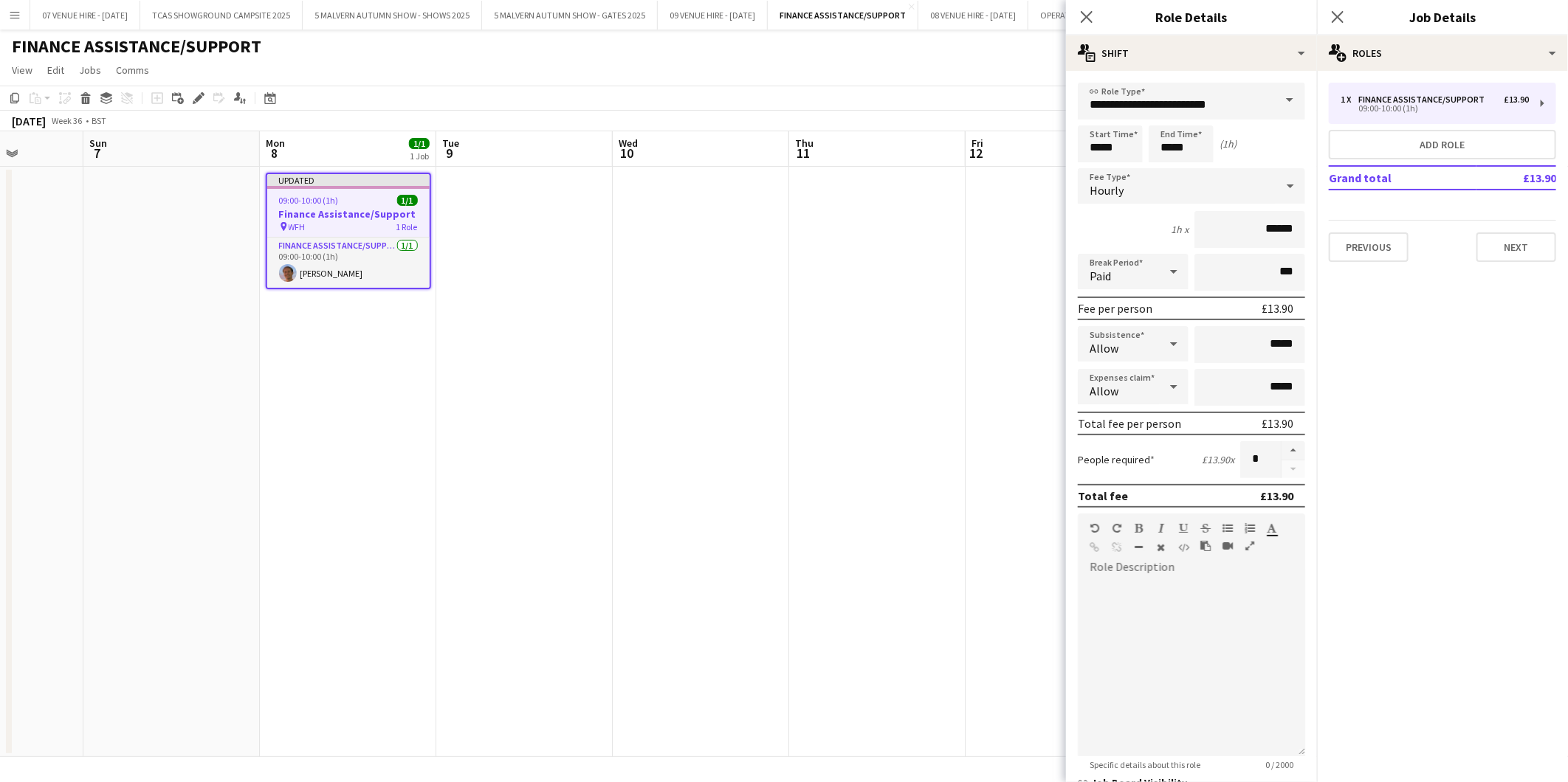
click at [962, 338] on app-date-cell at bounding box center [877, 462] width 176 height 590
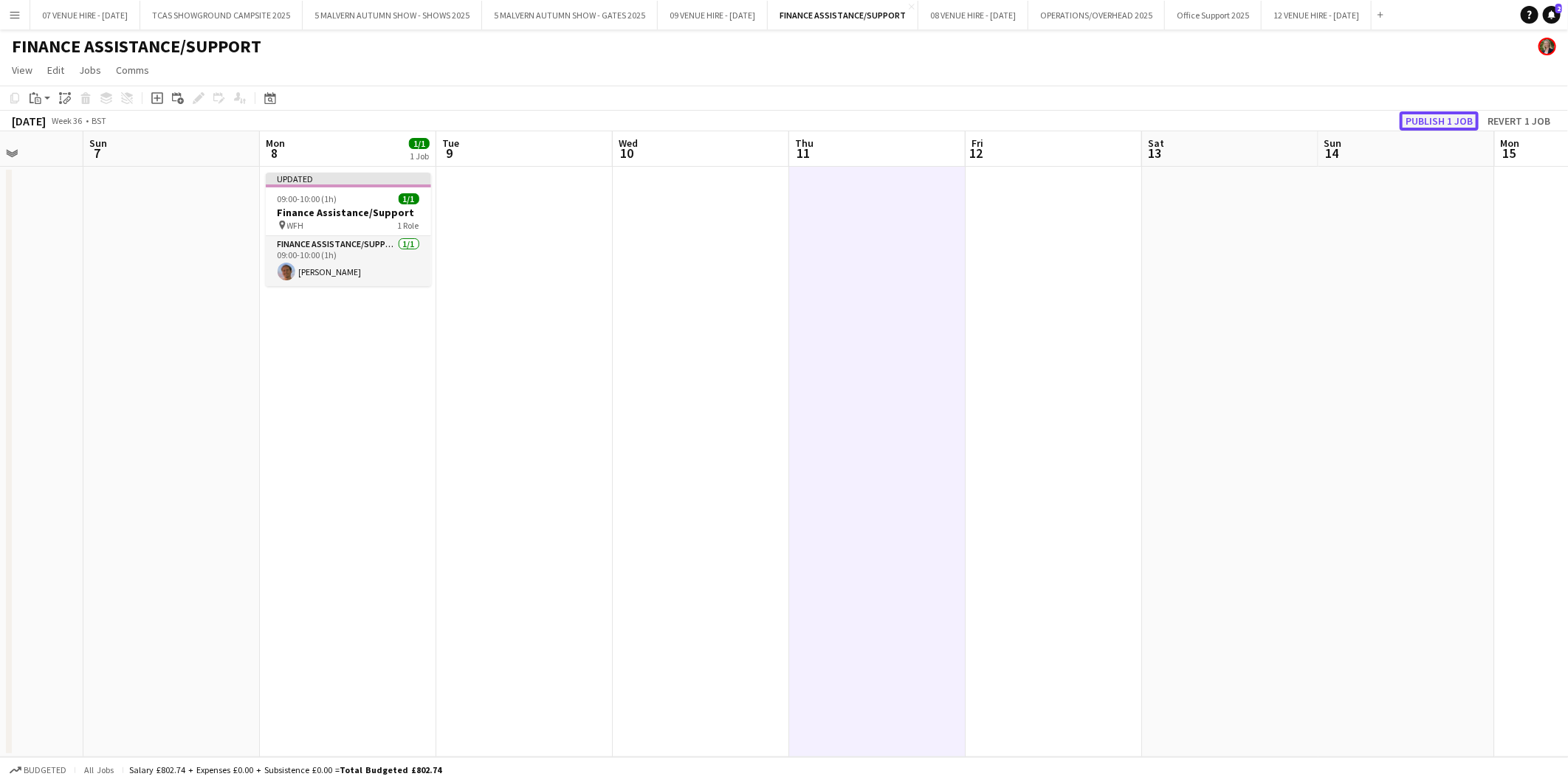
click at [1435, 120] on button "Publish 1 job" at bounding box center [1439, 121] width 79 height 19
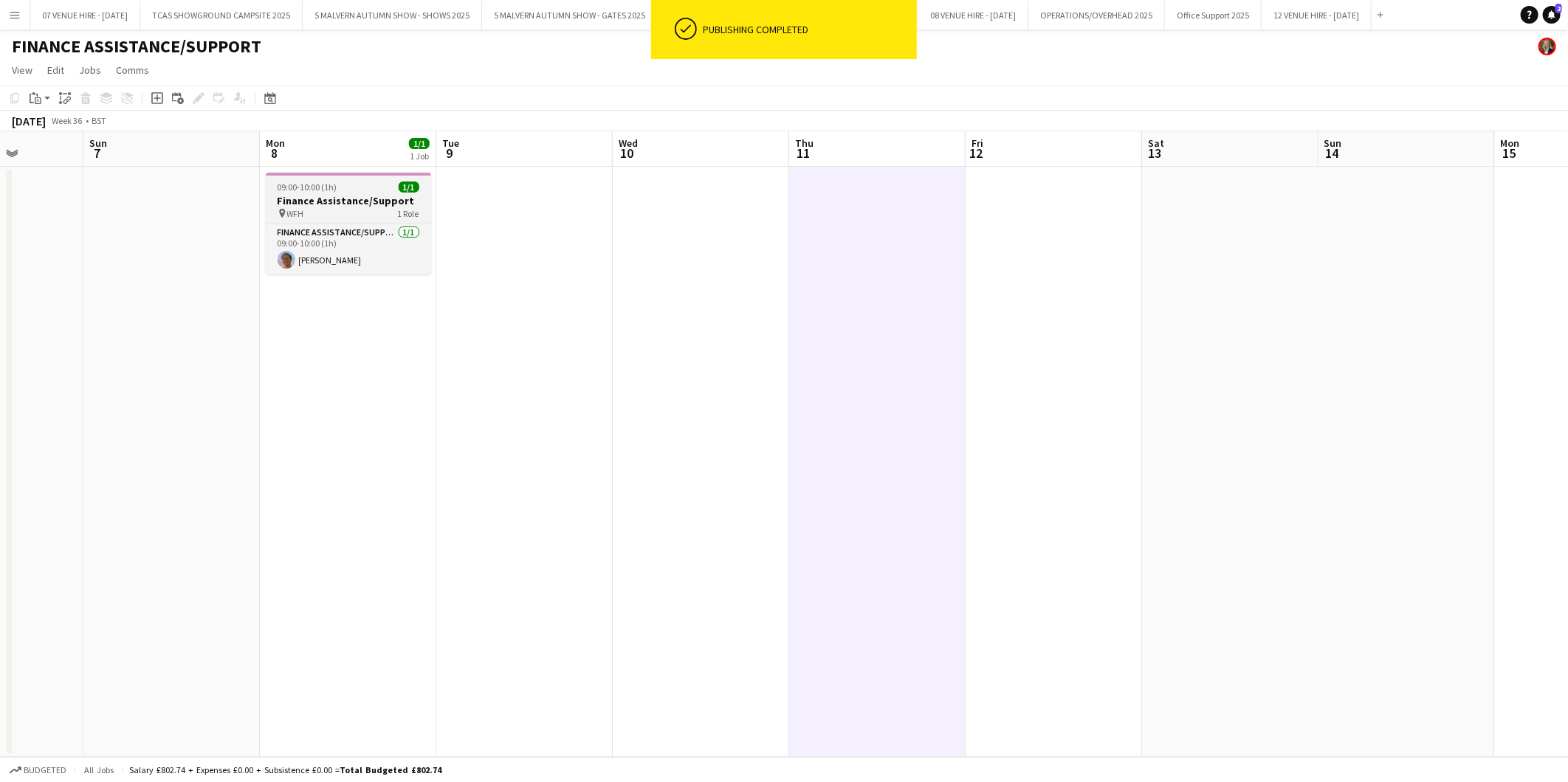
click at [344, 195] on h3 "Finance Assistance/Support" at bounding box center [349, 200] width 165 height 13
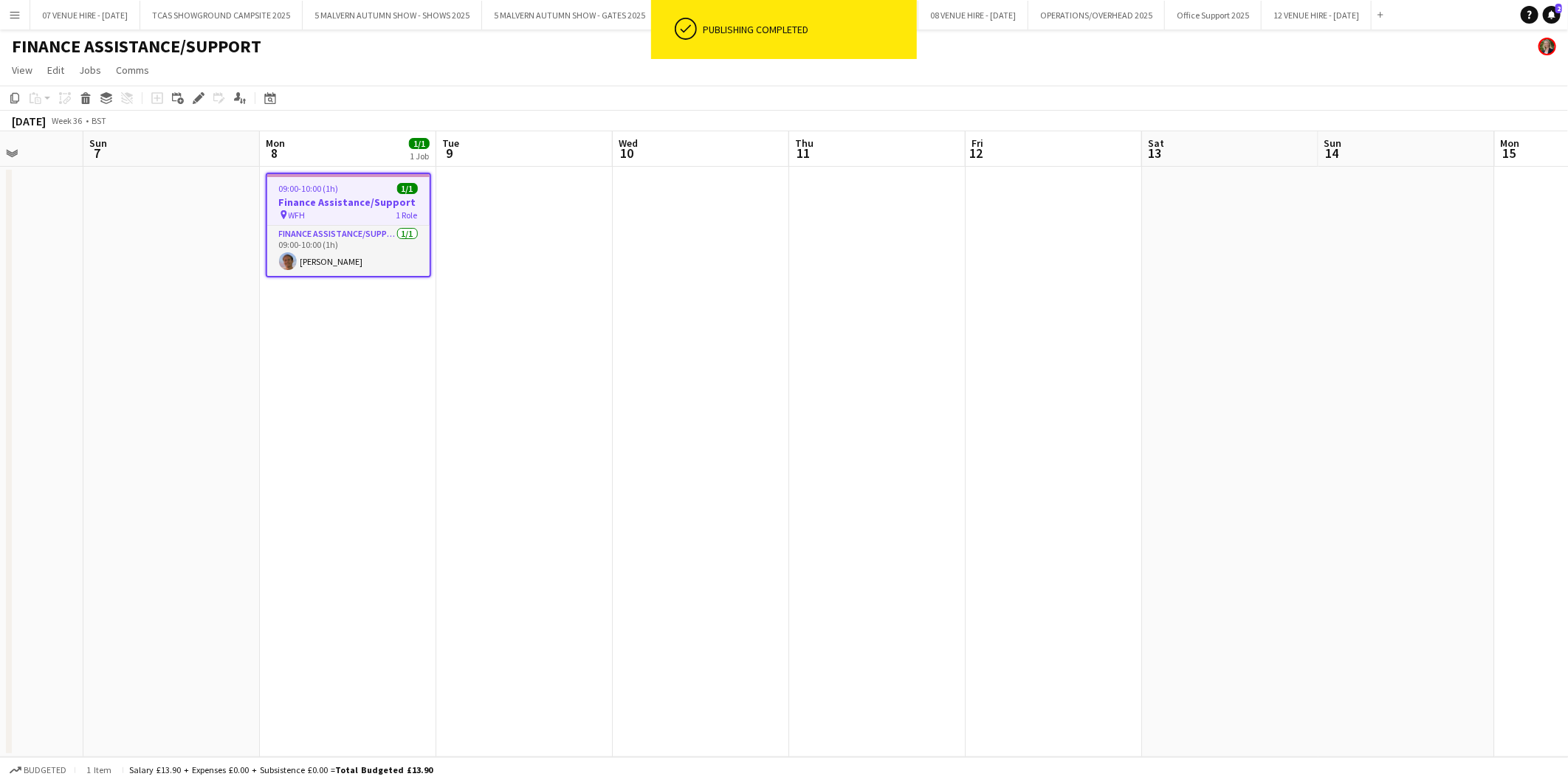
drag, startPoint x: 15, startPoint y: 98, endPoint x: 231, endPoint y: 127, distance: 217.9
click at [15, 98] on icon "Copy" at bounding box center [14, 97] width 12 height 12
click at [524, 202] on app-date-cell at bounding box center [524, 462] width 176 height 590
click at [555, 216] on app-date-cell at bounding box center [524, 462] width 176 height 590
click at [705, 219] on app-date-cell at bounding box center [700, 462] width 176 height 590
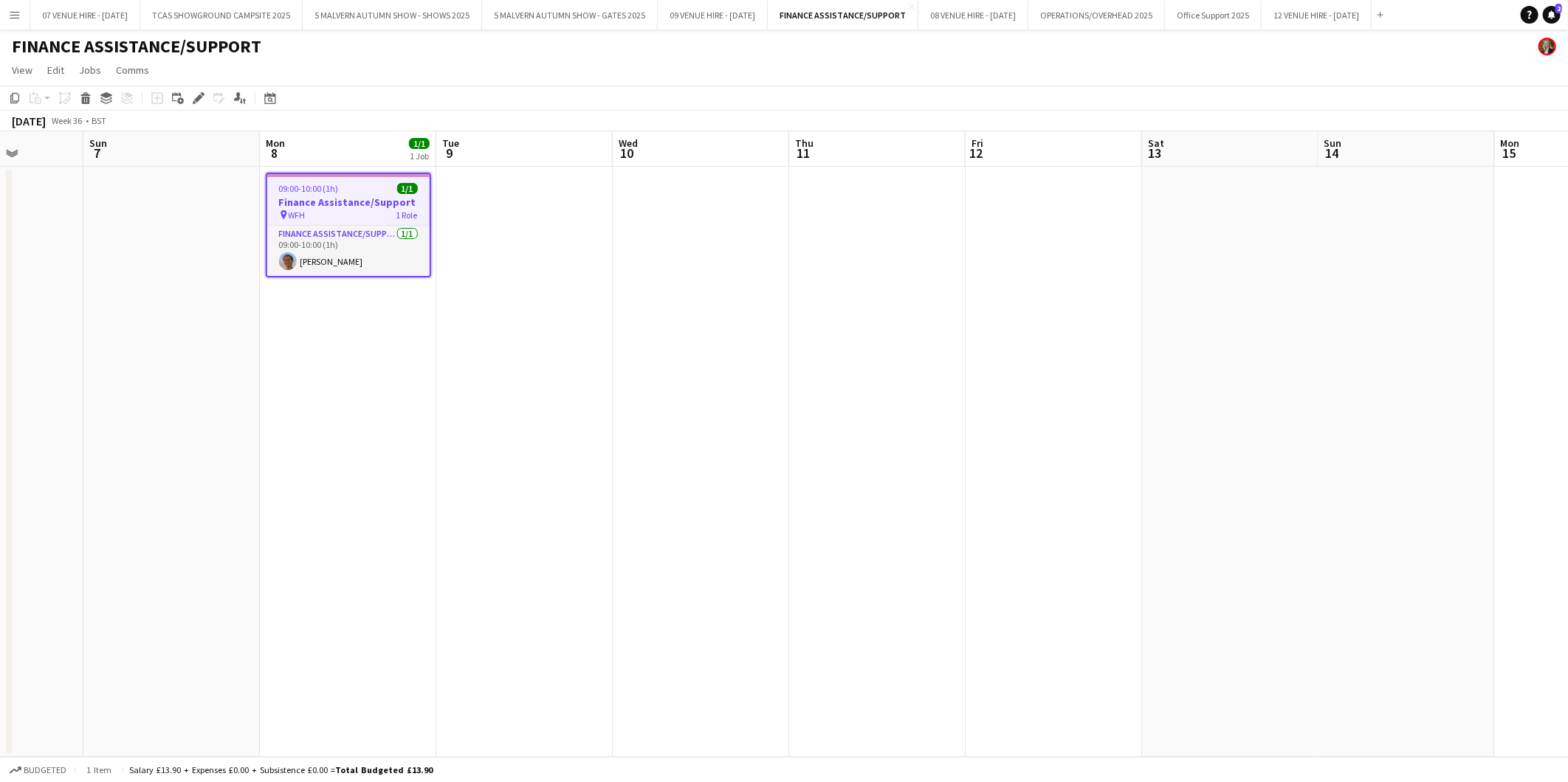
click at [878, 232] on app-date-cell at bounding box center [877, 462] width 176 height 590
click at [990, 216] on app-date-cell at bounding box center [1054, 462] width 176 height 590
click at [12, 93] on icon at bounding box center [14, 97] width 9 height 10
click at [547, 233] on app-date-cell at bounding box center [524, 462] width 176 height 590
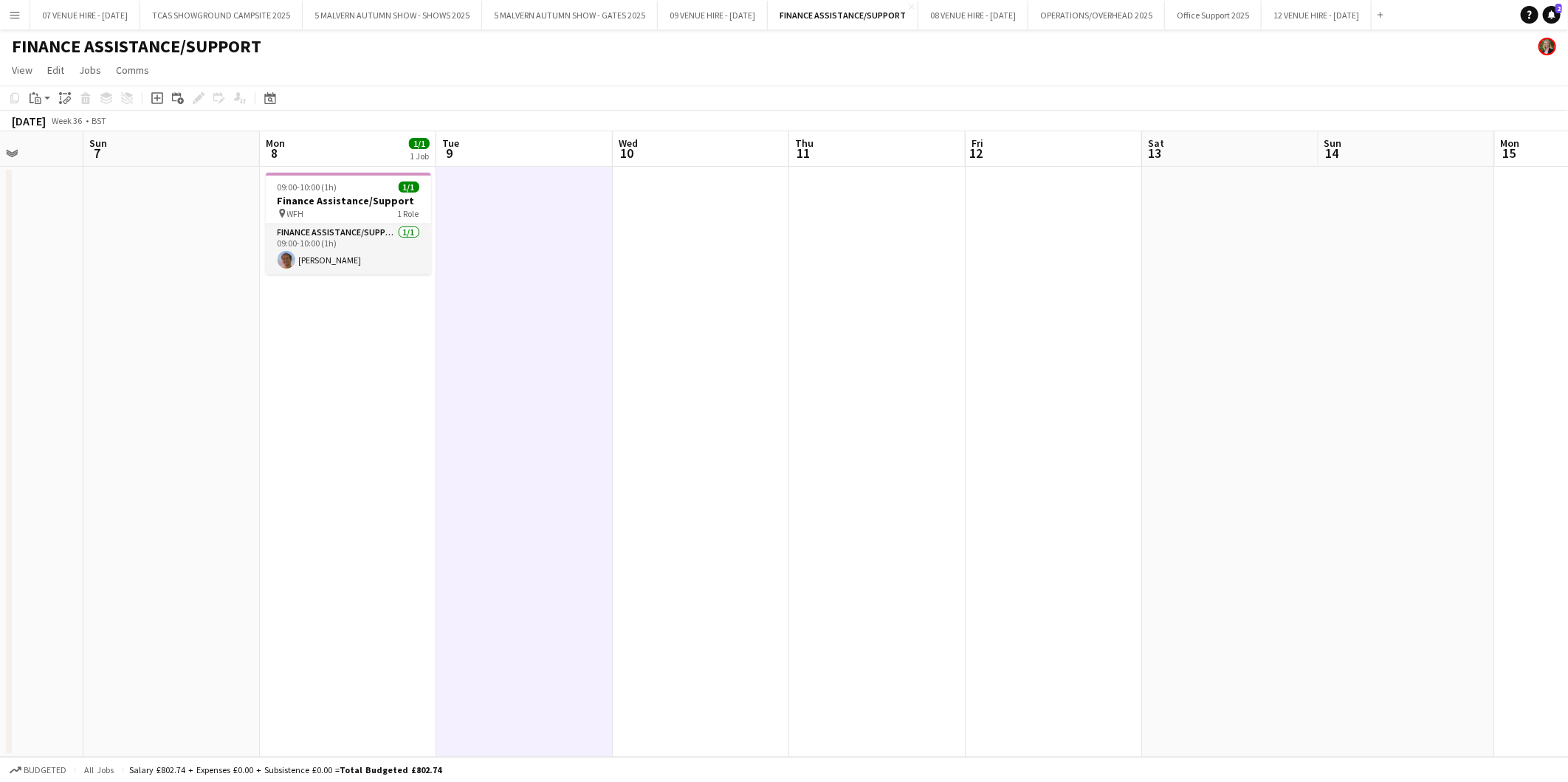
click at [547, 233] on app-date-cell at bounding box center [524, 462] width 176 height 590
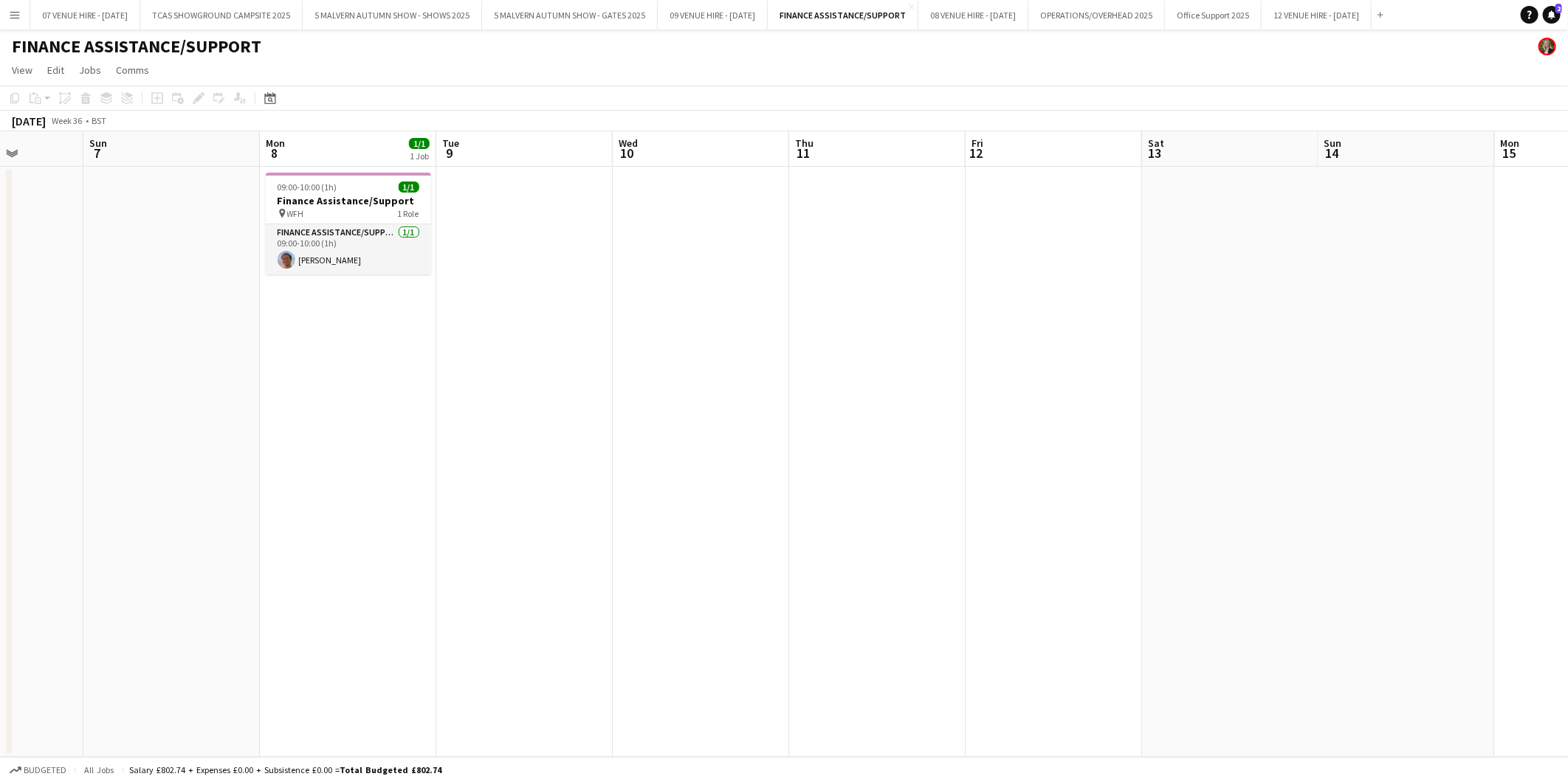
click at [729, 230] on app-date-cell at bounding box center [700, 462] width 176 height 590
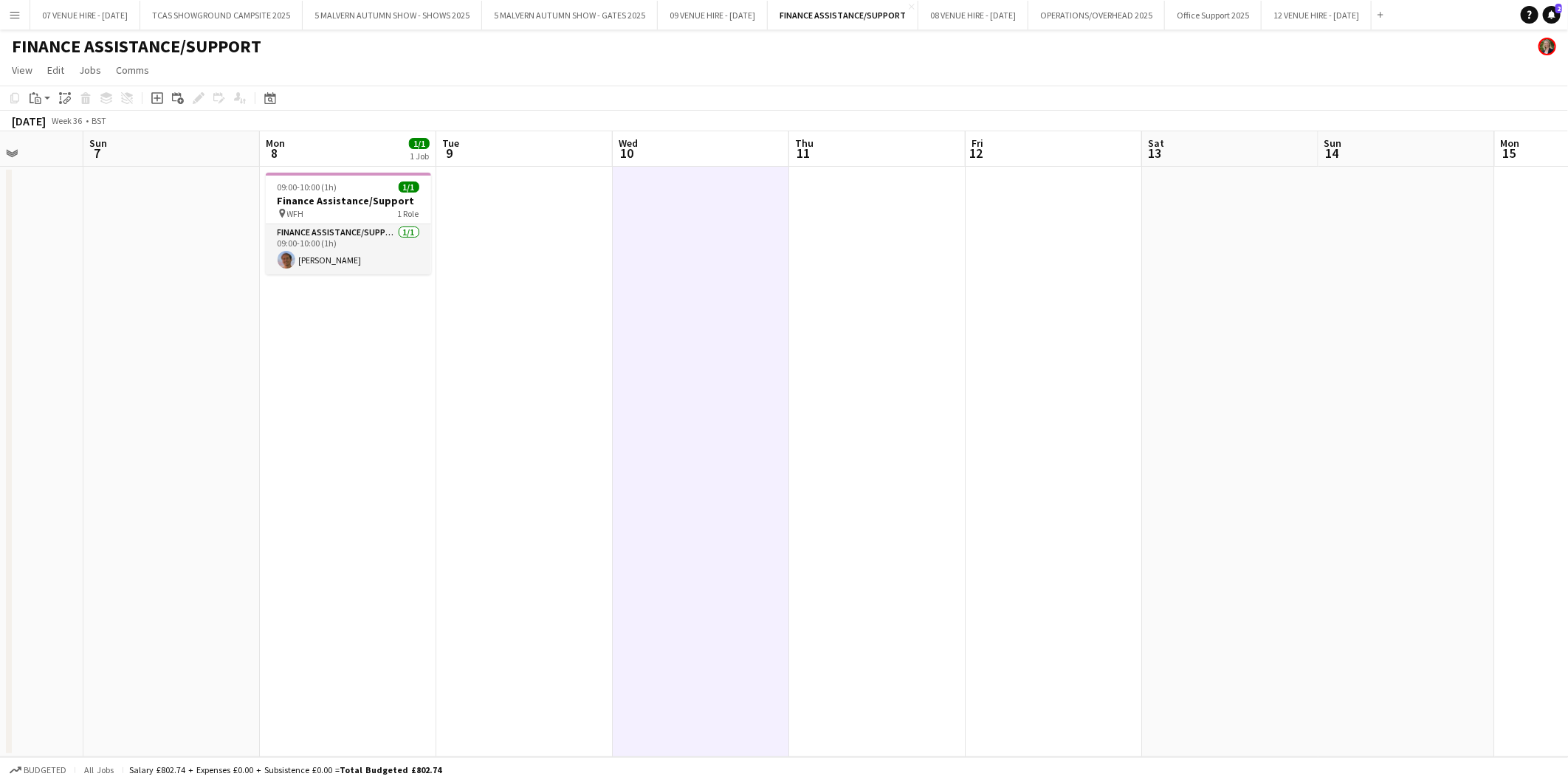
click at [859, 223] on app-date-cell at bounding box center [877, 462] width 176 height 590
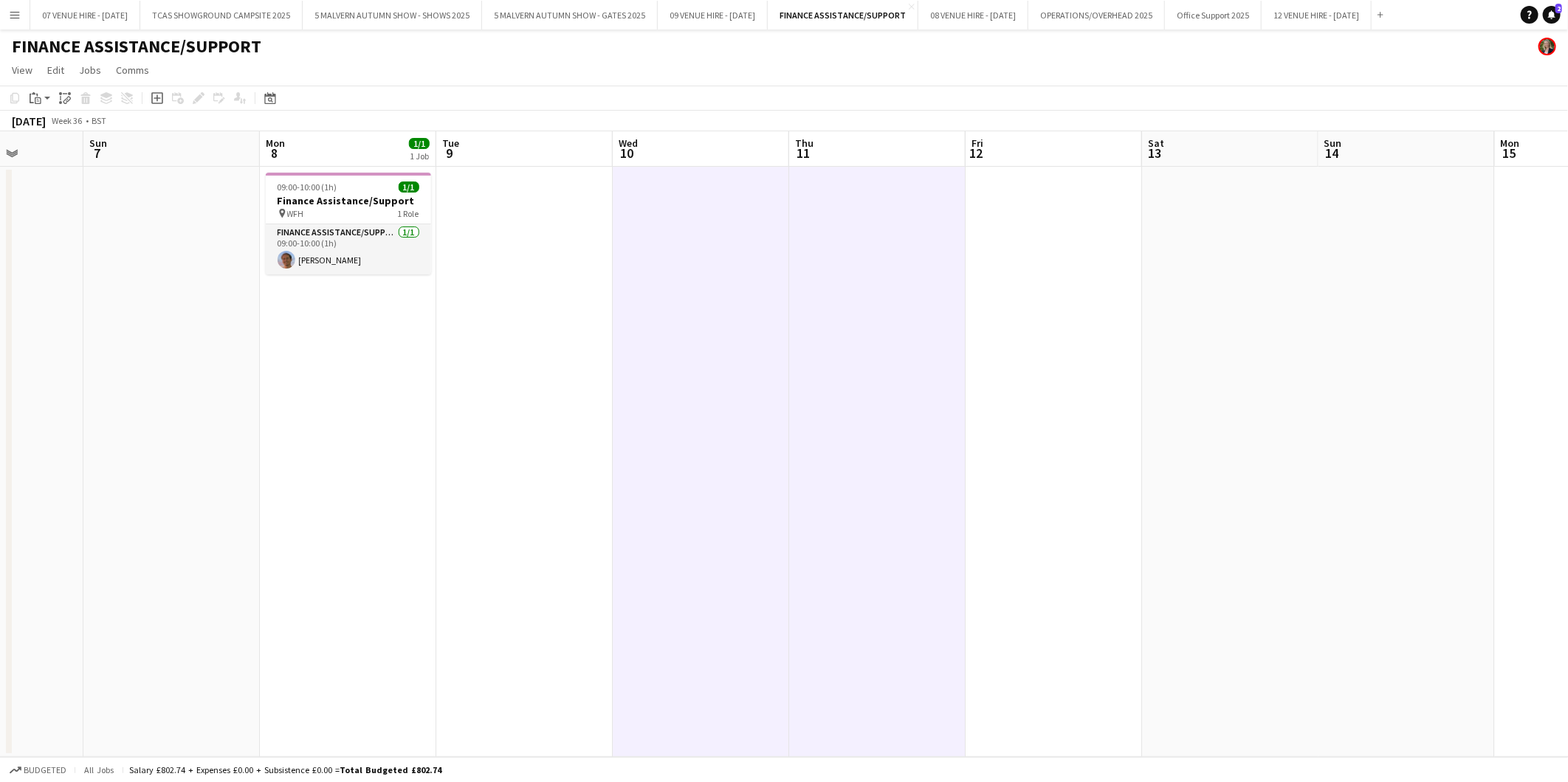
click at [986, 217] on app-date-cell at bounding box center [1054, 462] width 176 height 590
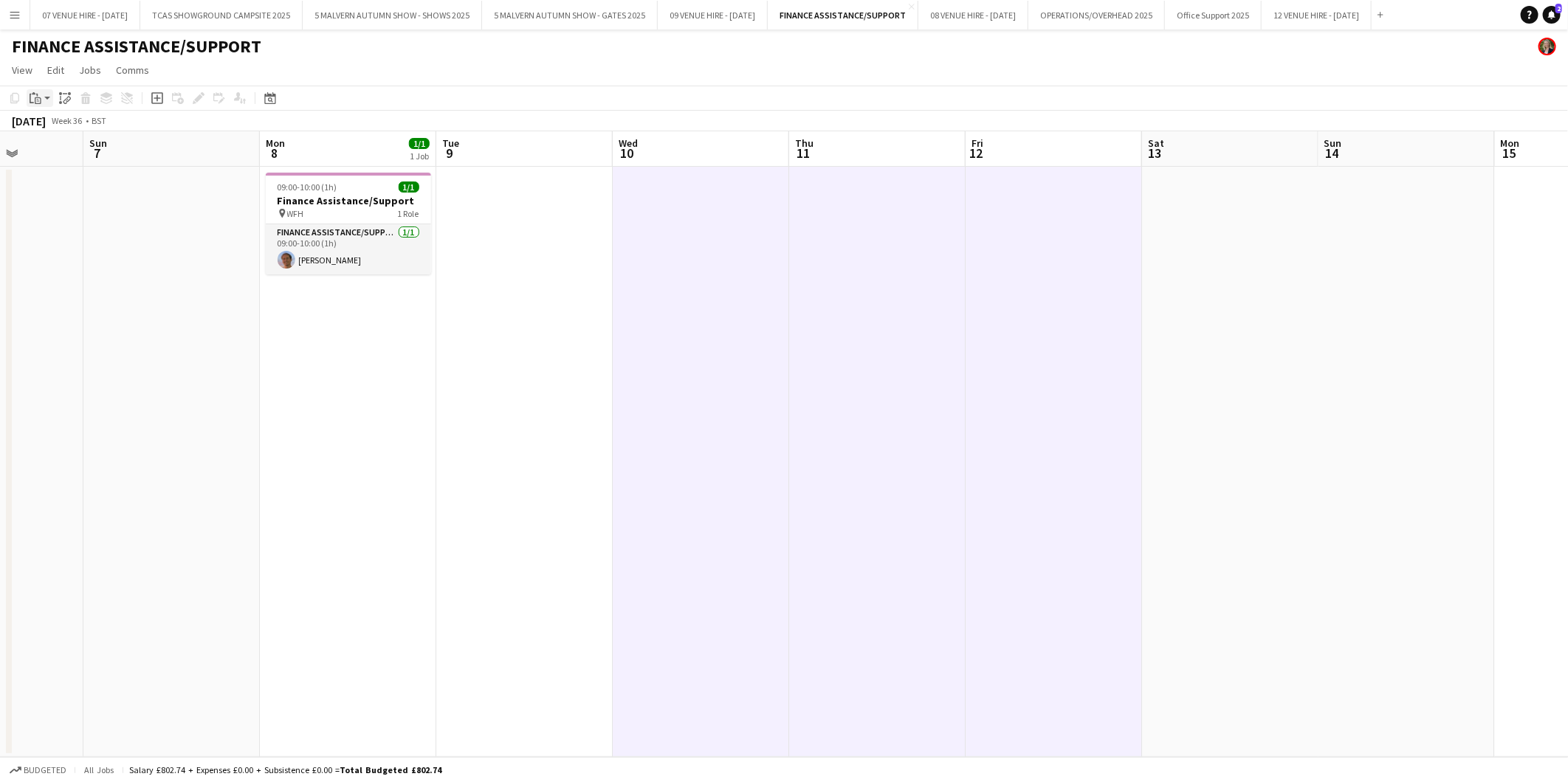
click at [35, 94] on icon "Paste" at bounding box center [35, 97] width 12 height 12
click at [55, 155] on link "Paste with crew Ctrl+Shift+V" at bounding box center [108, 151] width 138 height 13
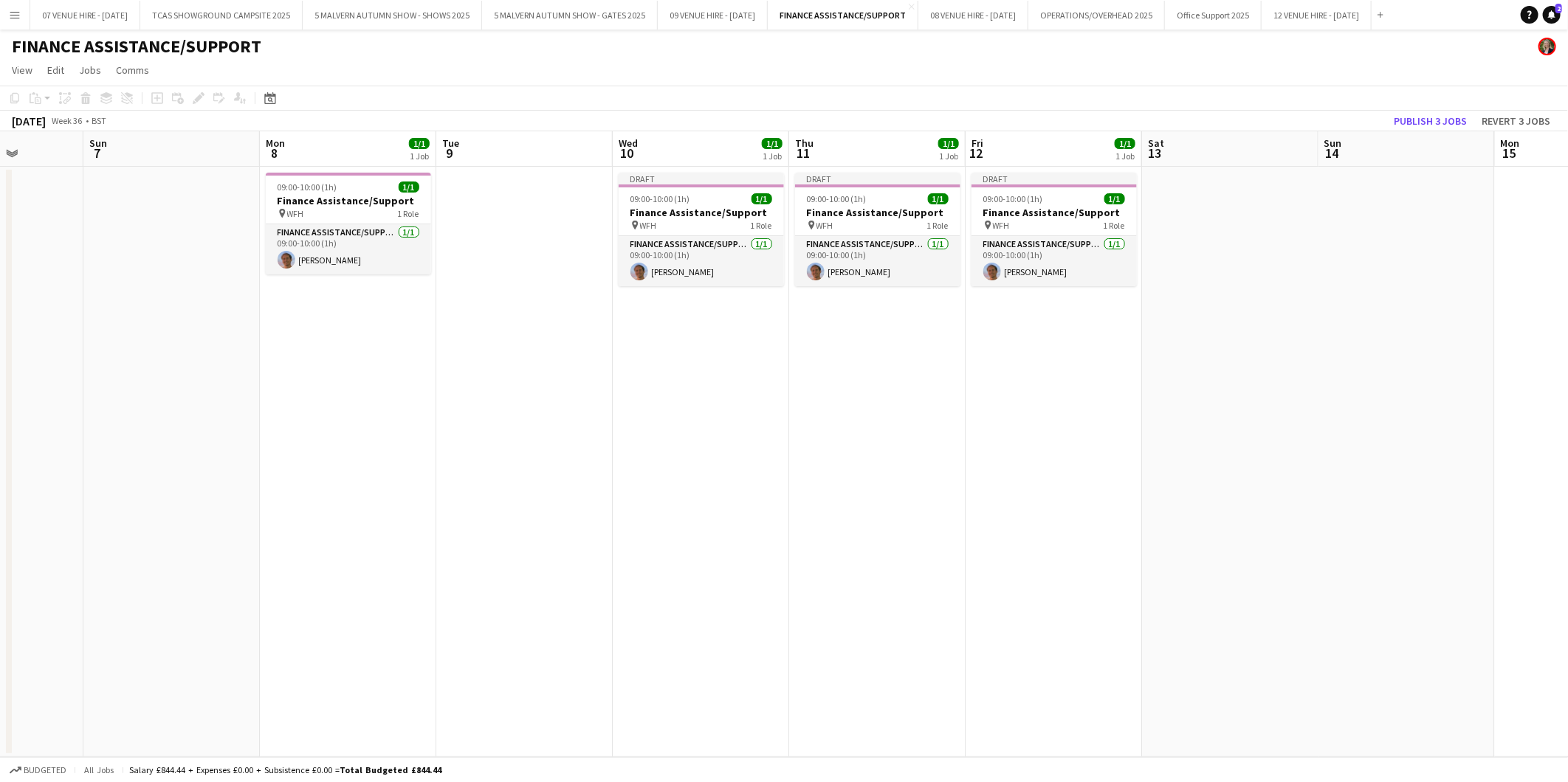
click at [496, 197] on app-date-cell at bounding box center [524, 462] width 176 height 590
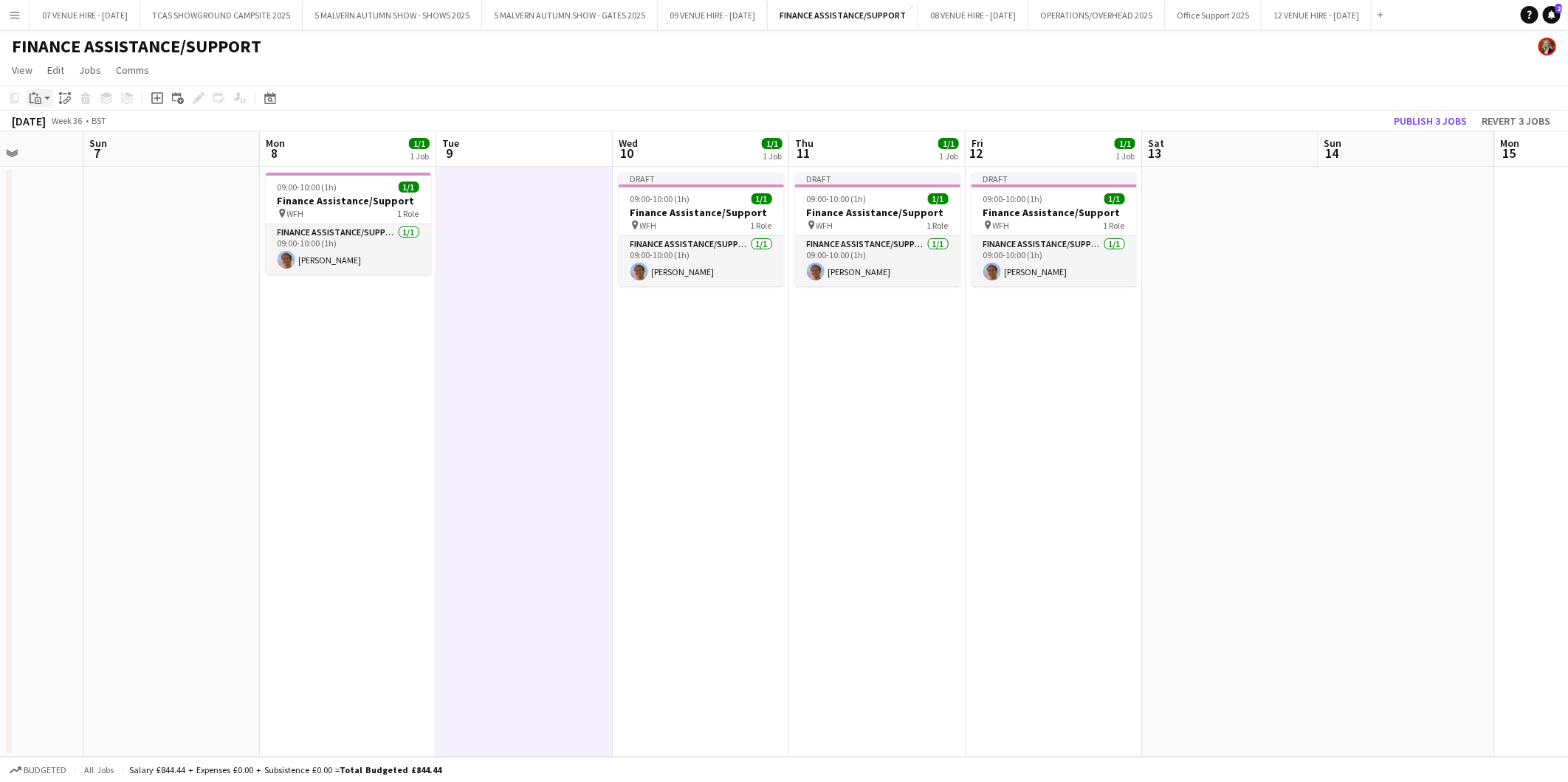
click at [39, 97] on icon at bounding box center [38, 100] width 7 height 7
click at [54, 153] on link "Paste with crew Ctrl+Shift+V" at bounding box center [108, 151] width 138 height 13
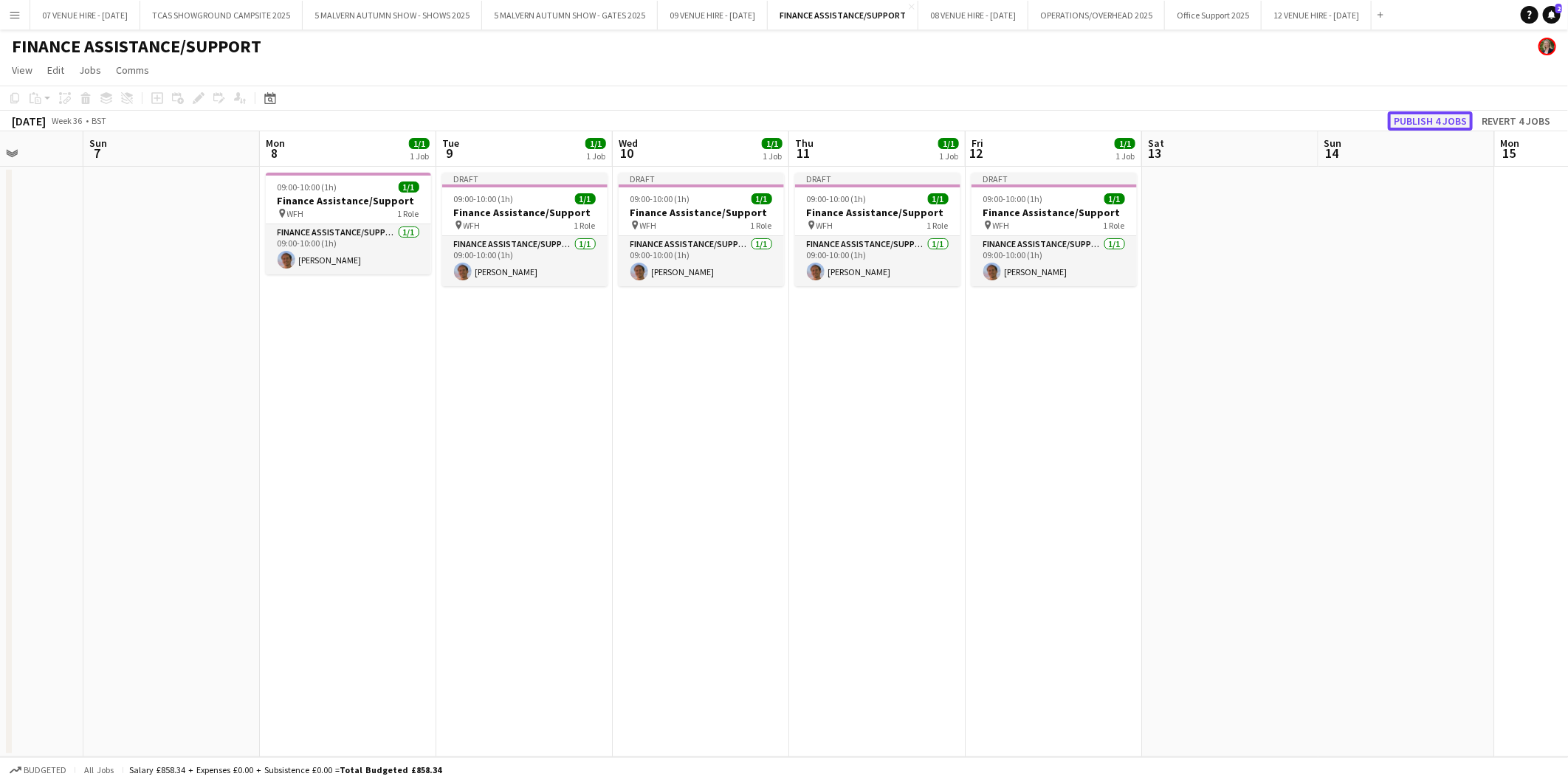
click at [1408, 115] on button "Publish 4 jobs" at bounding box center [1430, 121] width 85 height 19
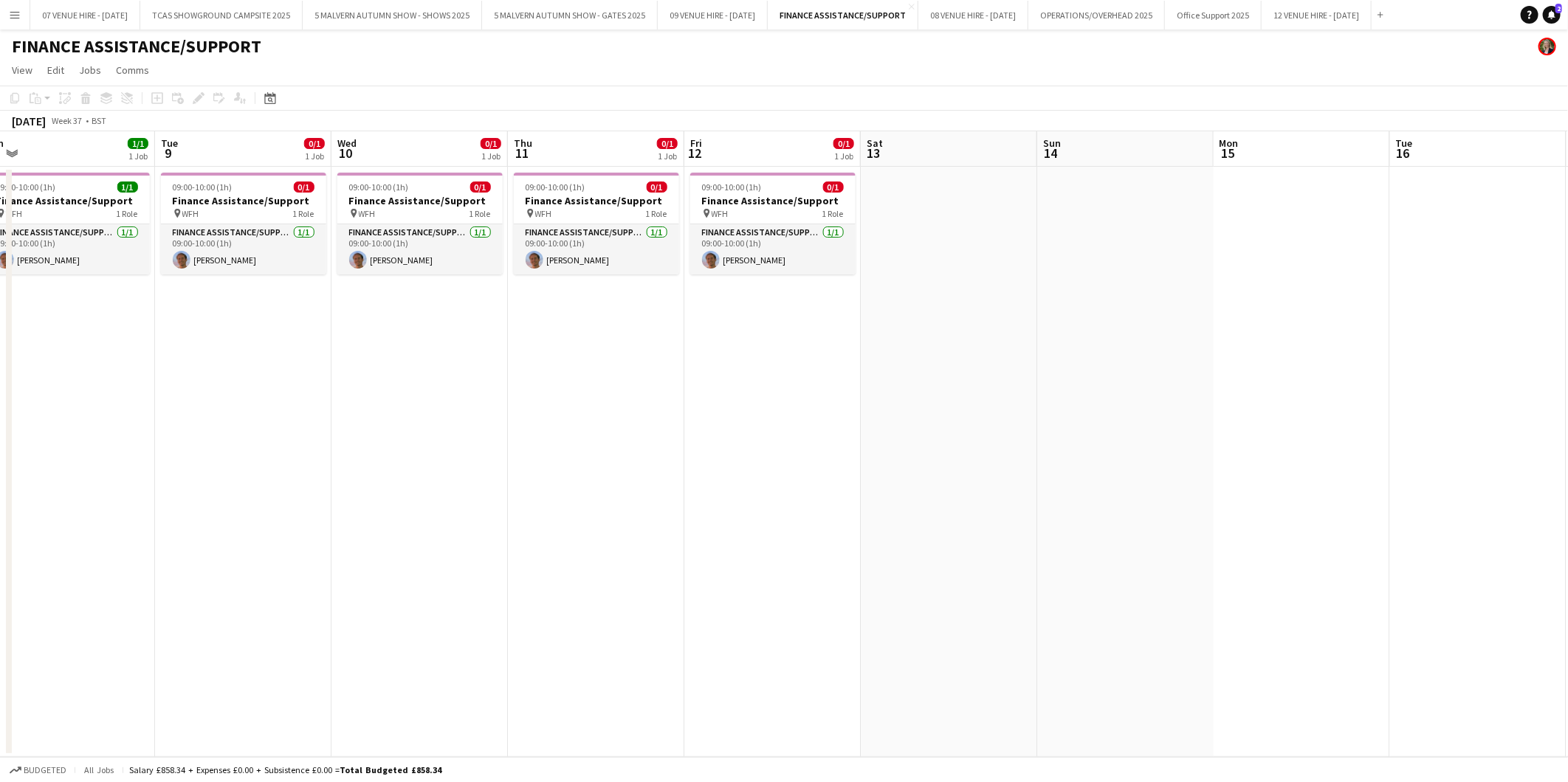
drag, startPoint x: 1273, startPoint y: 222, endPoint x: 990, endPoint y: 236, distance: 283.3
click at [990, 236] on app-calendar-viewport "Fri 5 Sat 6 Sun 7 Mon 8 1/1 1 Job Tue 9 0/1 1 Job Wed 10 0/1 1 Job Thu 11 0/1 1…" at bounding box center [784, 444] width 1568 height 626
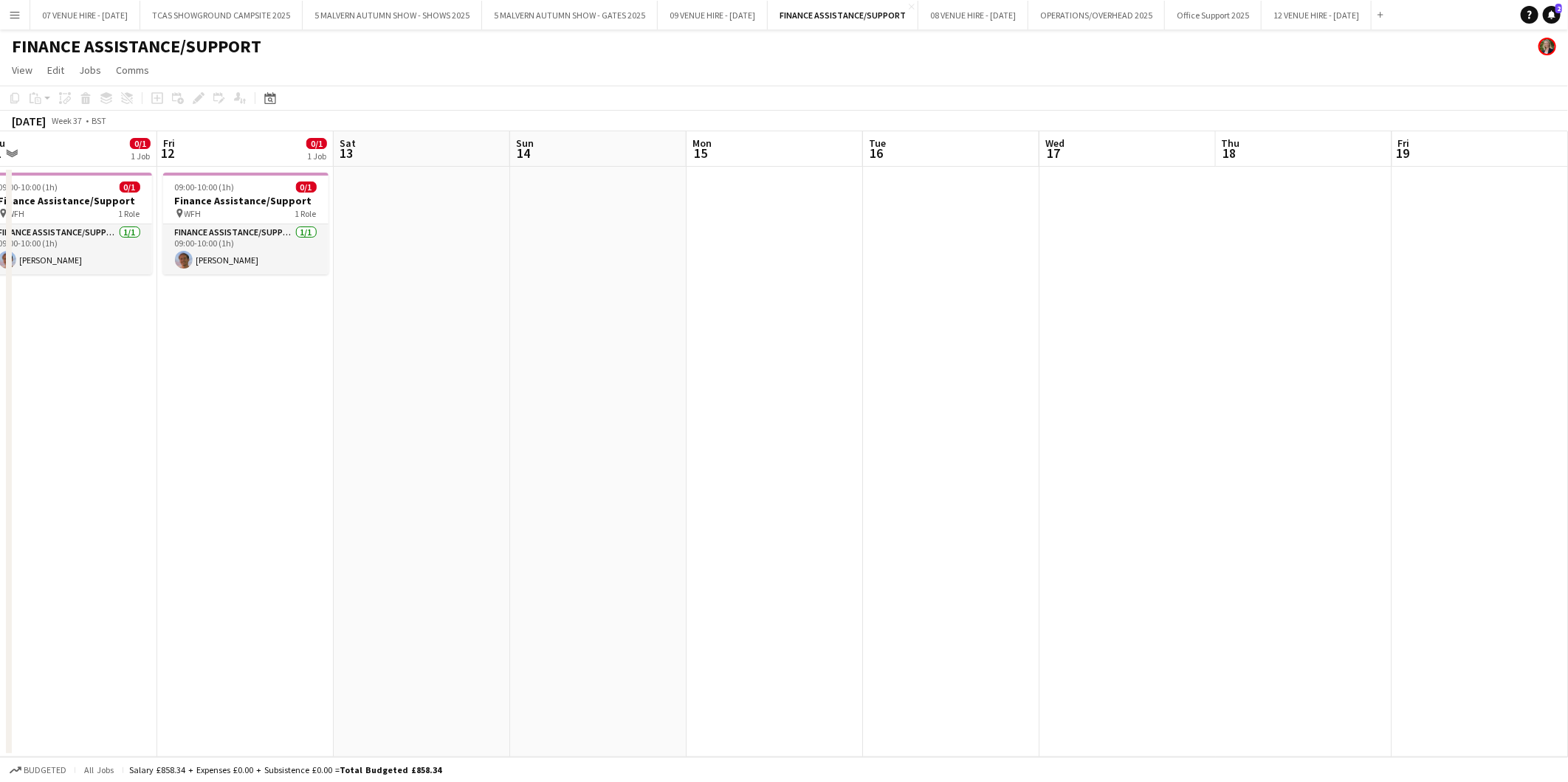
drag, startPoint x: 1201, startPoint y: 227, endPoint x: 676, endPoint y: 229, distance: 525.0
click at [676, 229] on app-calendar-viewport "Mon 8 1/1 1 Job Tue 9 0/1 1 Job Wed 10 0/1 1 Job Thu 11 0/1 1 Job Fri 12 0/1 1 …" at bounding box center [784, 444] width 1568 height 626
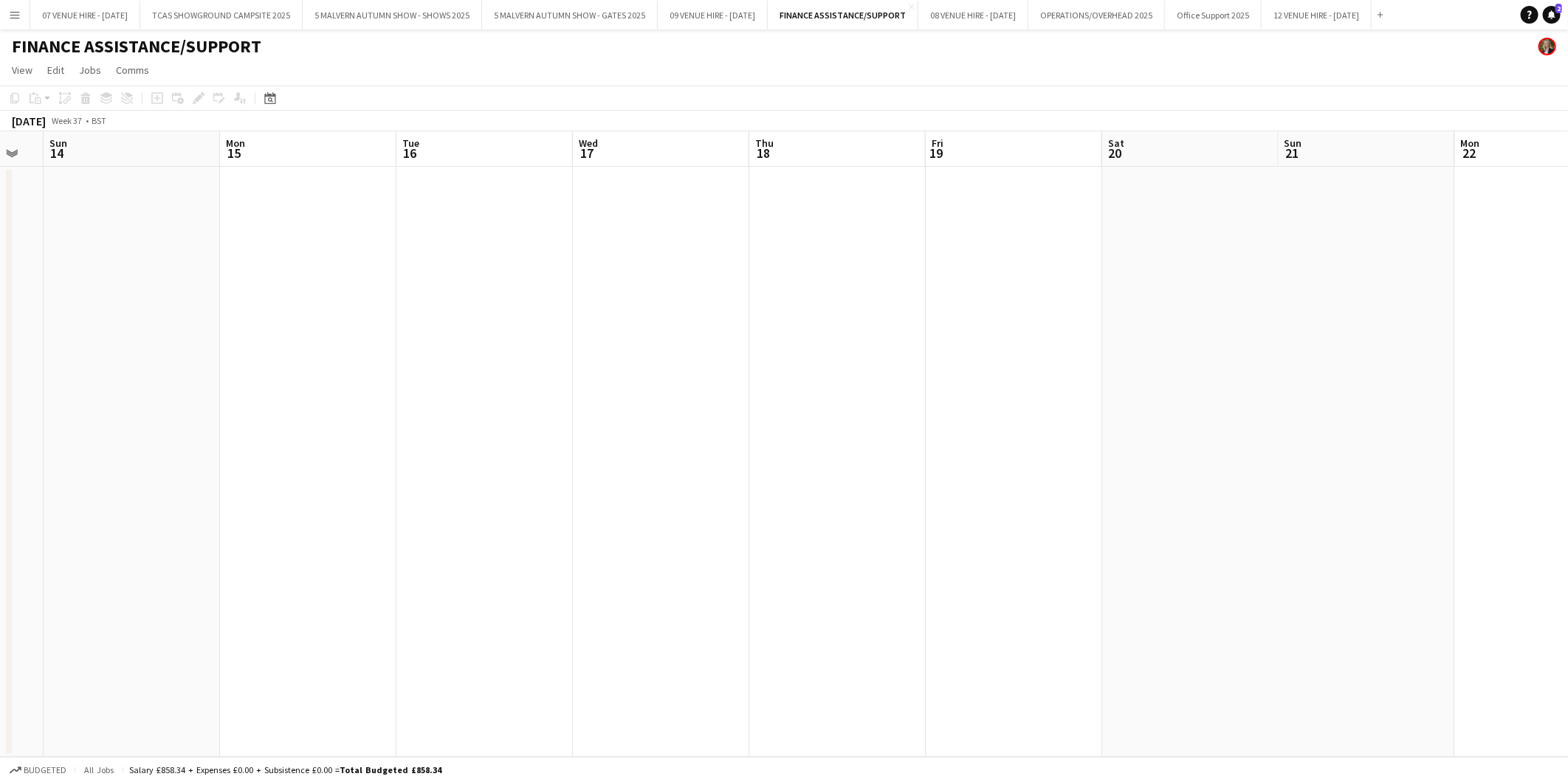
scroll to position [0, 491]
drag, startPoint x: 919, startPoint y: 226, endPoint x: 447, endPoint y: 229, distance: 472.0
click at [447, 229] on app-calendar-viewport "Thu 11 0/1 1 Job Fri 12 0/1 1 Job Sat 13 Sun 14 Mon 15 Tue 16 Wed 17 Thu 18 Fri…" at bounding box center [784, 444] width 1568 height 626
click at [470, 217] on app-date-cell at bounding box center [479, 462] width 176 height 590
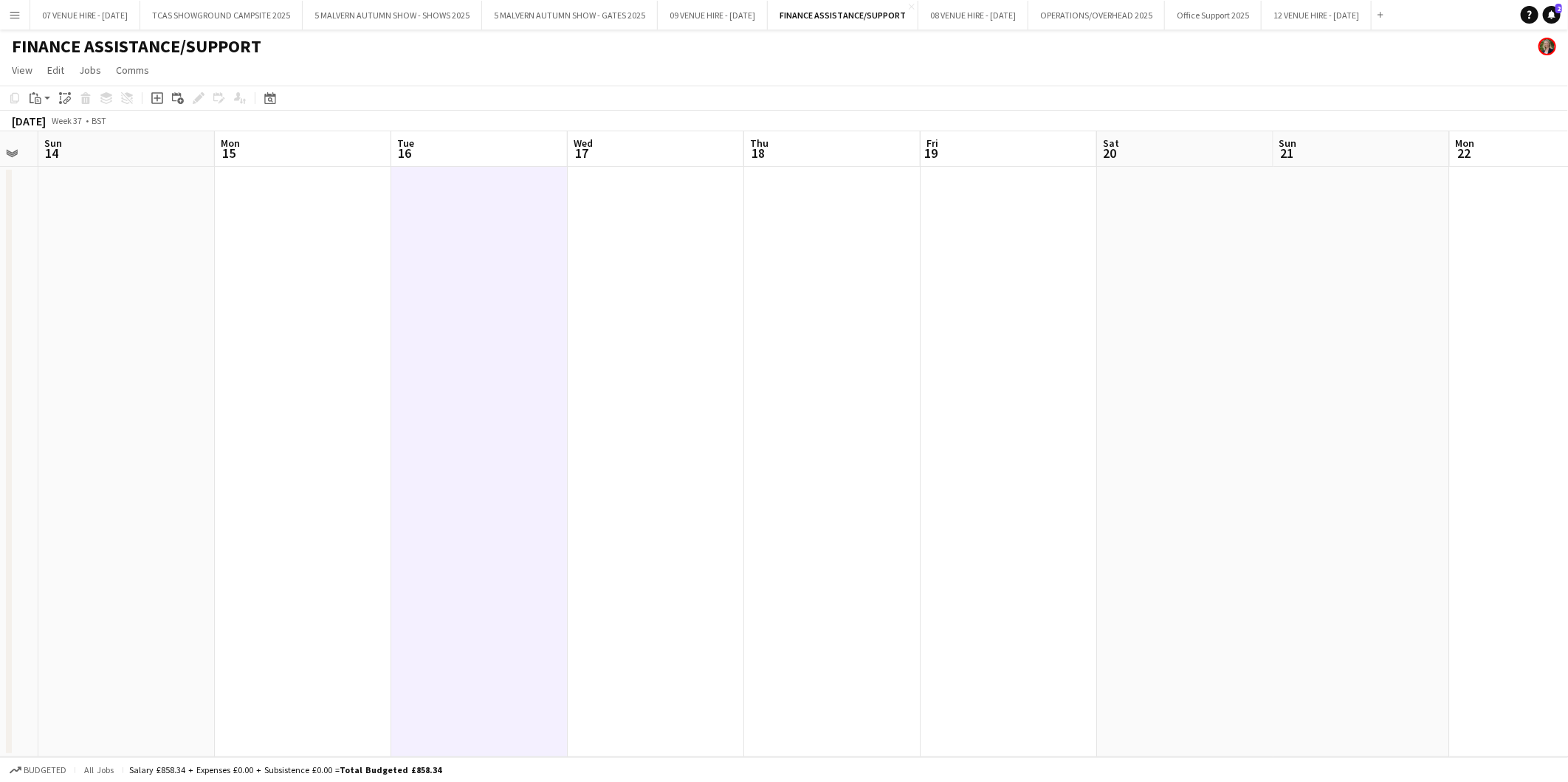
click at [329, 203] on app-date-cell at bounding box center [303, 462] width 176 height 590
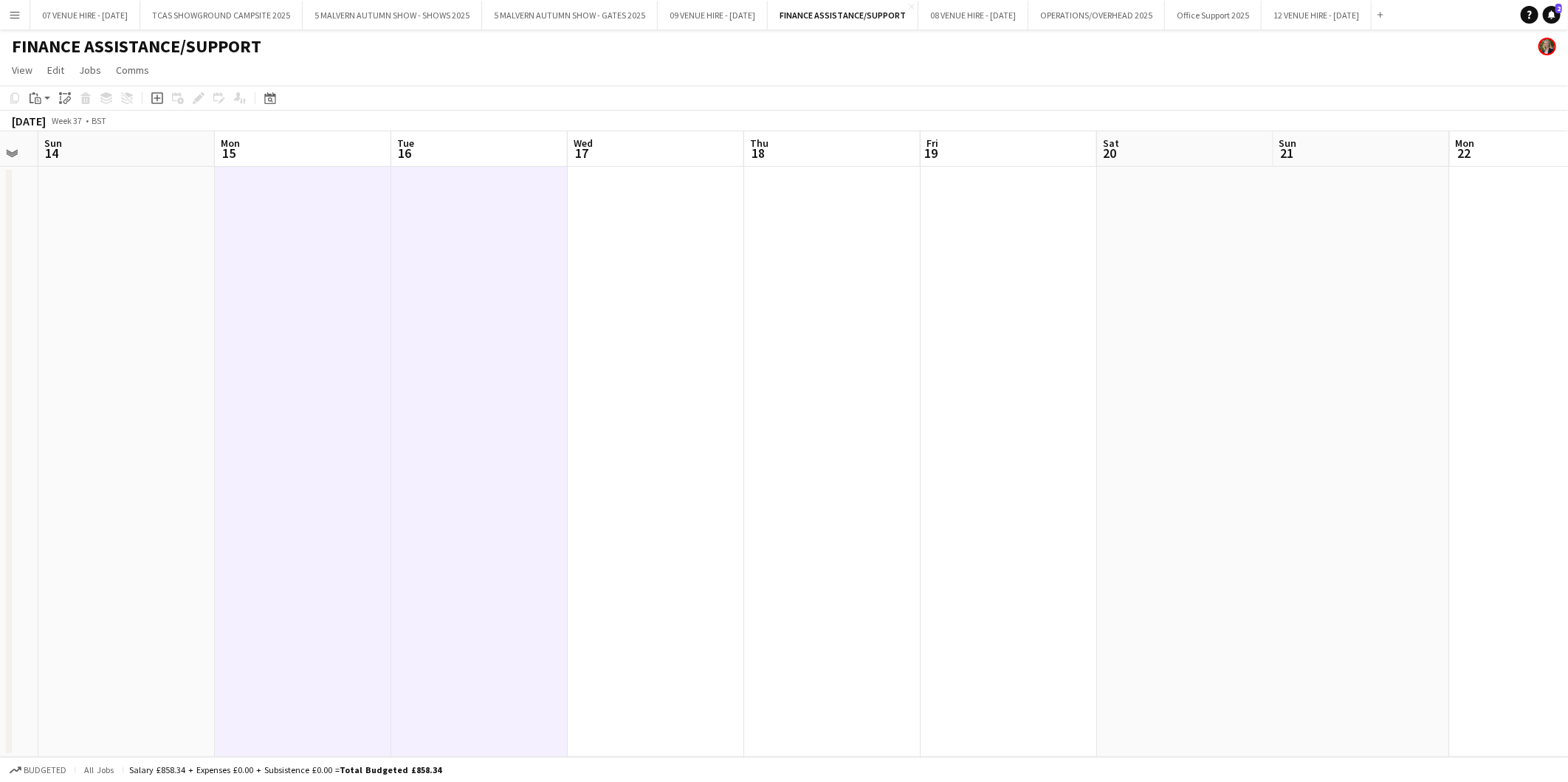
click at [489, 222] on app-date-cell at bounding box center [479, 462] width 176 height 590
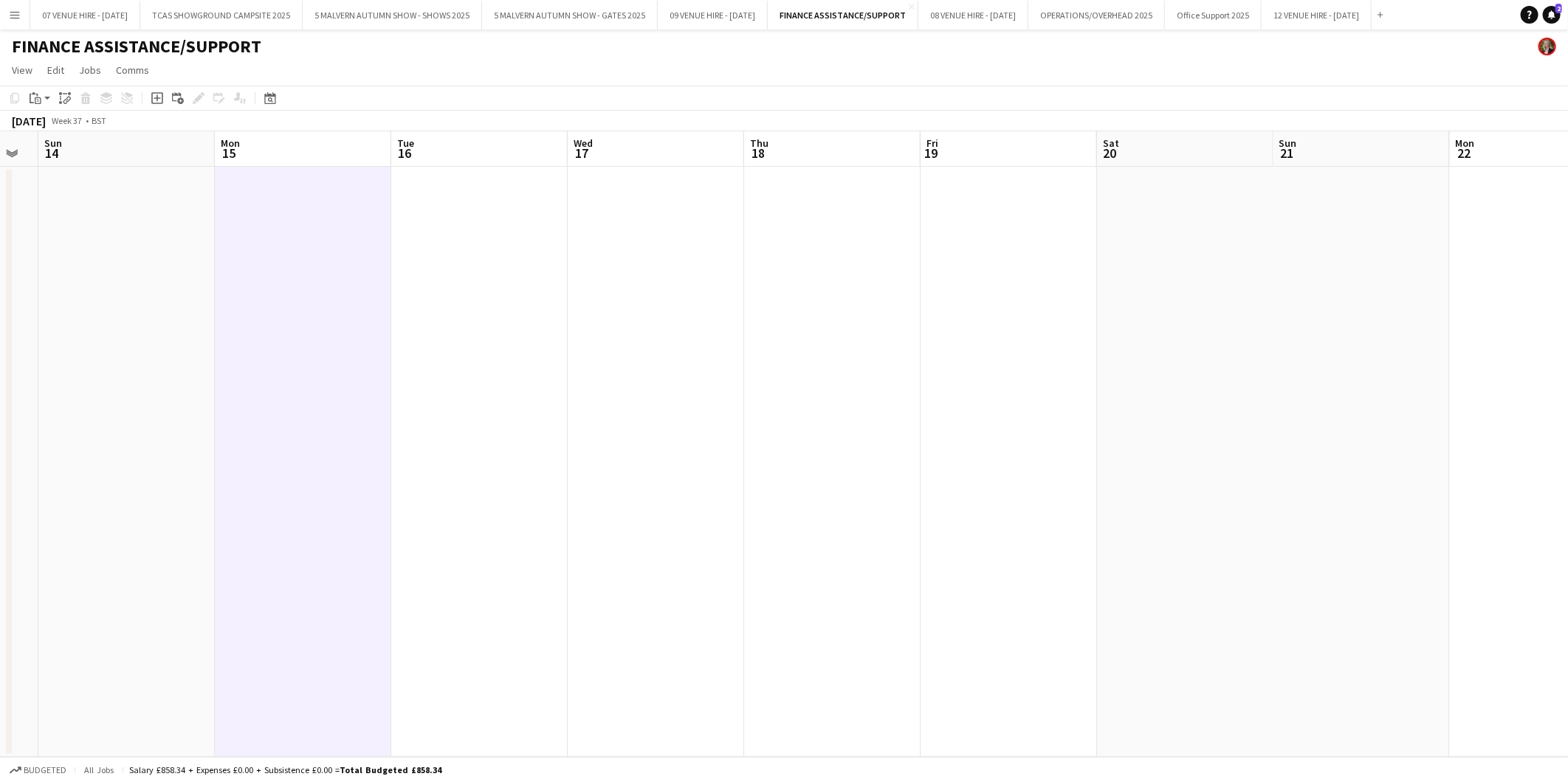
click at [659, 240] on app-date-cell at bounding box center [656, 462] width 176 height 590
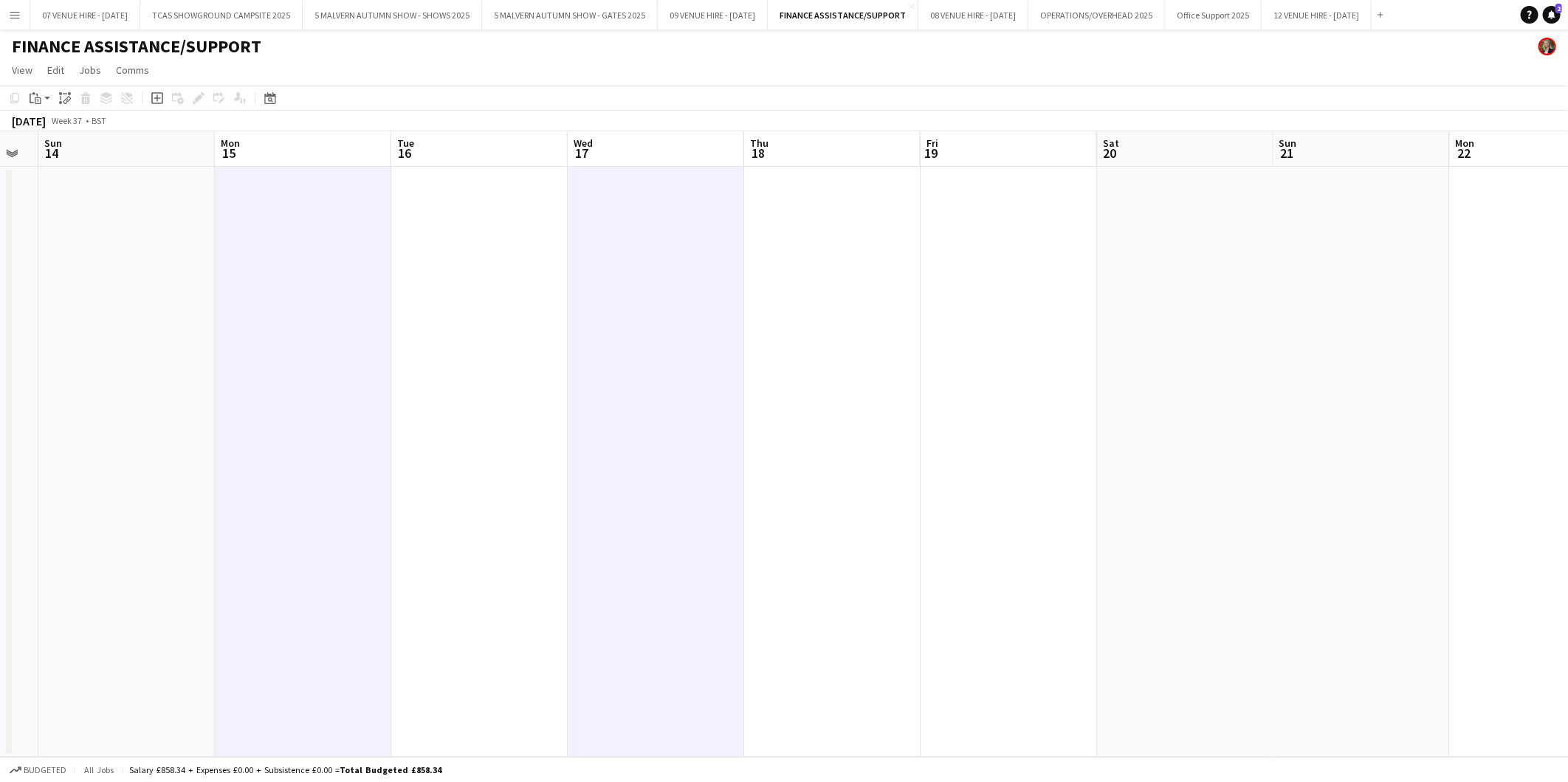
click at [818, 237] on app-date-cell at bounding box center [832, 462] width 176 height 590
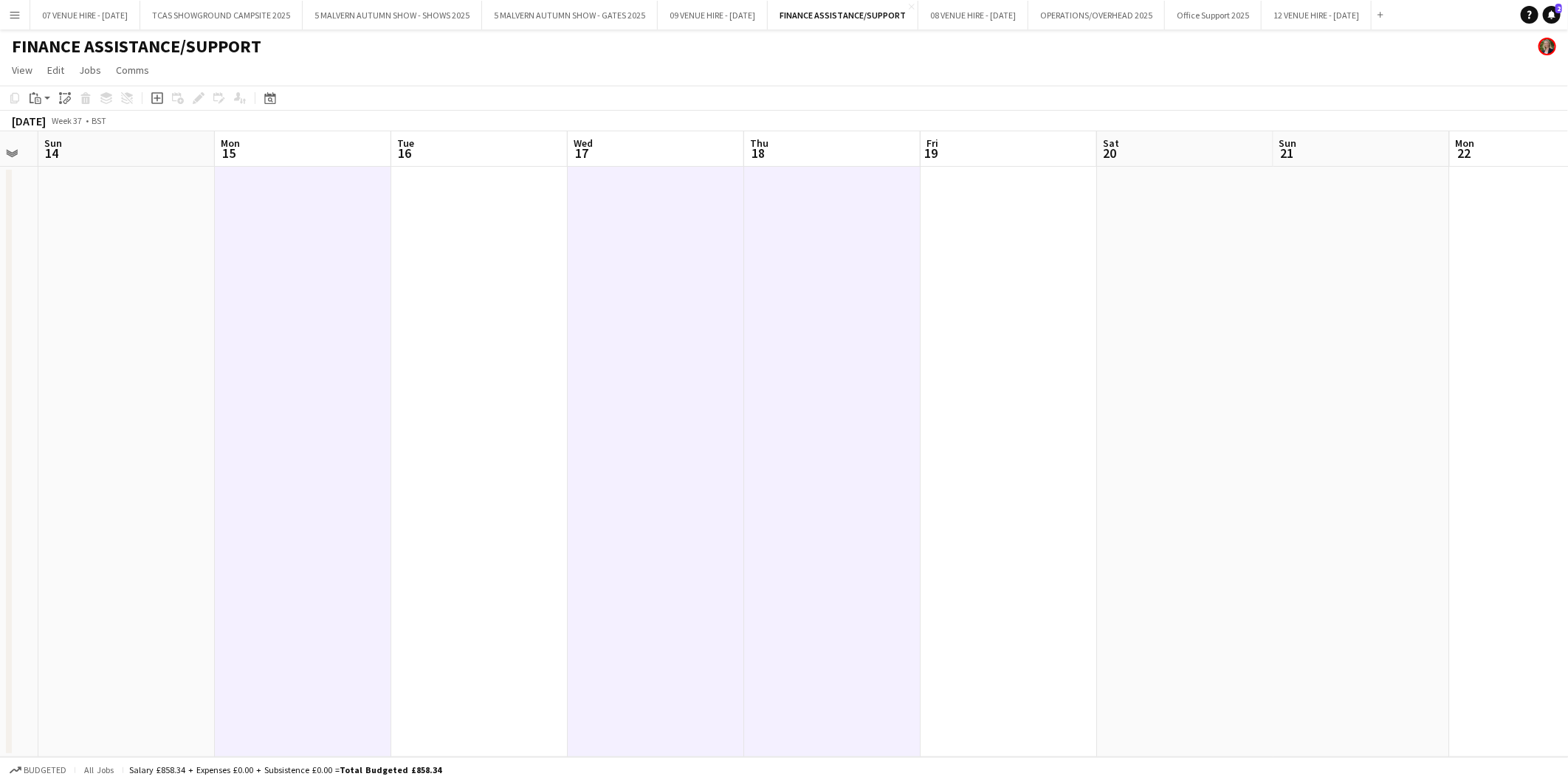
click at [984, 217] on app-date-cell at bounding box center [1008, 462] width 176 height 590
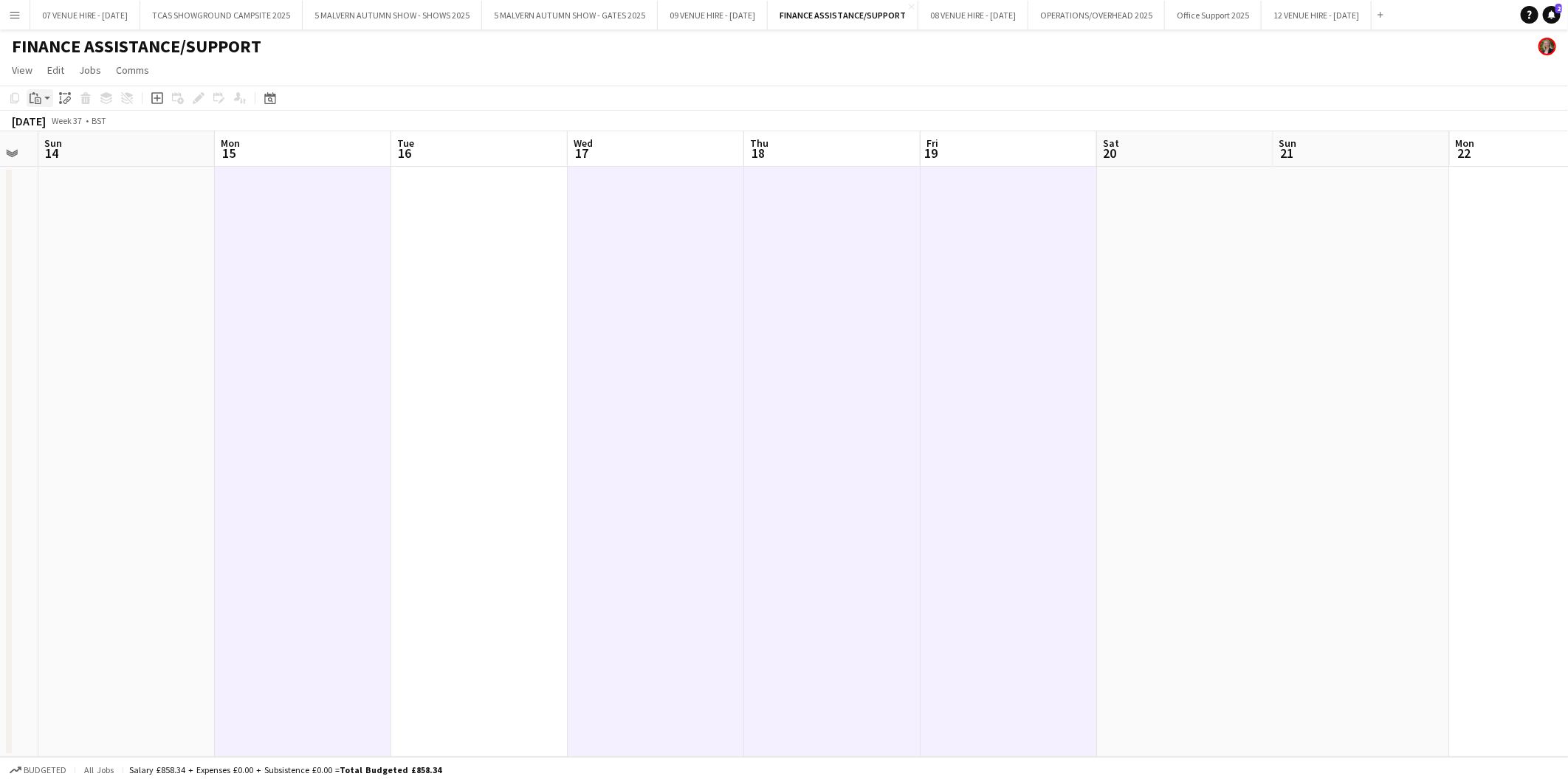
click at [39, 101] on icon "Paste" at bounding box center [35, 97] width 12 height 12
click at [49, 150] on link "Paste with crew Ctrl+Shift+V" at bounding box center [108, 151] width 138 height 13
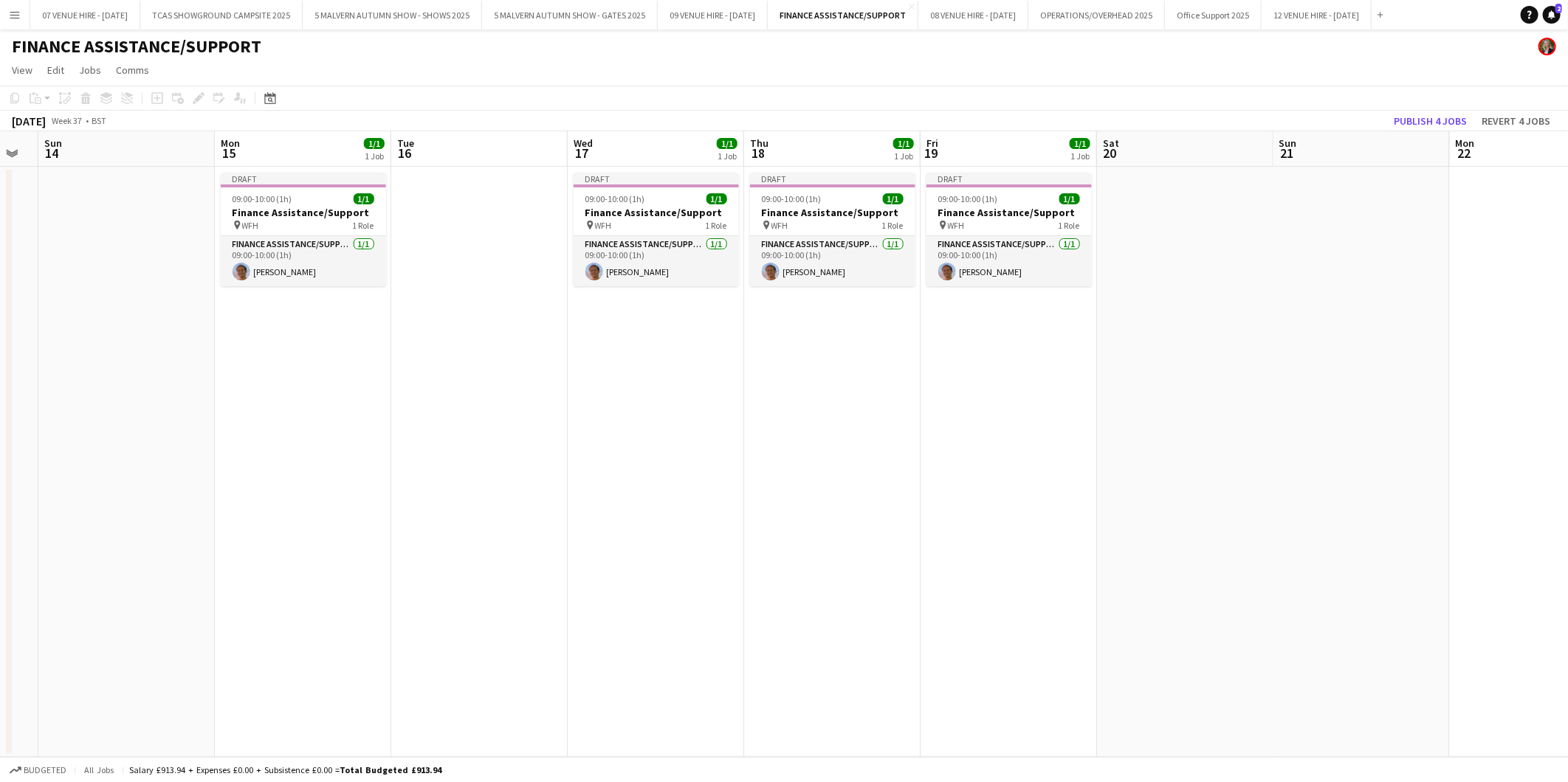
click at [450, 212] on app-date-cell at bounding box center [479, 462] width 176 height 590
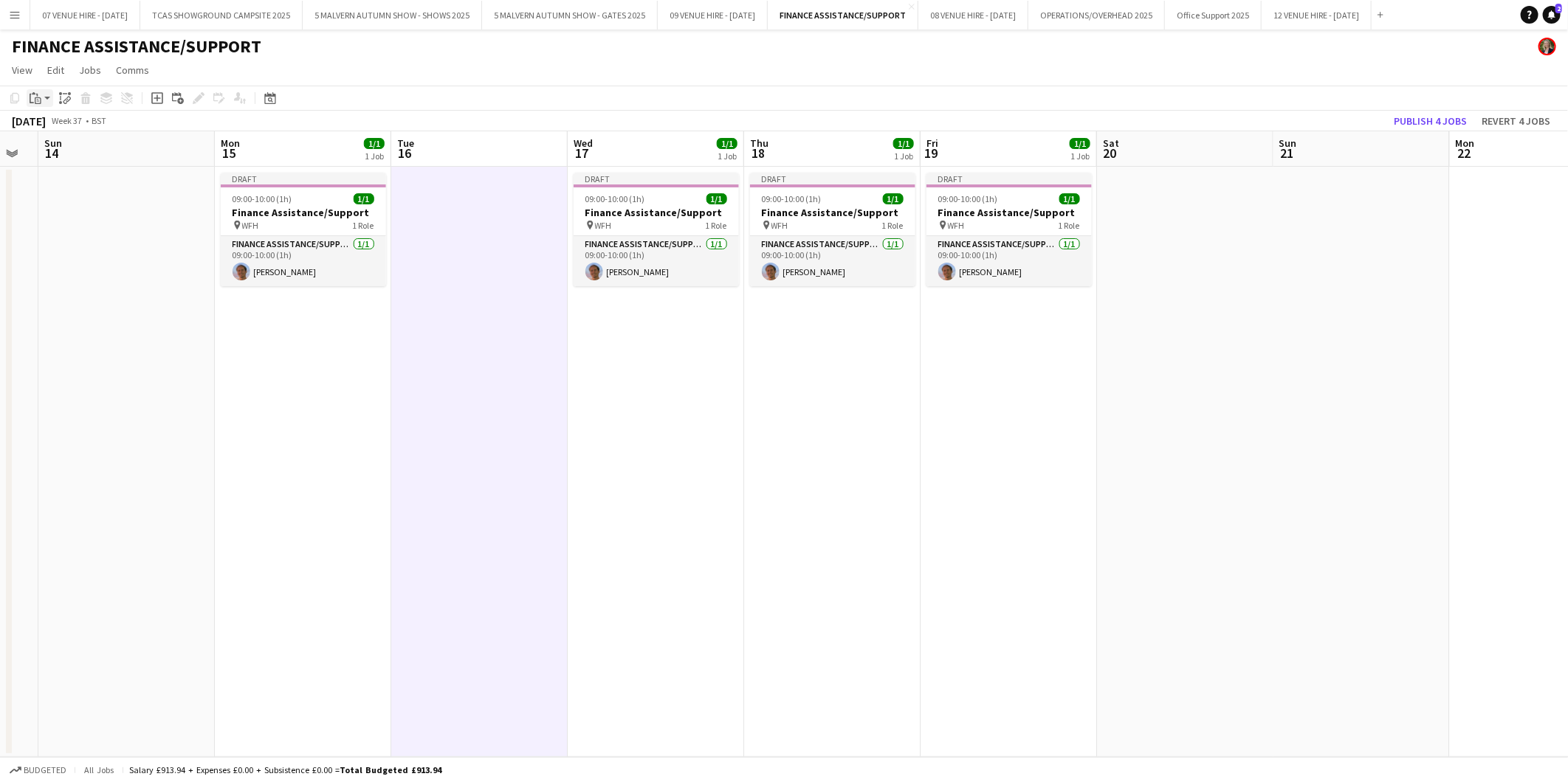
click at [33, 98] on icon "Paste" at bounding box center [35, 97] width 12 height 12
click at [54, 145] on link "Paste with crew Ctrl+Shift+V" at bounding box center [108, 151] width 138 height 13
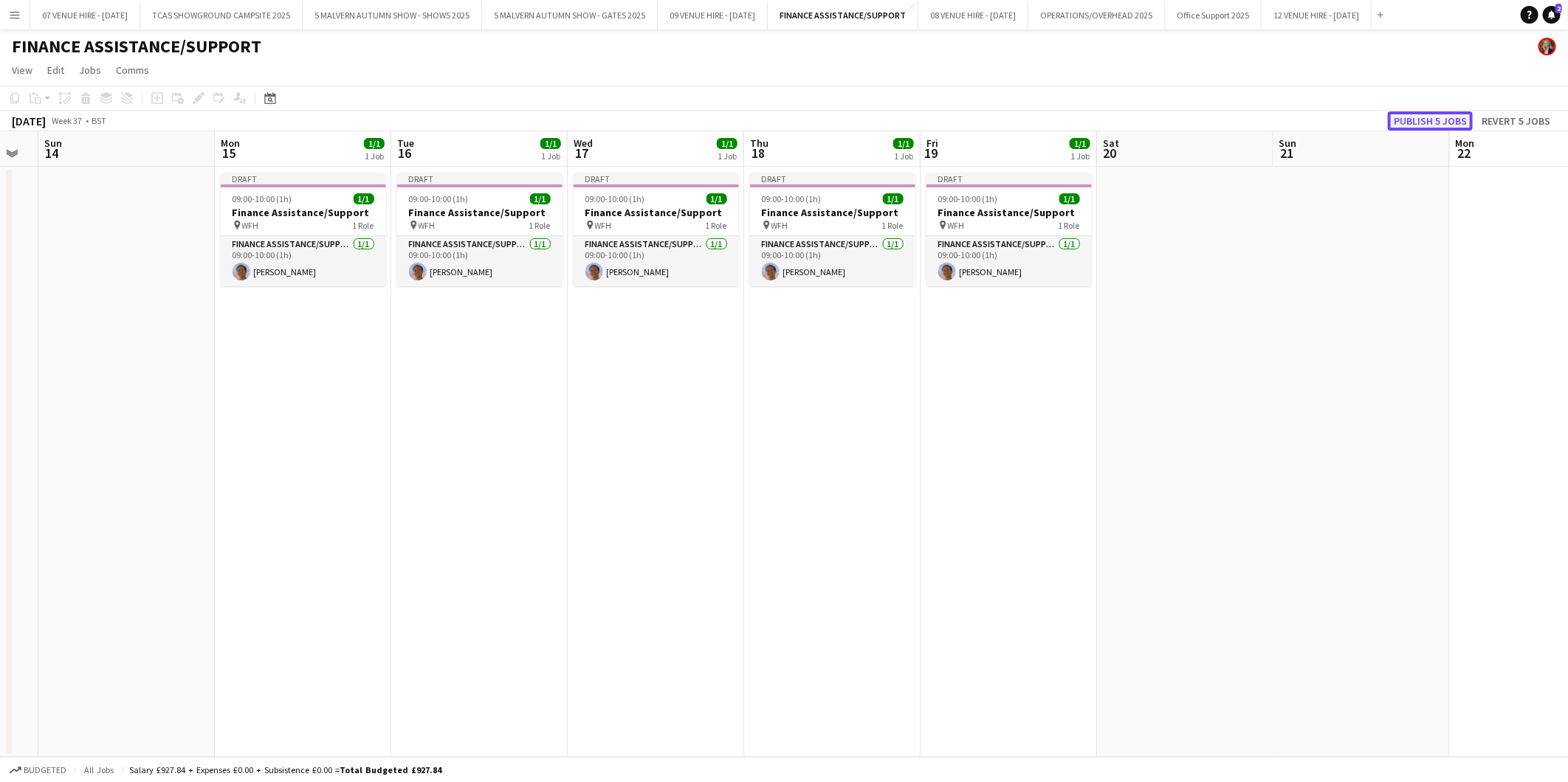
click at [1428, 122] on button "Publish 5 jobs" at bounding box center [1430, 121] width 85 height 19
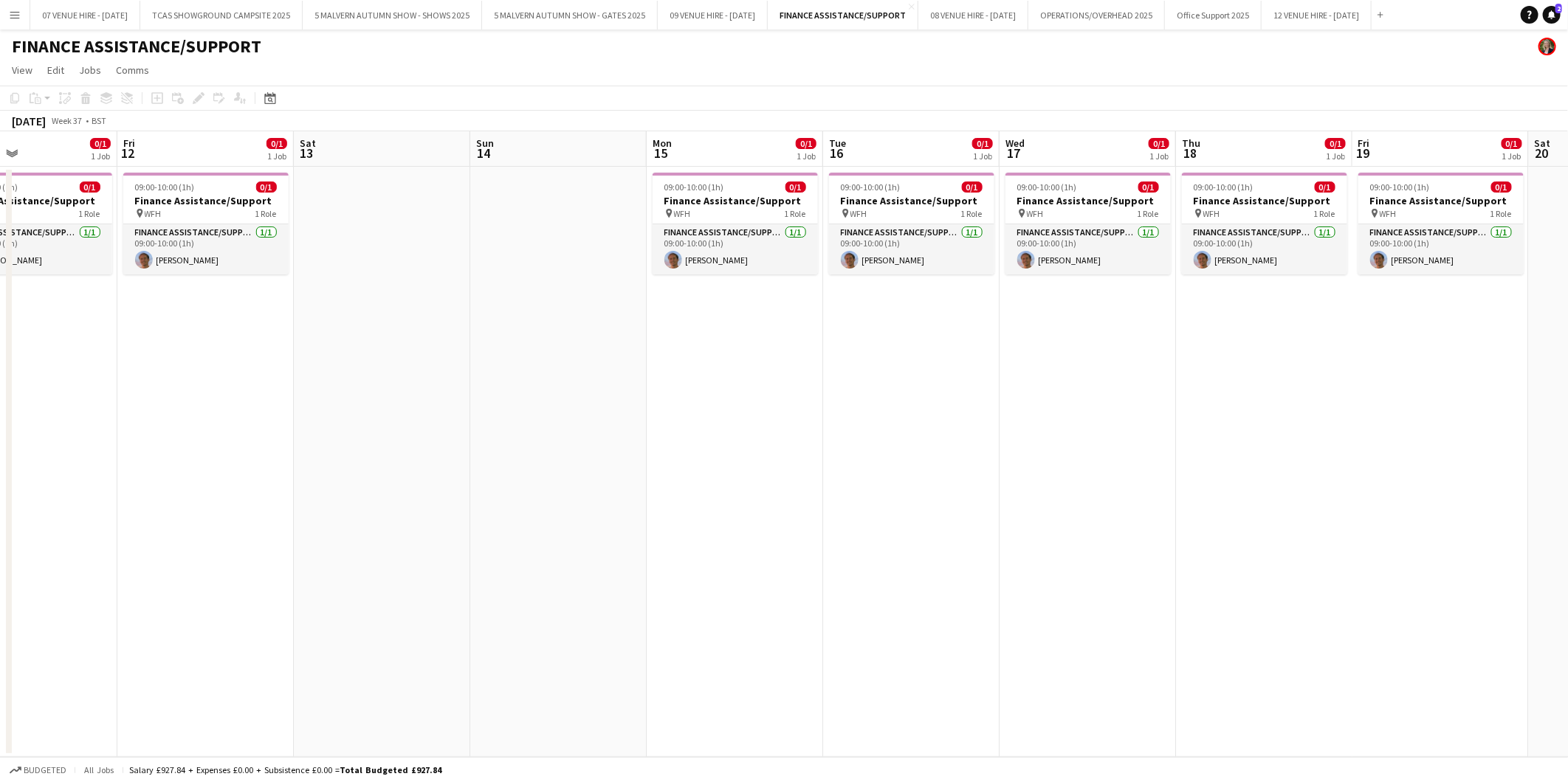
drag, startPoint x: 588, startPoint y: 338, endPoint x: 1546, endPoint y: 329, distance: 958.0
click at [1549, 329] on app-calendar-viewport "Tue 9 0/1 1 Job Wed 10 0/1 1 Job Thu 11 0/1 1 Job Fri 12 0/1 1 Job Sat 13 Sun 1…" at bounding box center [784, 444] width 1568 height 626
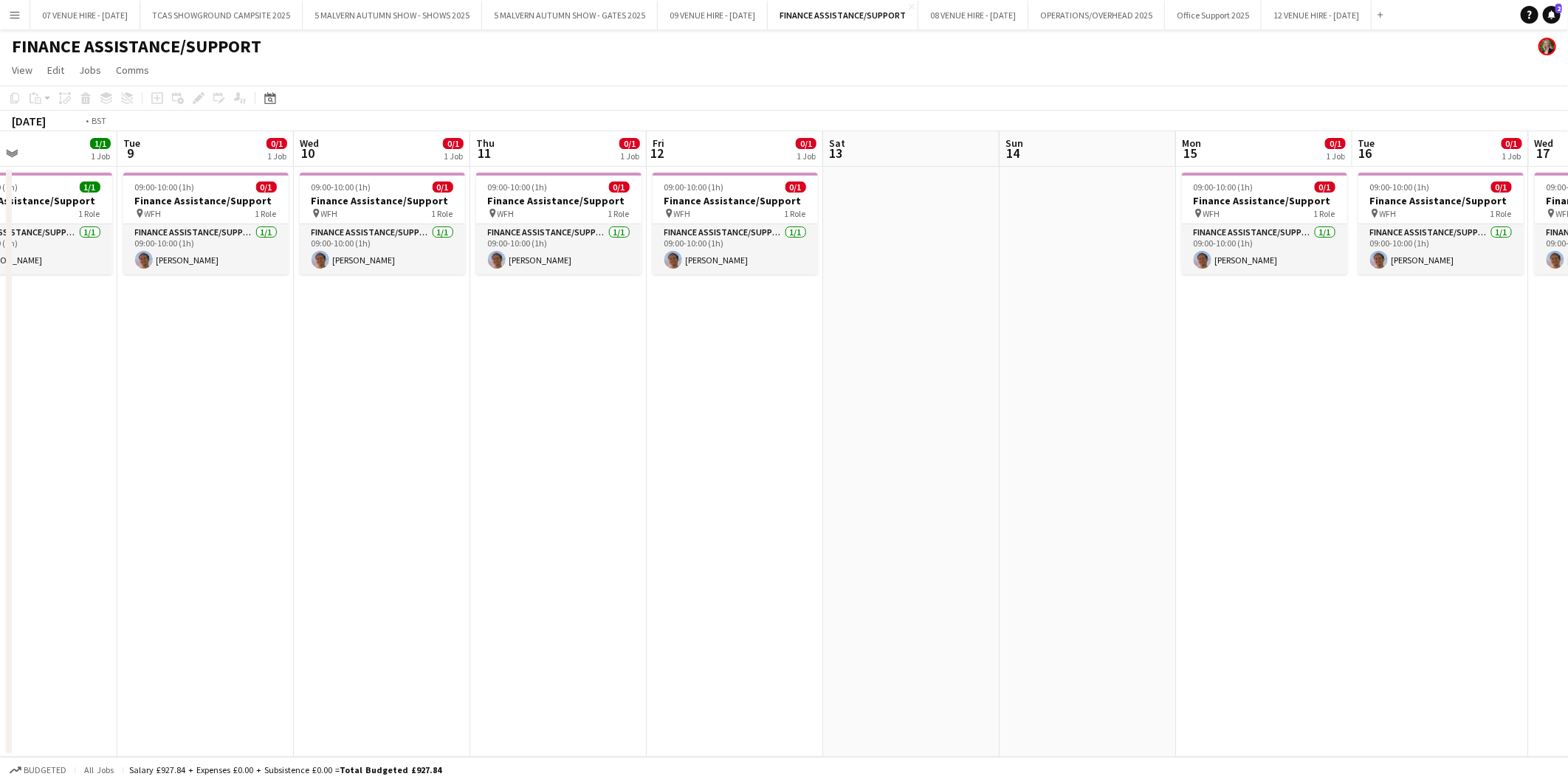
scroll to position [0, 401]
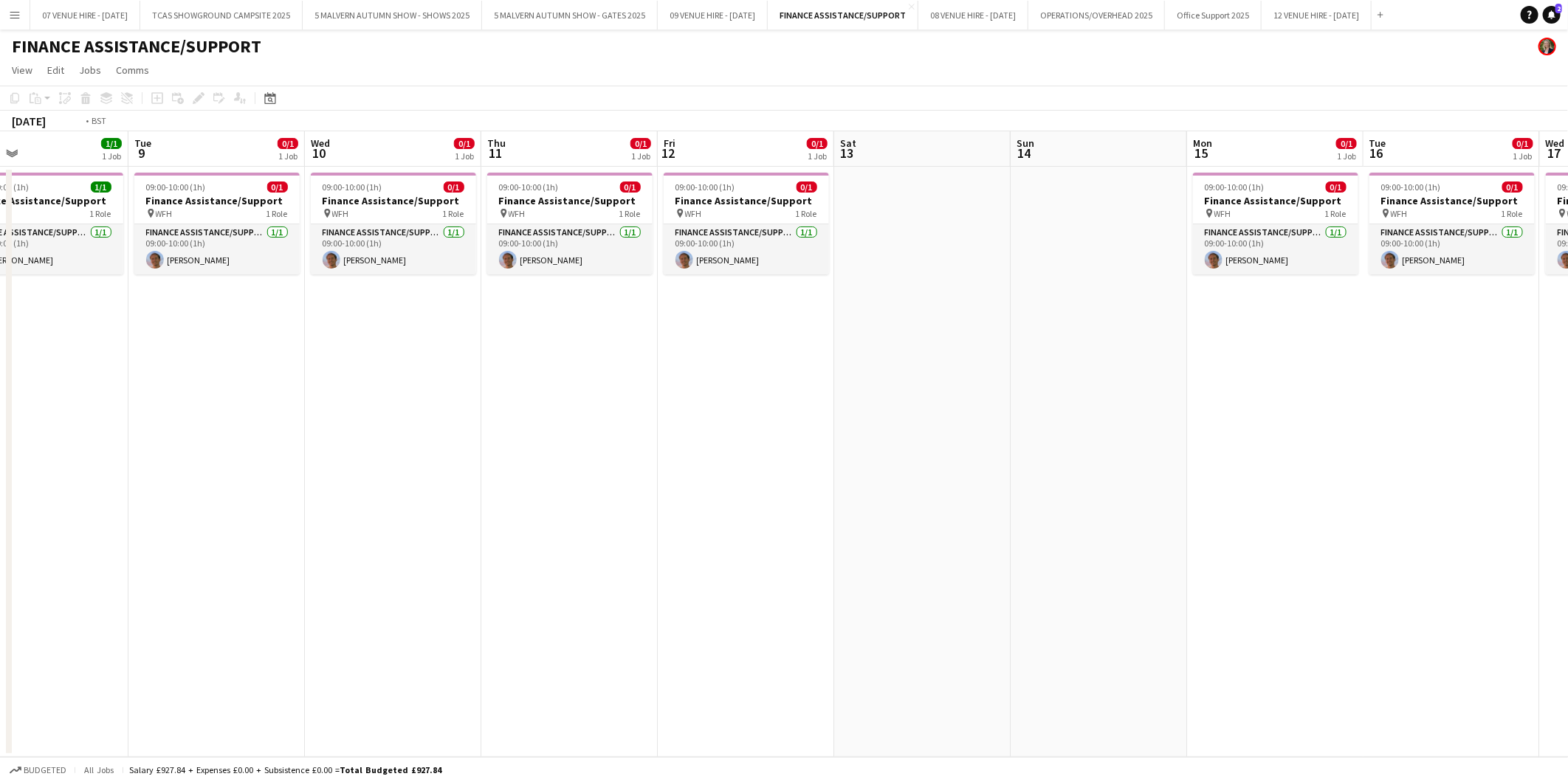
drag, startPoint x: 847, startPoint y: 343, endPoint x: 1035, endPoint y: 338, distance: 188.1
click at [1035, 338] on app-calendar-viewport "Sat 6 Sun 7 Mon 8 1/1 1 Job Tue 9 0/1 1 Job Wed 10 0/1 1 Job Thu 11 0/1 1 Job F…" at bounding box center [784, 444] width 1568 height 626
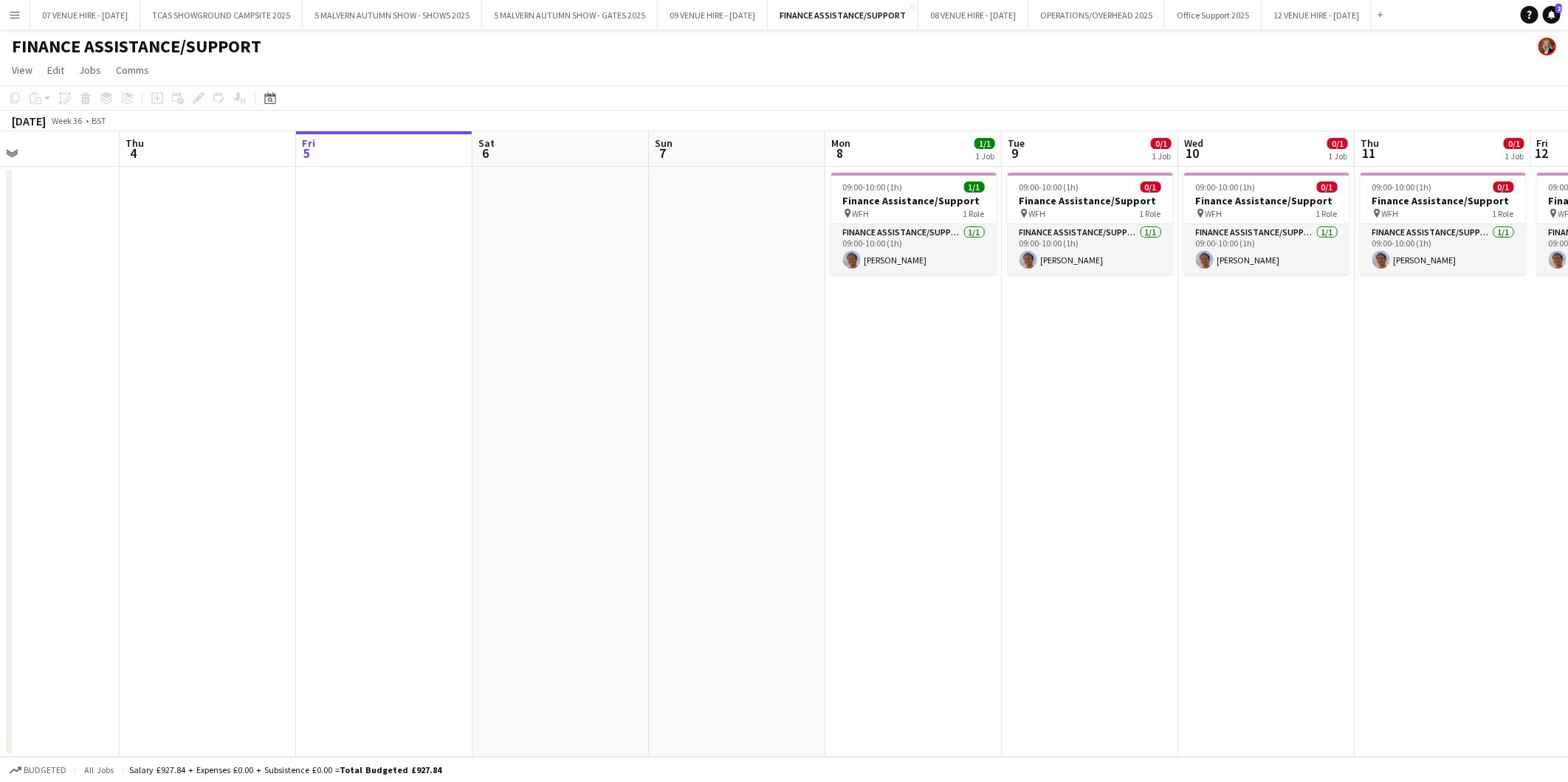
scroll to position [0, 465]
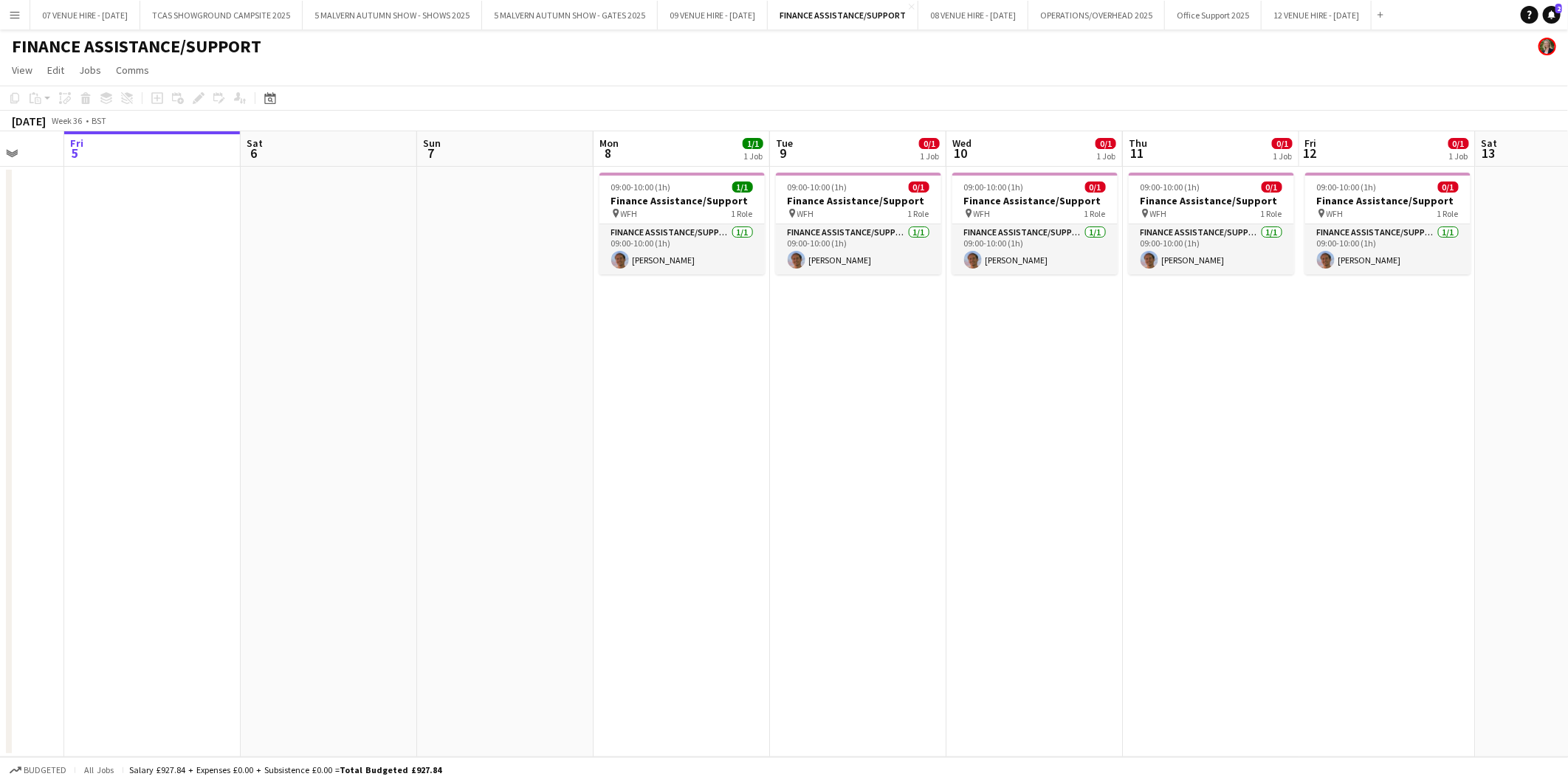
drag, startPoint x: 439, startPoint y: 339, endPoint x: 904, endPoint y: 339, distance: 465.0
click at [904, 339] on app-calendar-viewport "Tue 2 Wed 3 Thu 4 Fri 5 Sat 6 Sun 7 Mon 8 1/1 1 Job Tue 9 0/1 1 Job Wed 10 0/1 …" at bounding box center [784, 444] width 1568 height 626
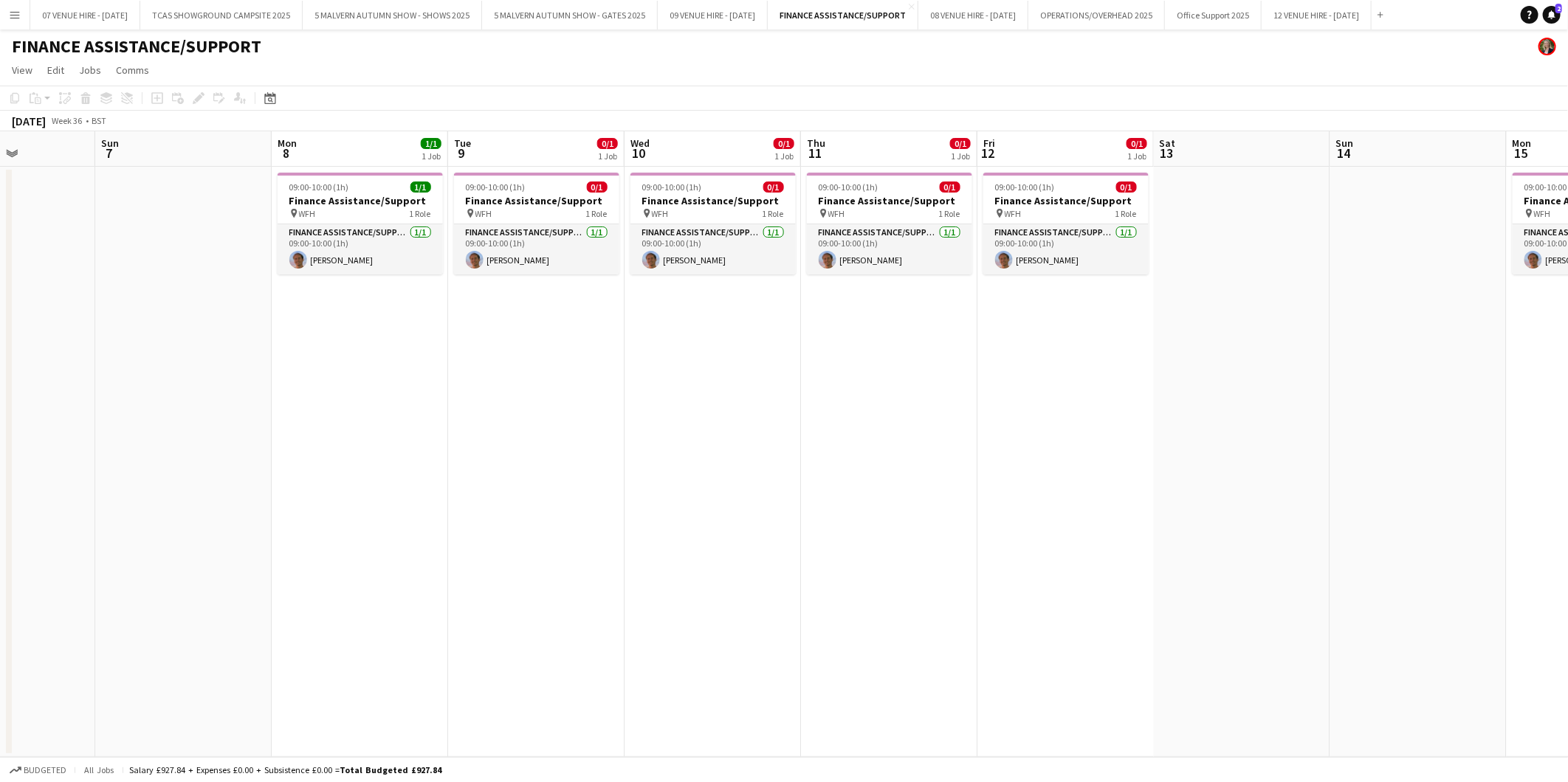
drag, startPoint x: 904, startPoint y: 339, endPoint x: 581, endPoint y: 349, distance: 323.2
click at [581, 349] on app-calendar-viewport "Wed 3 Thu 4 Fri 5 Sat 6 Sun 7 Mon 8 1/1 1 Job Tue 9 0/1 1 Job Wed 10 0/1 1 Job …" at bounding box center [784, 444] width 1568 height 626
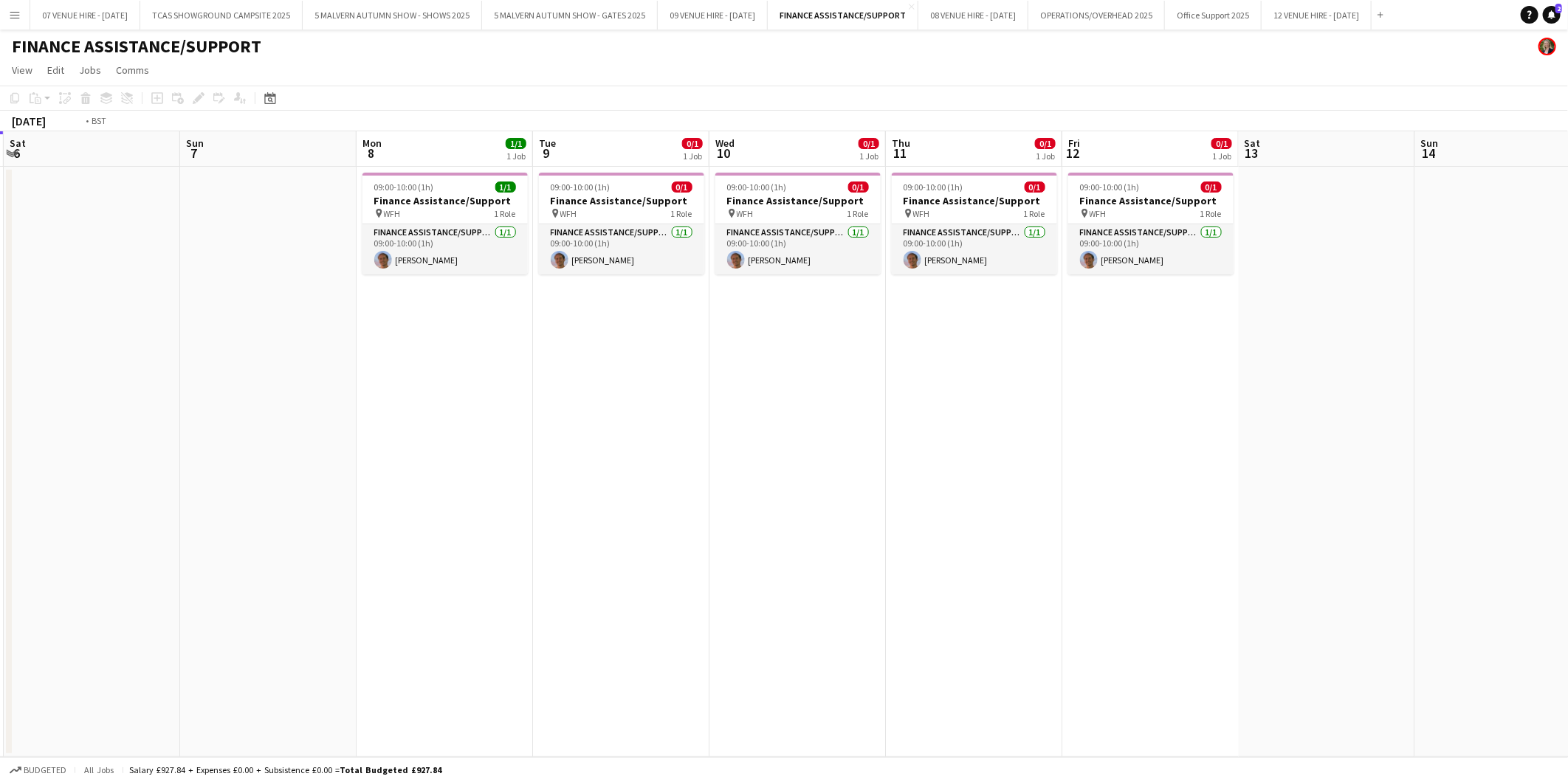
drag, startPoint x: 1035, startPoint y: 345, endPoint x: 585, endPoint y: 349, distance: 450.0
click at [584, 349] on app-calendar-viewport "Wed 3 Thu 4 Fri 5 Sat 6 Sun 7 Mon 8 1/1 1 Job Tue 9 0/1 1 Job Wed 10 0/1 1 Job …" at bounding box center [784, 444] width 1568 height 626
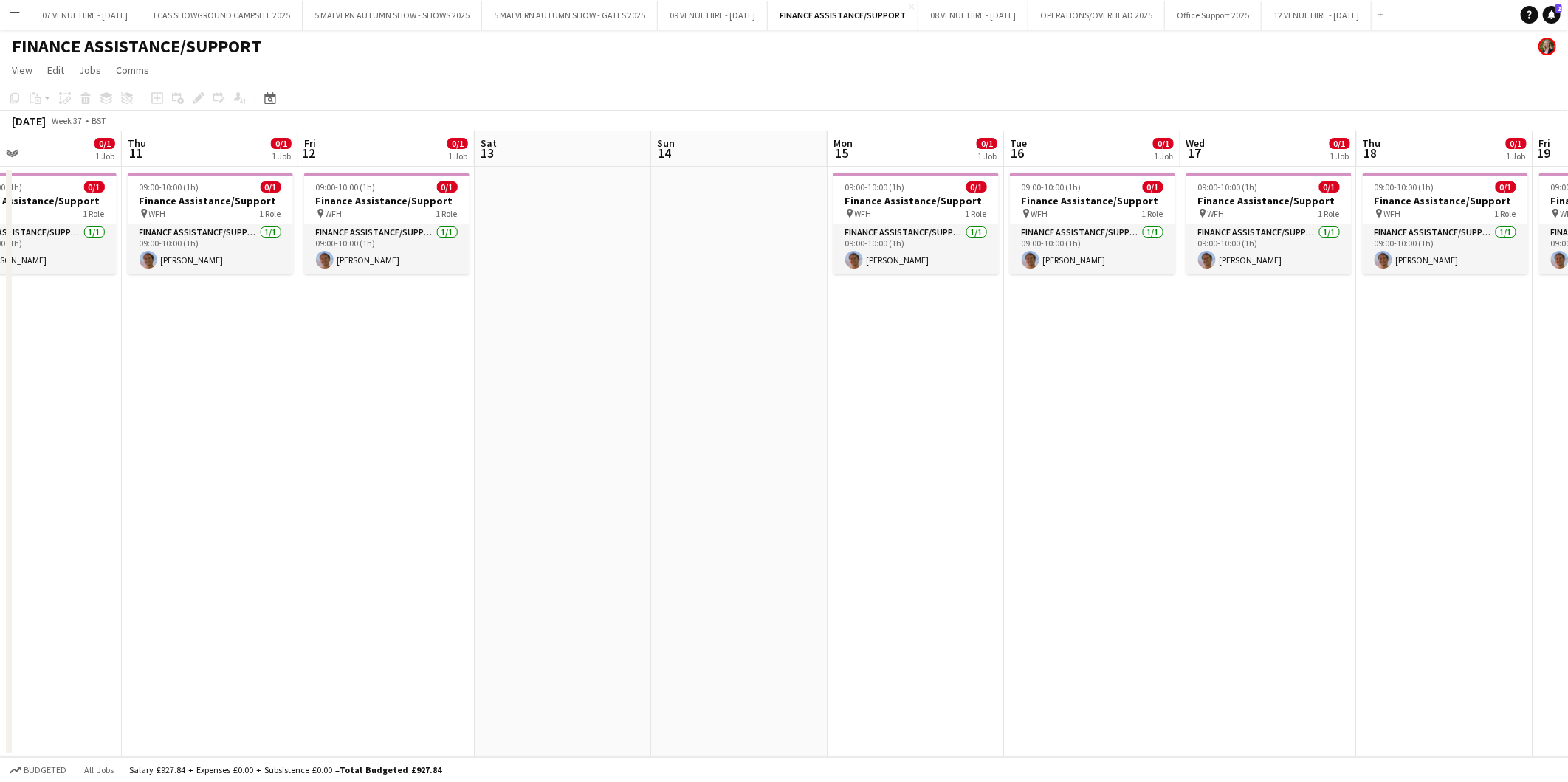
drag, startPoint x: 897, startPoint y: 352, endPoint x: 672, endPoint y: 352, distance: 225.0
click at [672, 352] on app-calendar-viewport "Sun 7 Mon 8 1/1 1 Job Tue 9 0/1 1 Job Wed 10 0/1 1 Job Thu 11 0/1 1 Job Fri 12 …" at bounding box center [784, 444] width 1568 height 626
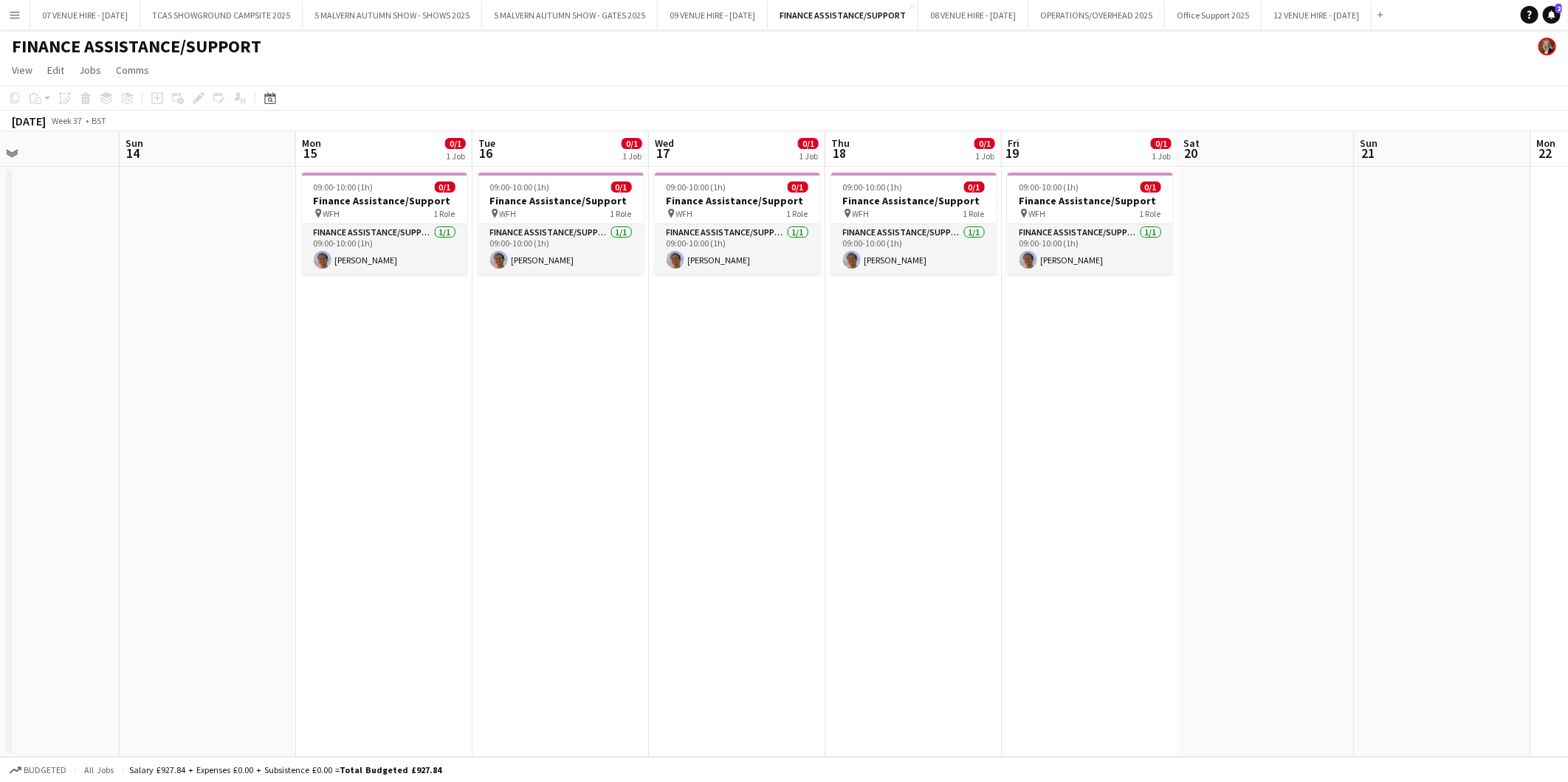
scroll to position [0, 496]
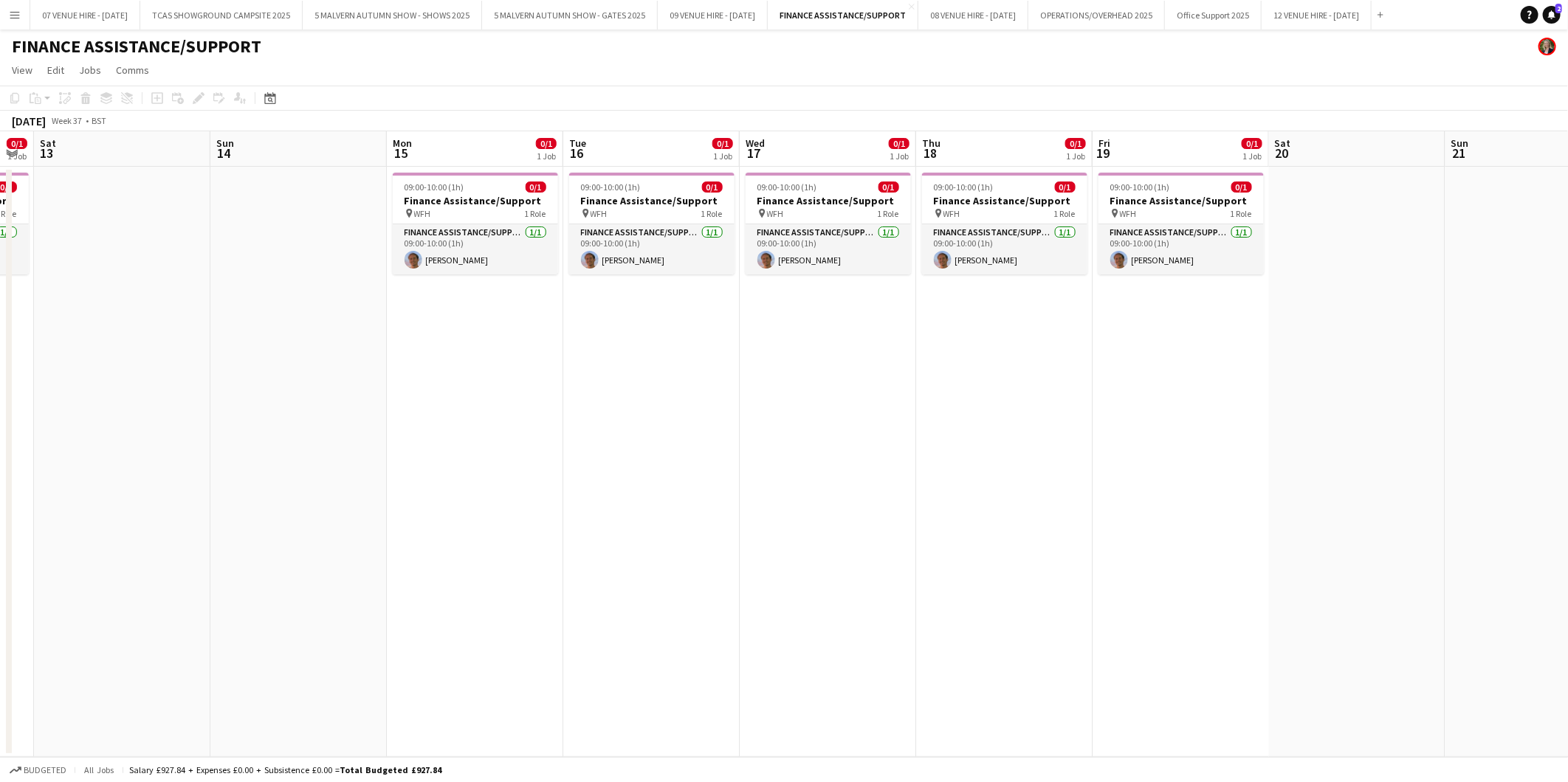
click at [850, 363] on app-calendar-viewport "Wed 10 0/1 1 Job Thu 11 0/1 1 Job Fri 12 0/1 1 Job Sat 13 Sun 14 Mon 15 0/1 1 J…" at bounding box center [784, 444] width 1568 height 626
drag, startPoint x: 646, startPoint y: 375, endPoint x: 1307, endPoint y: 357, distance: 661.2
click at [1315, 357] on app-calendar-viewport "Wed 10 0/1 1 Job Thu 11 0/1 1 Job Fri 12 0/1 1 Job Sat 13 Sun 14 Mon 15 0/1 1 J…" at bounding box center [784, 444] width 1568 height 626
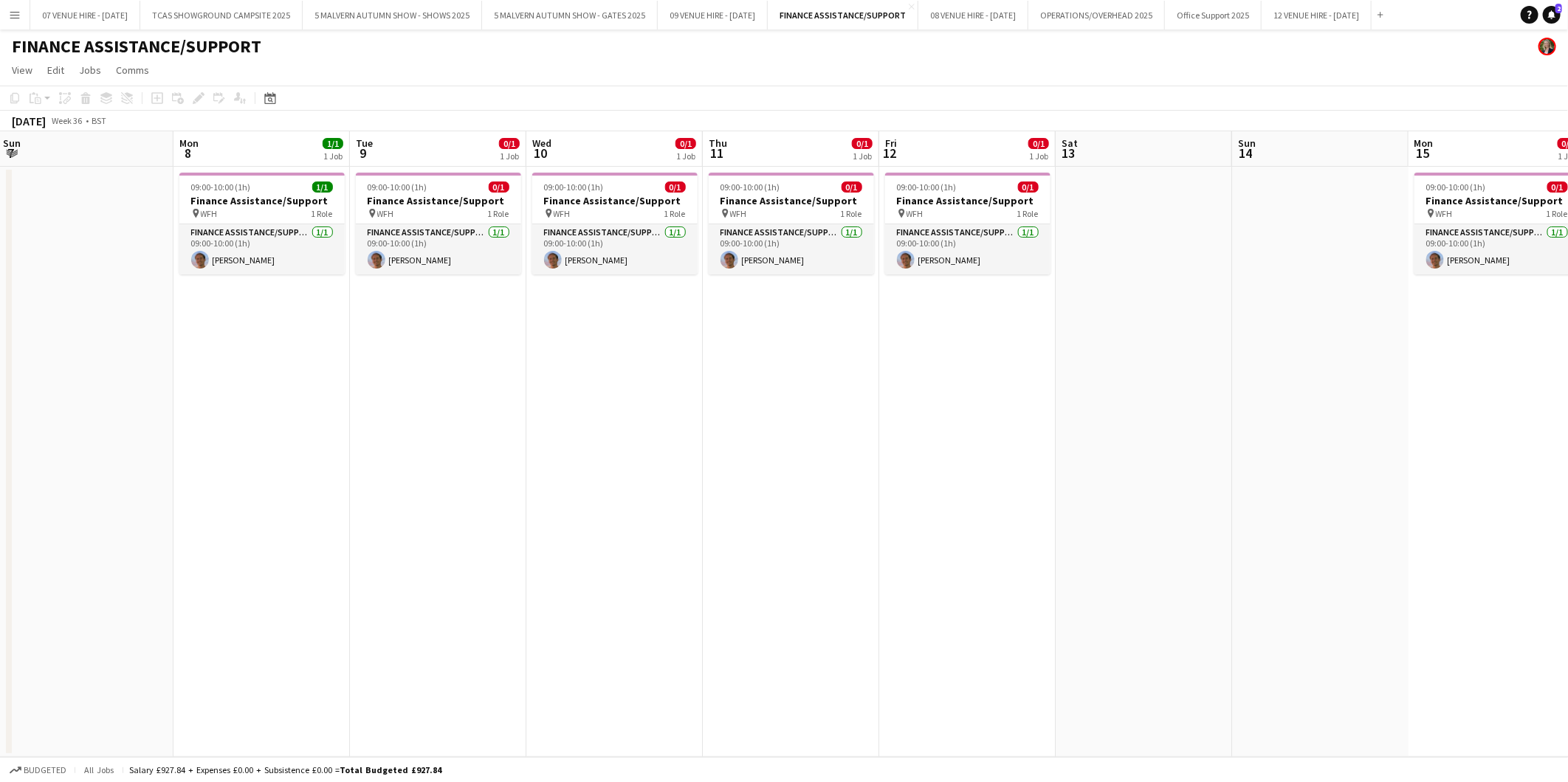
drag, startPoint x: 1112, startPoint y: 387, endPoint x: 1115, endPoint y: 396, distance: 9.5
click at [1188, 387] on app-calendar-viewport "Fri 5 Sat 6 Sun 7 Mon 8 1/1 1 Job Tue 9 0/1 1 Job Wed 10 0/1 1 Job Thu 11 0/1 1…" at bounding box center [784, 444] width 1568 height 626
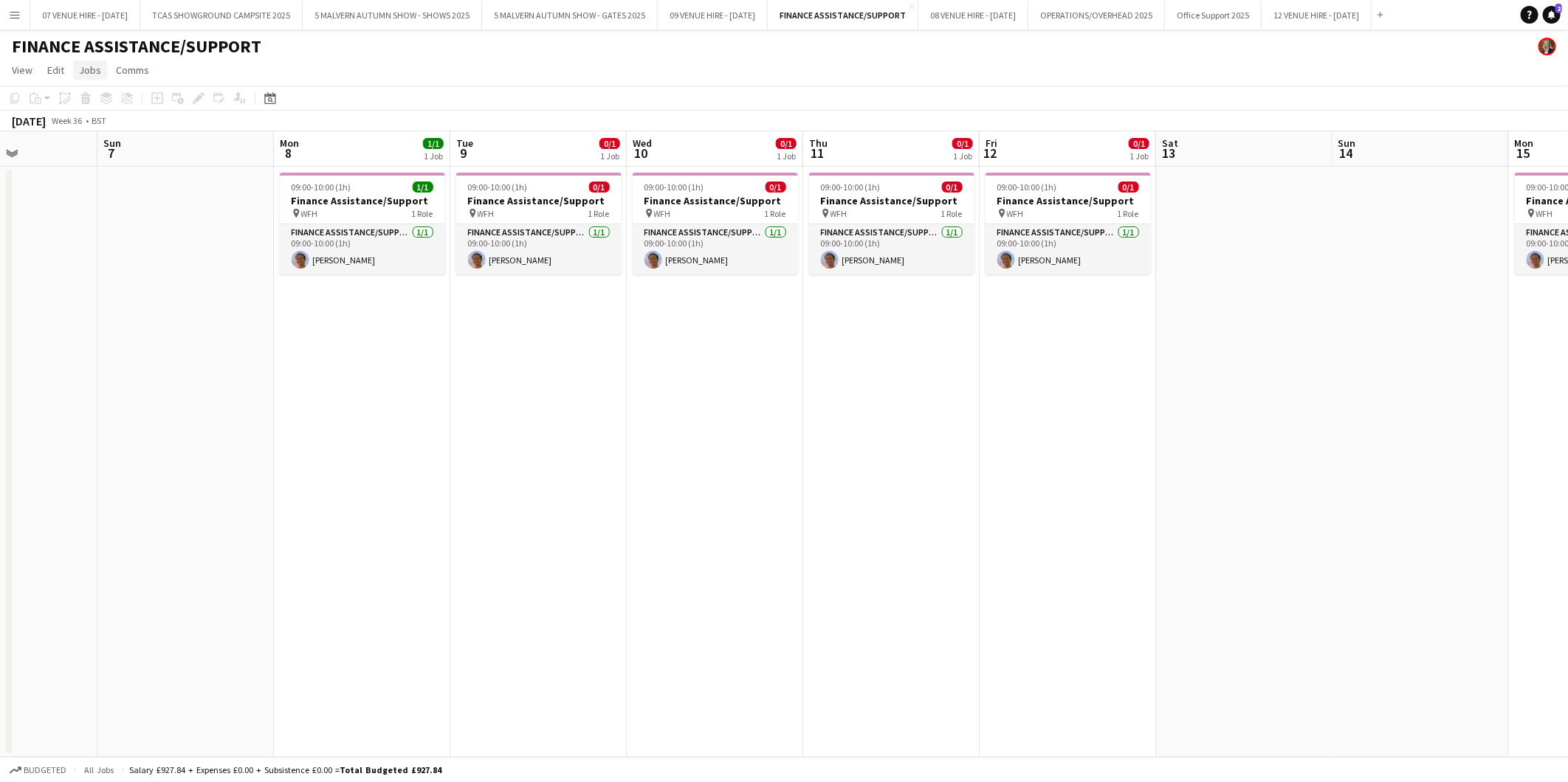
drag, startPoint x: 158, startPoint y: 188, endPoint x: 87, endPoint y: 75, distance: 133.5
click at [158, 188] on app-date-cell at bounding box center [186, 462] width 176 height 590
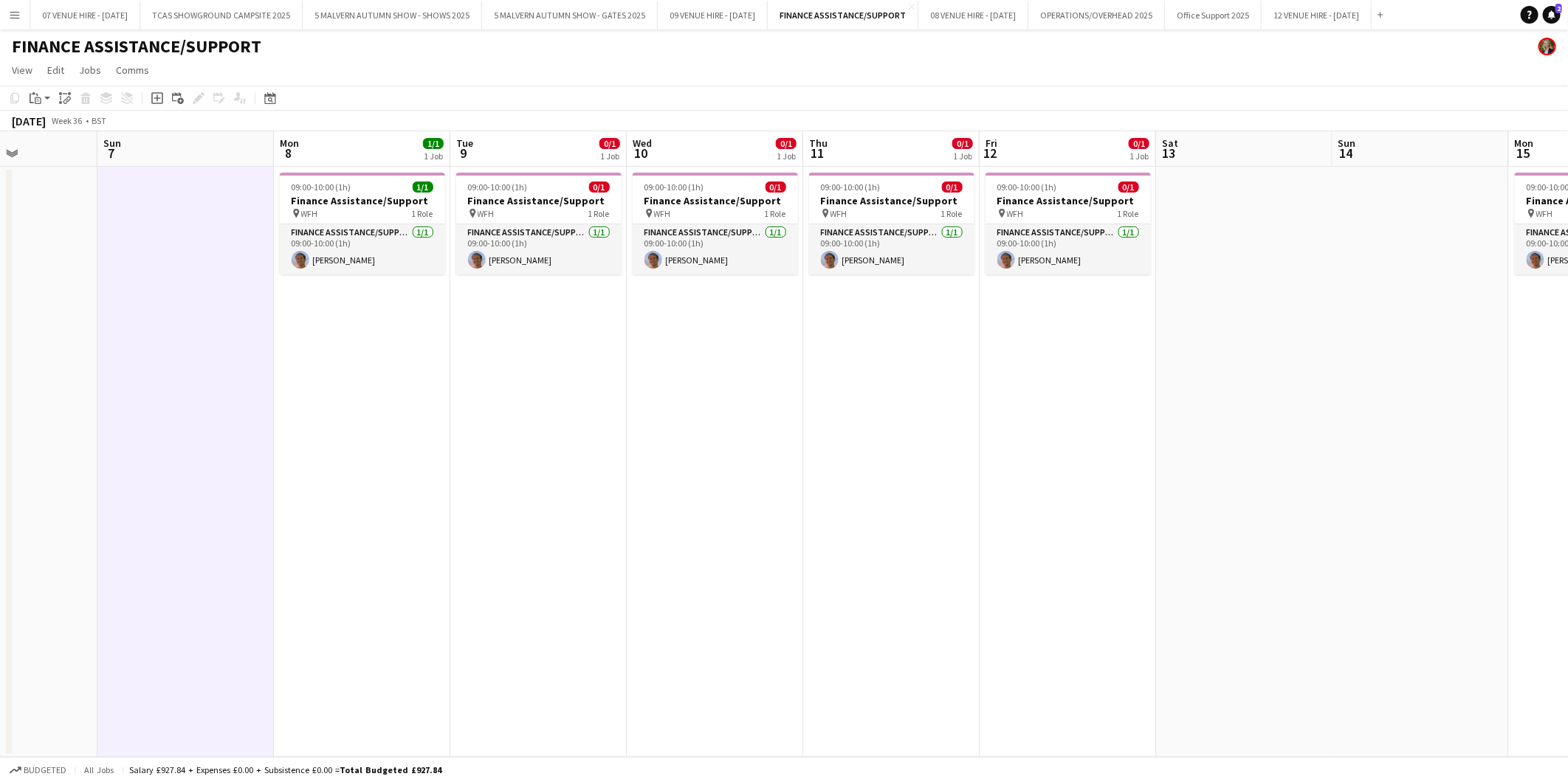
drag, startPoint x: 13, startPoint y: 8, endPoint x: 20, endPoint y: 15, distance: 9.9
click at [13, 6] on button "Menu" at bounding box center [15, 15] width 29 height 29
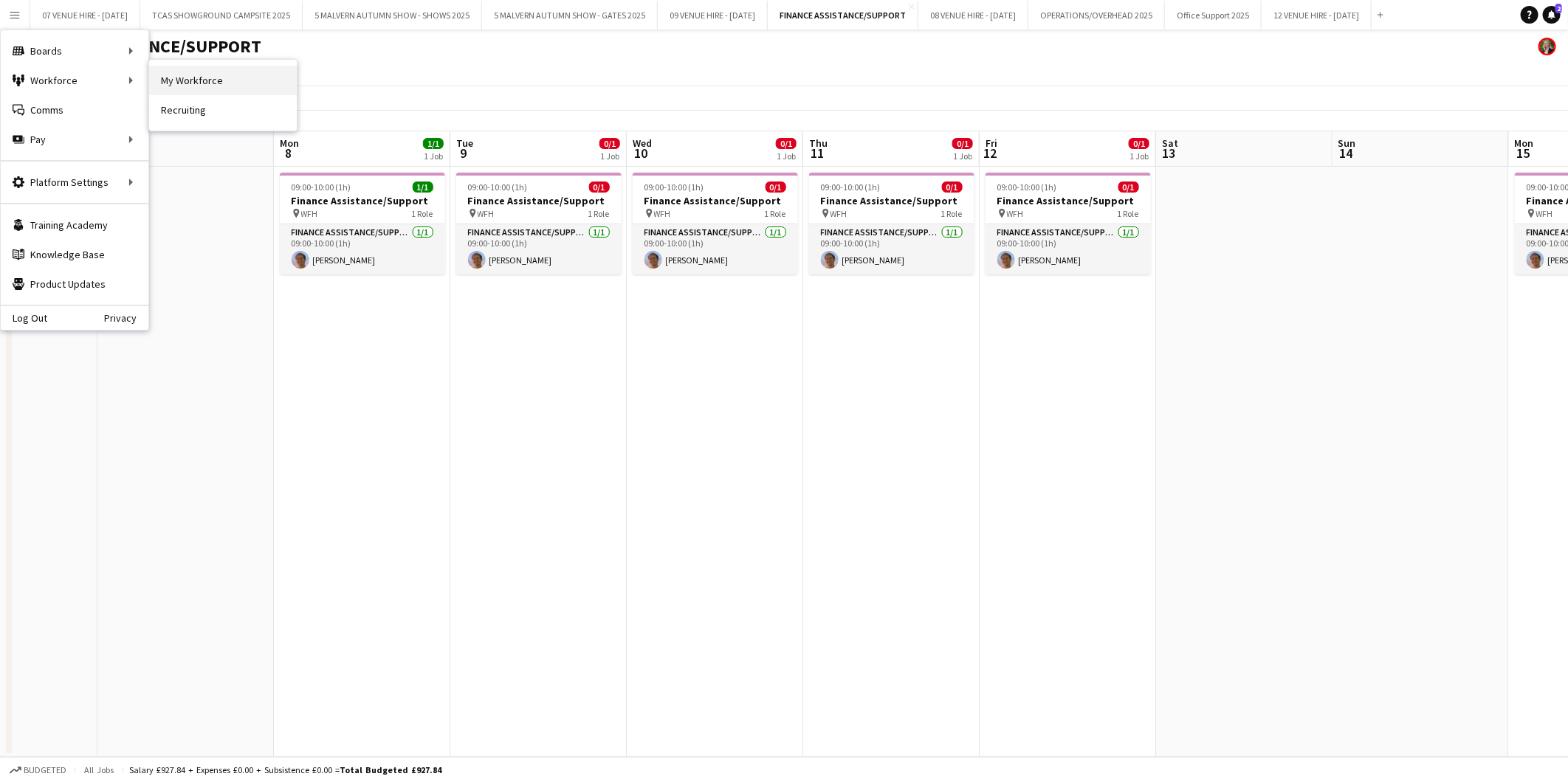
click at [182, 80] on link "My Workforce" at bounding box center [223, 80] width 148 height 29
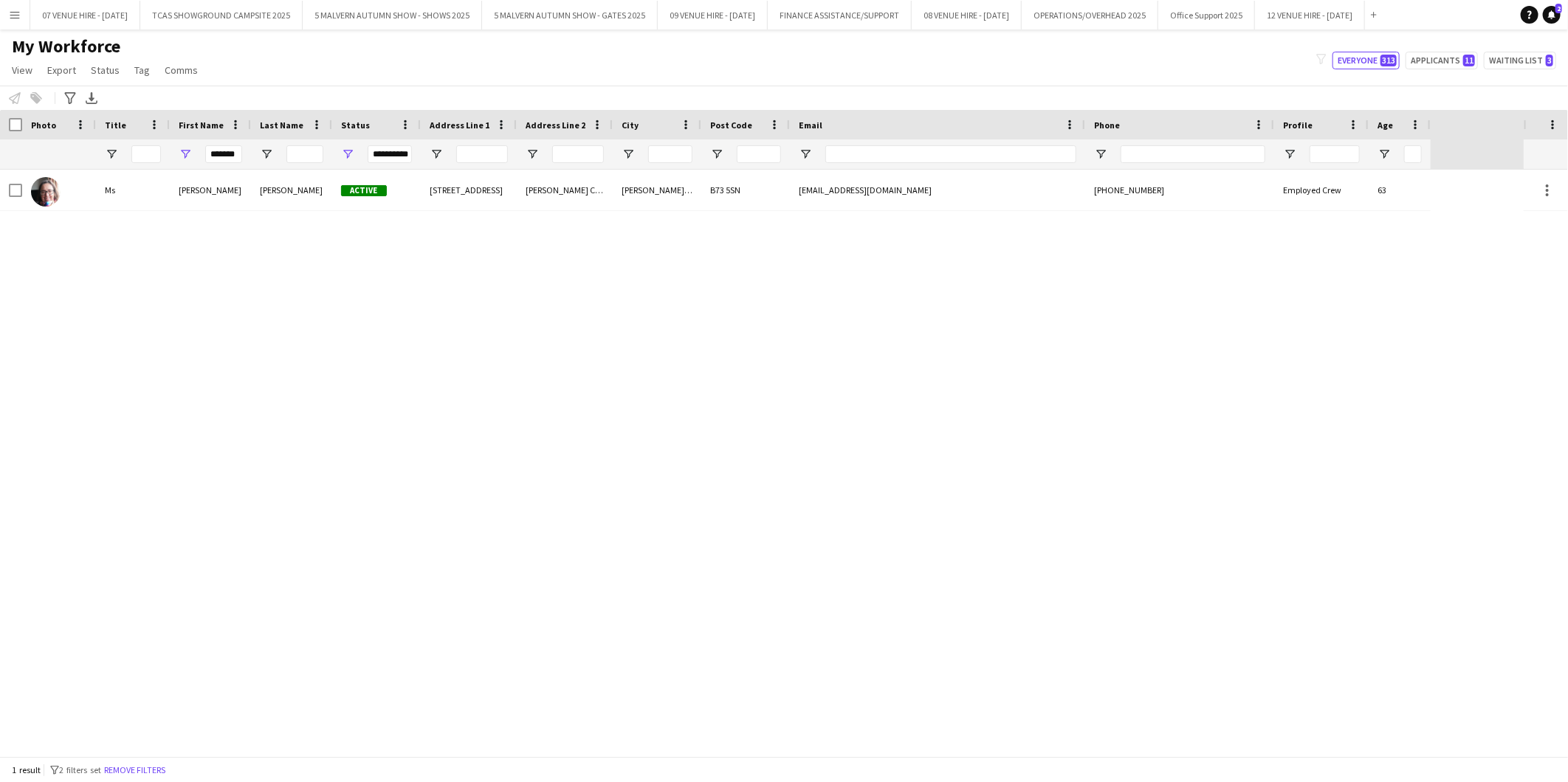
drag, startPoint x: 245, startPoint y: 150, endPoint x: 187, endPoint y: 156, distance: 58.3
click at [187, 156] on div "*******" at bounding box center [210, 154] width 81 height 29
drag, startPoint x: 209, startPoint y: 151, endPoint x: 254, endPoint y: 151, distance: 45.0
click at [254, 151] on div "**********" at bounding box center [715, 154] width 1430 height 29
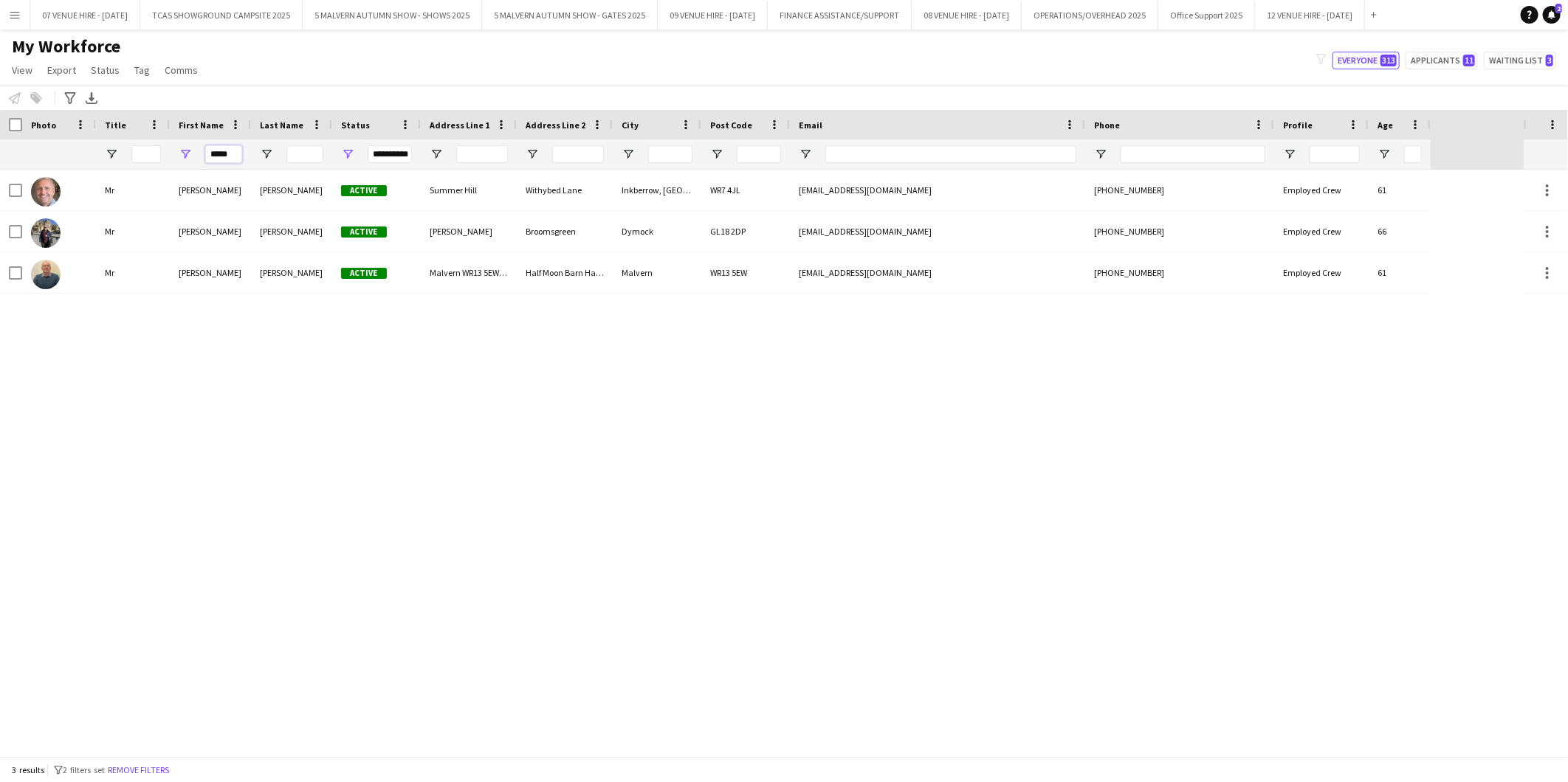
type input "*****"
click at [266, 298] on div "Mr [PERSON_NAME] Active Summer Hill [GEOGRAPHIC_DATA] 4JL [EMAIL_ADDRESS][DOMAI…" at bounding box center [762, 463] width 1523 height 586
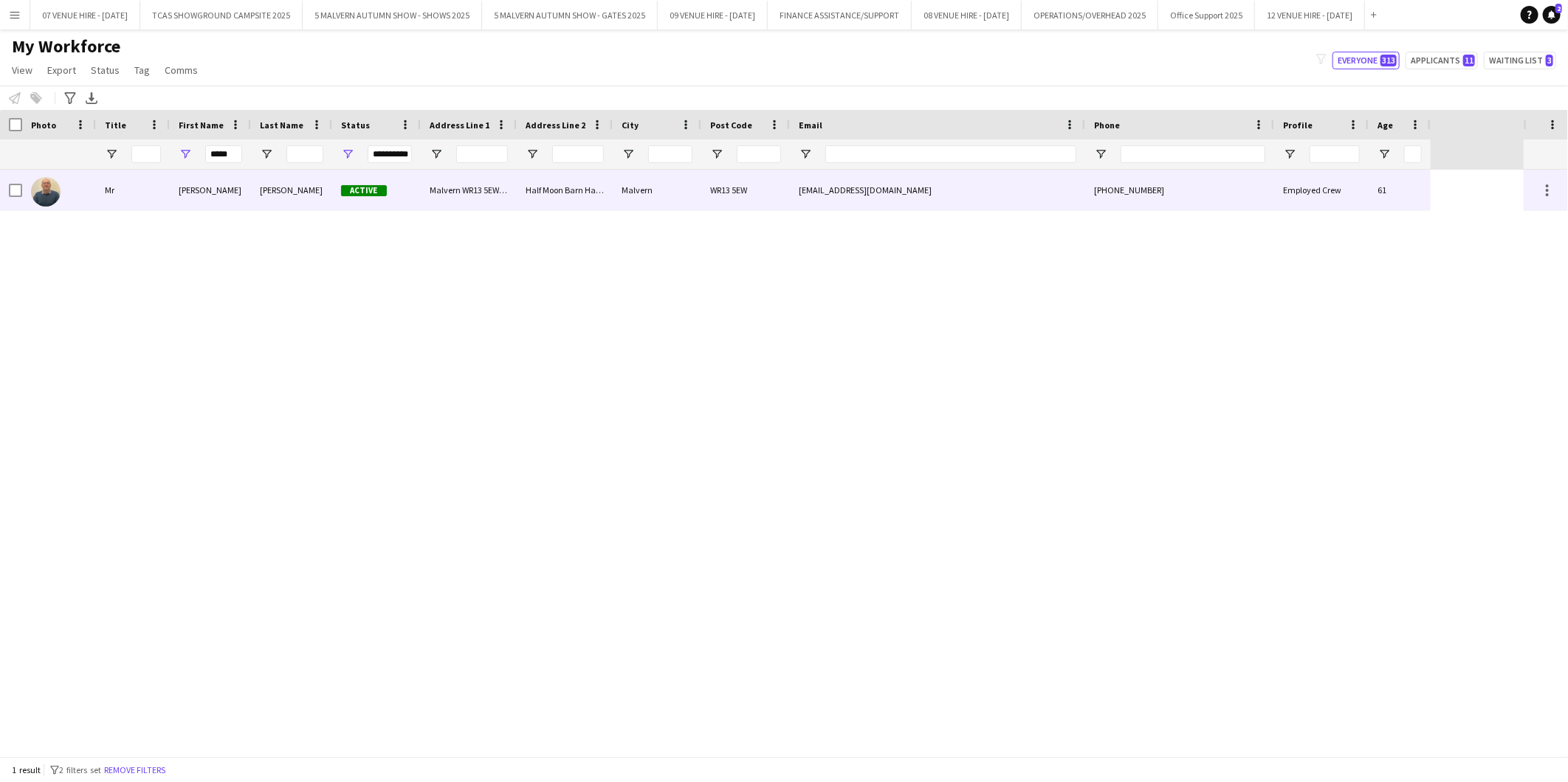
click at [42, 195] on img at bounding box center [46, 192] width 29 height 29
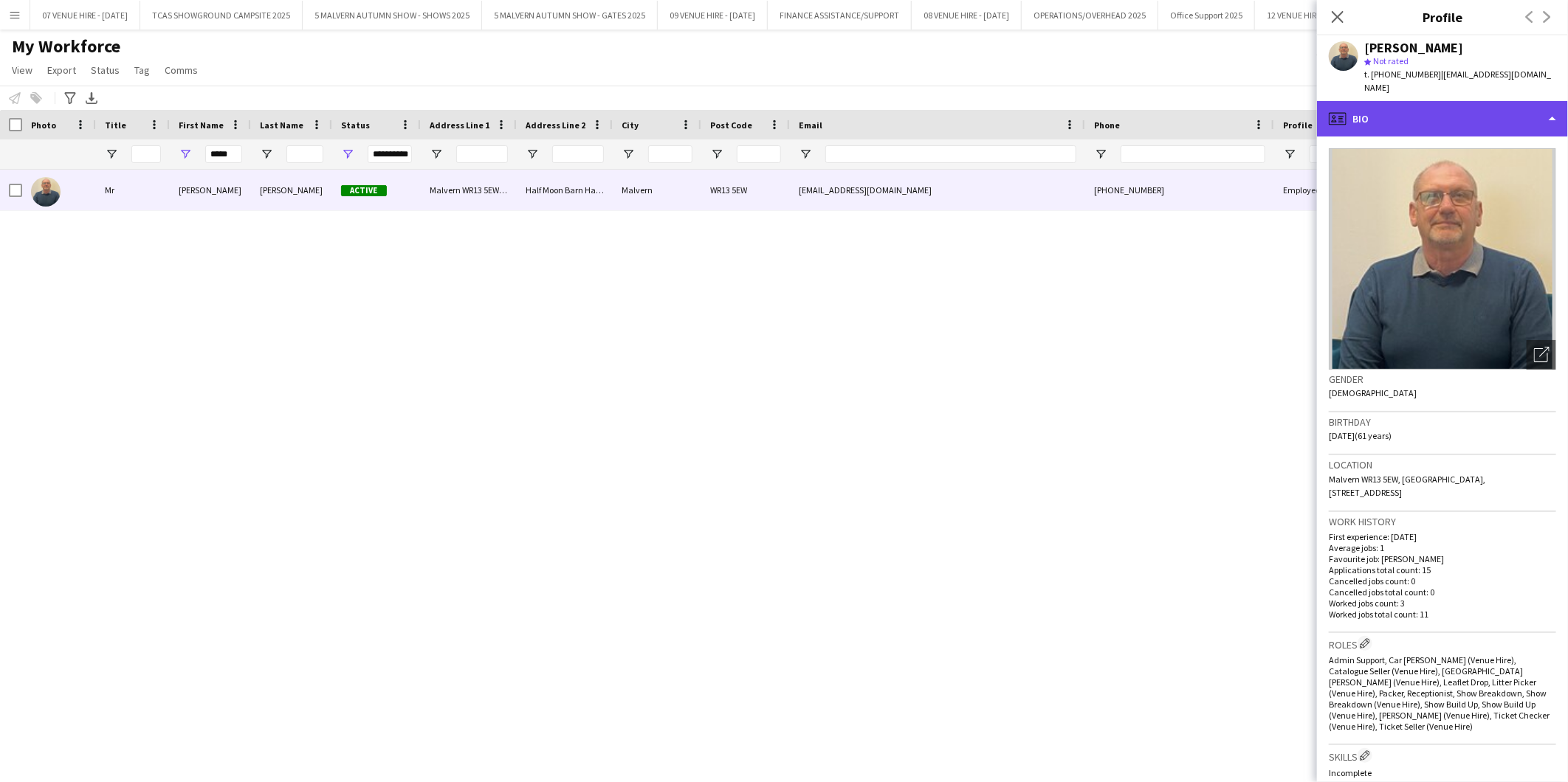
click at [1376, 121] on div "profile Bio" at bounding box center [1442, 119] width 251 height 36
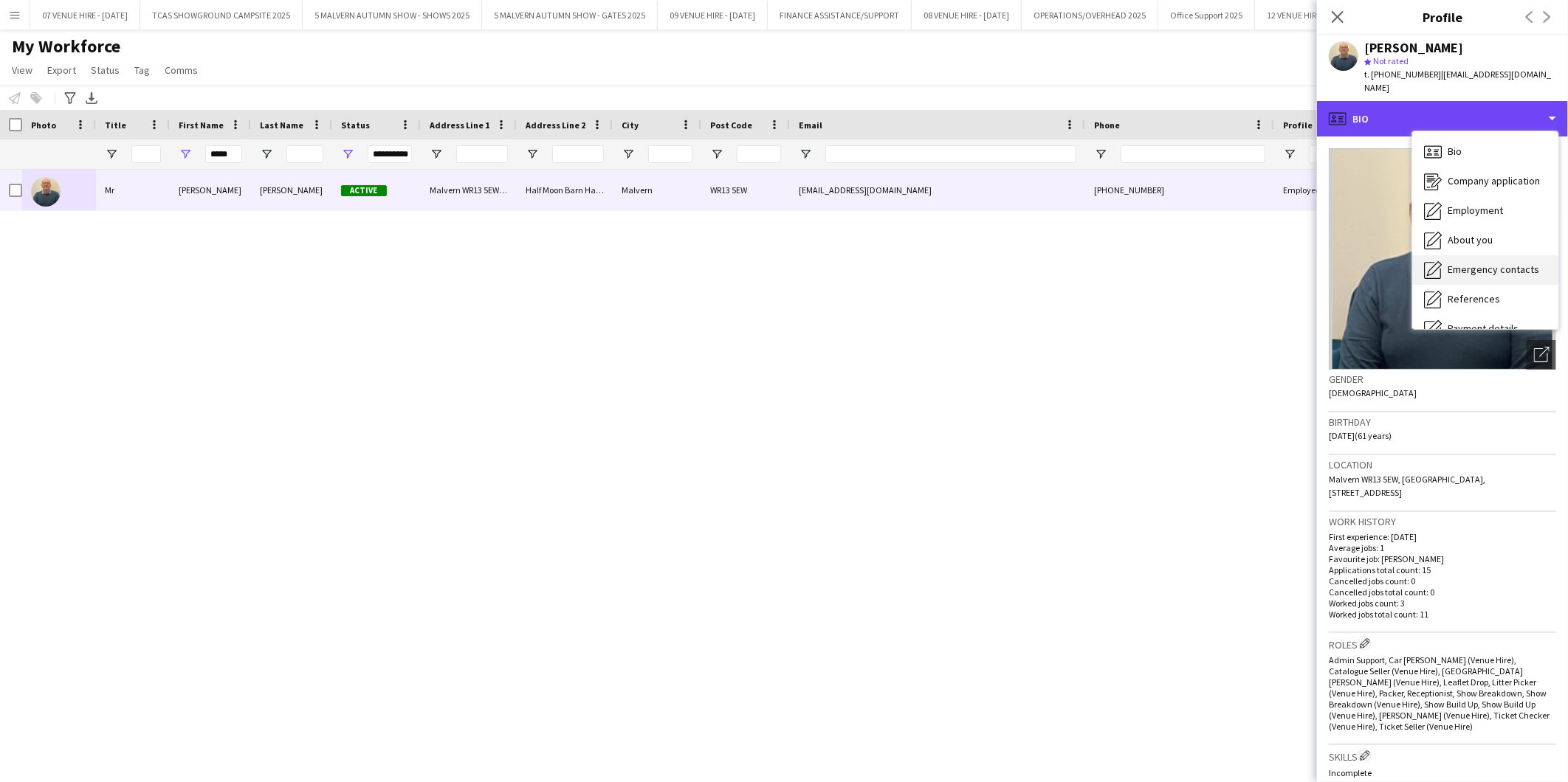
scroll to position [82, 0]
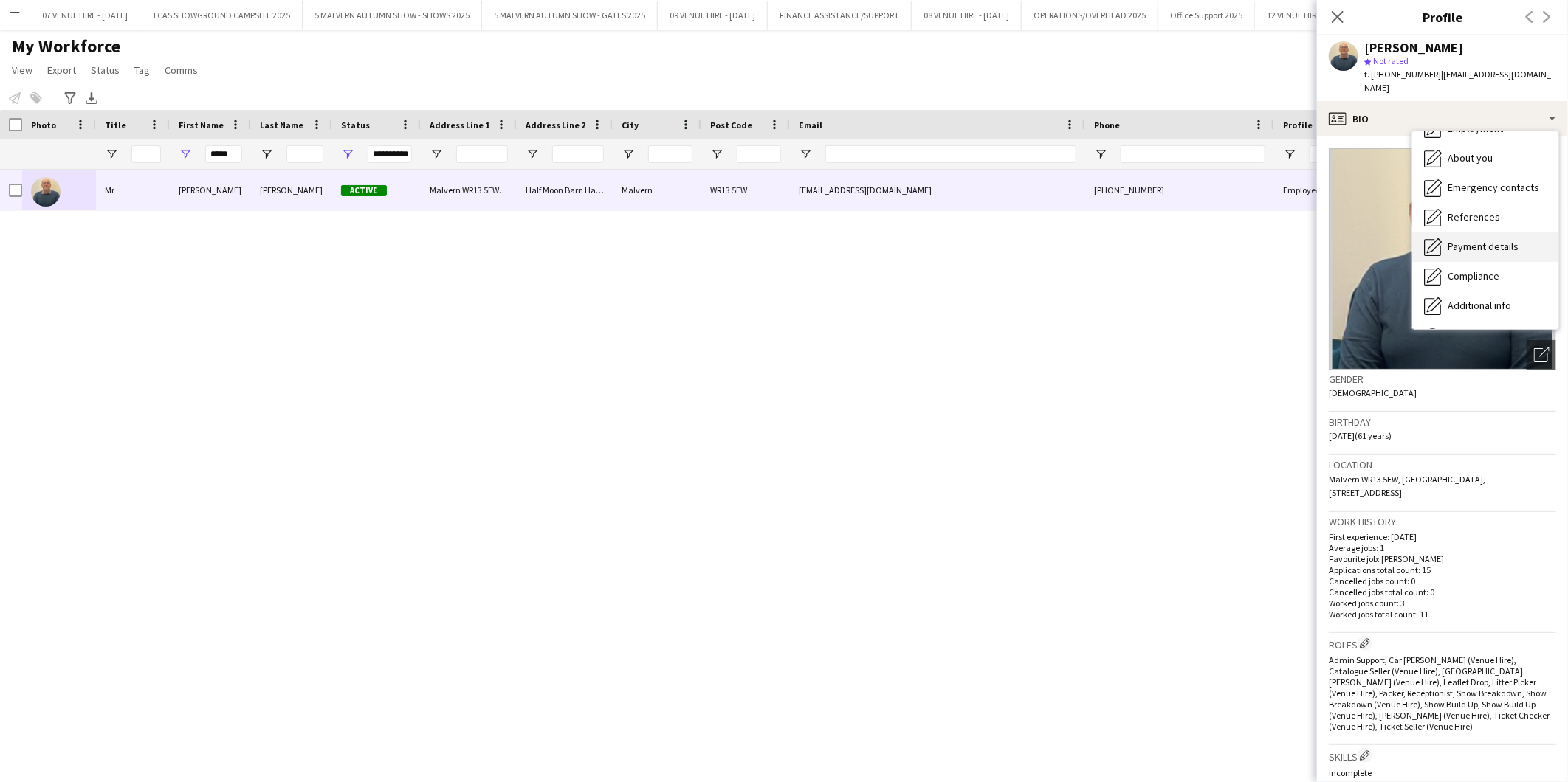
click at [1481, 240] on span "Payment details" at bounding box center [1483, 246] width 71 height 13
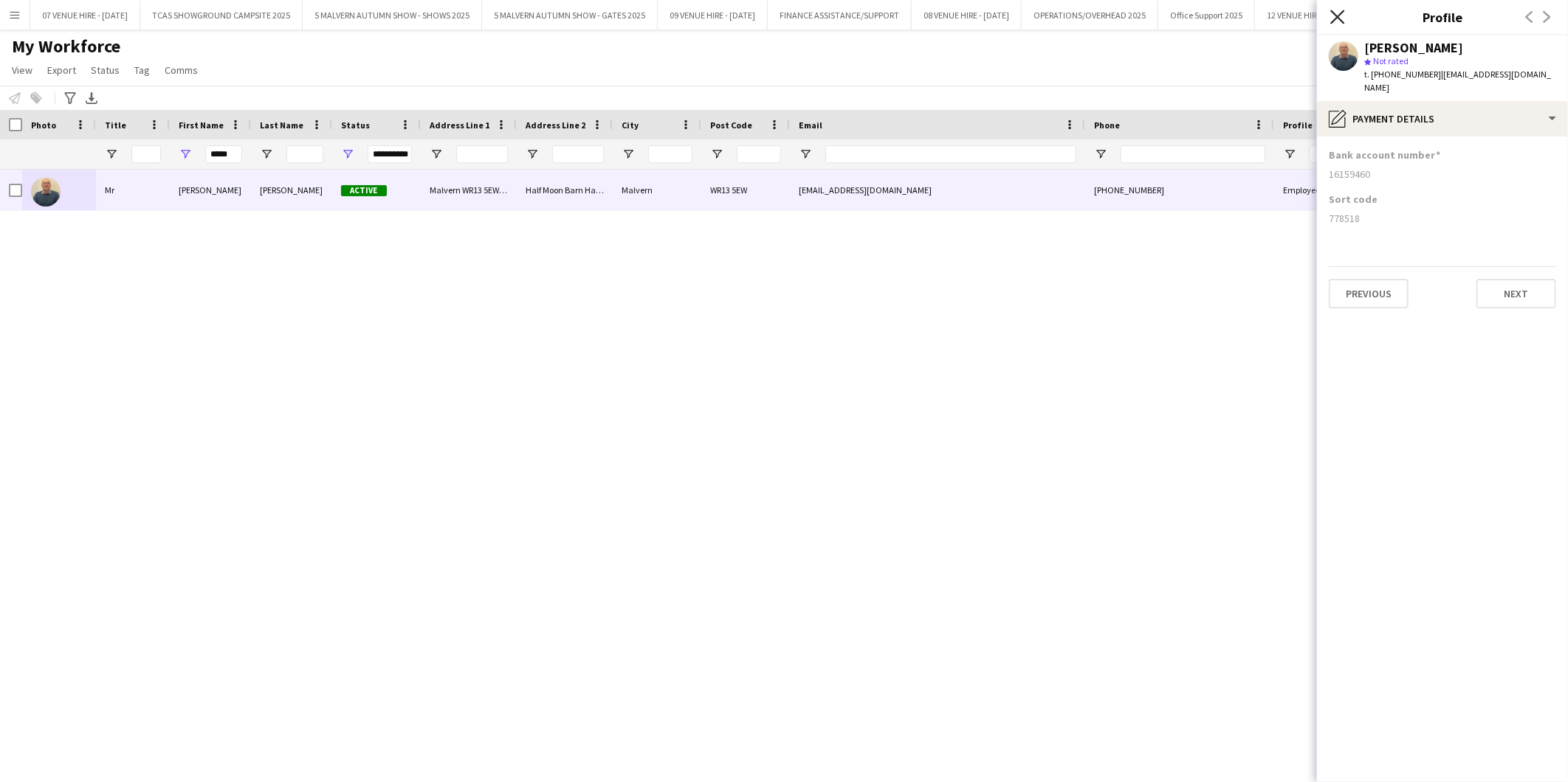
click at [1335, 19] on icon at bounding box center [1337, 16] width 14 height 14
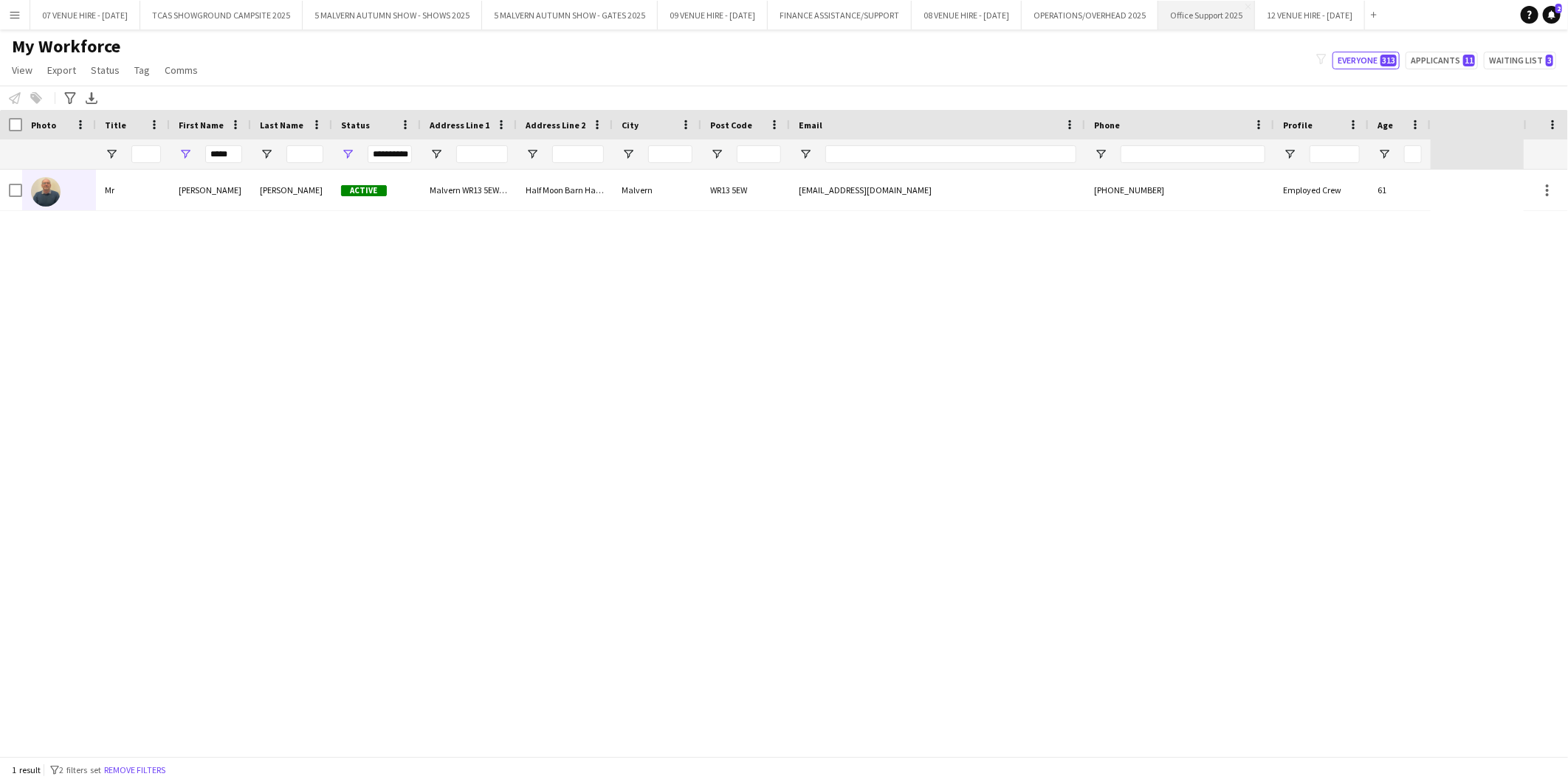
click at [1255, 11] on button "Office Support 2025 Close" at bounding box center [1206, 15] width 97 height 29
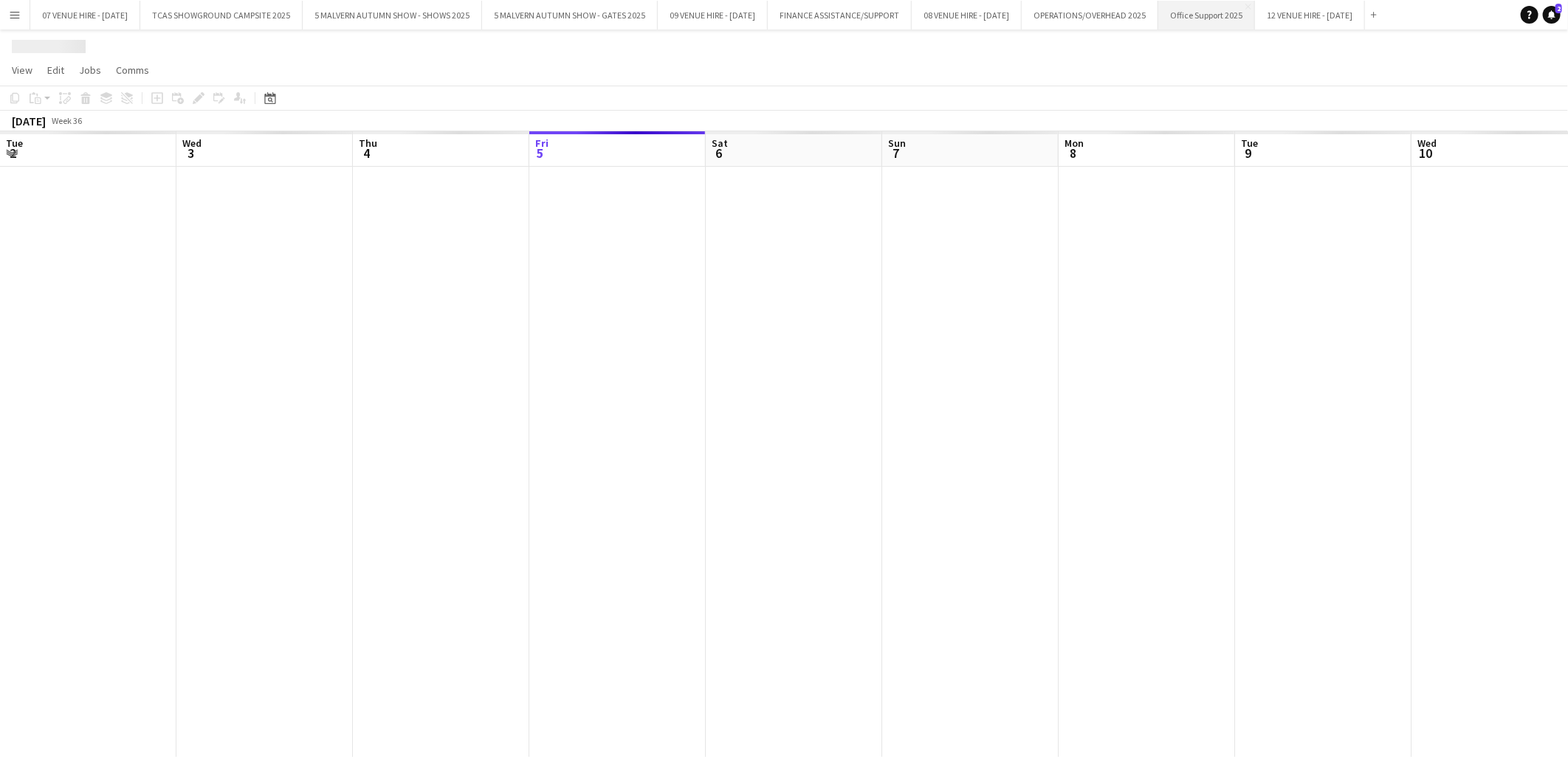
scroll to position [0, 352]
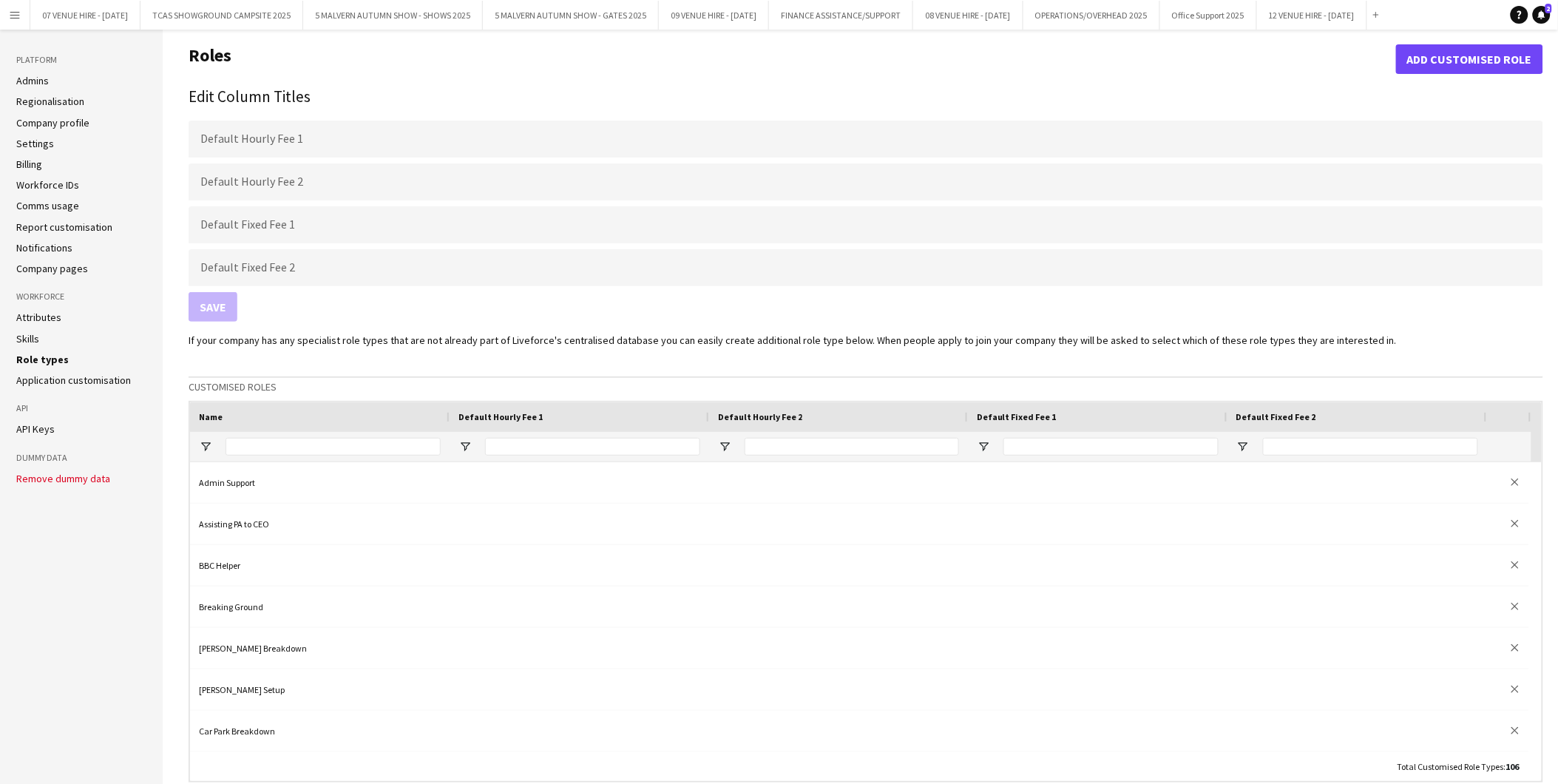
scroll to position [3691, 0]
